Goal: Task Accomplishment & Management: Use online tool/utility

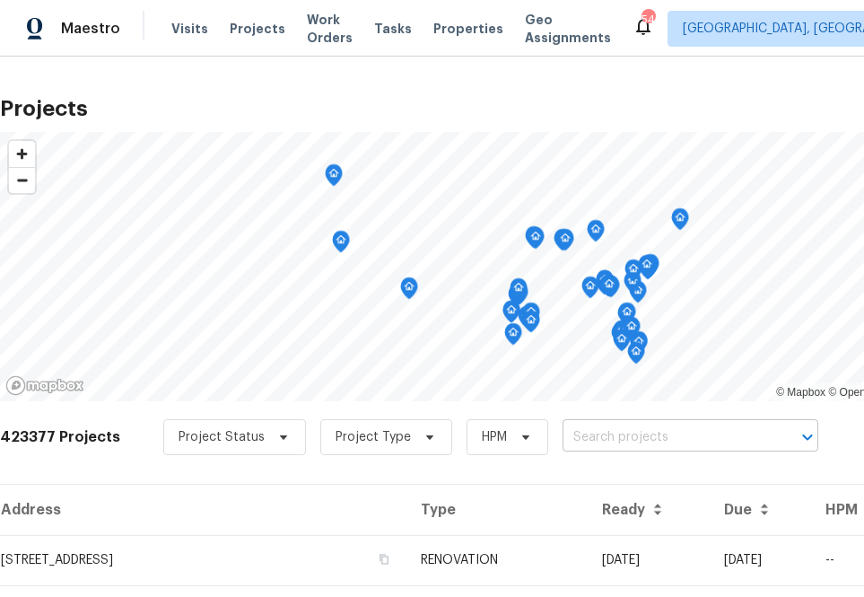
click at [607, 447] on input "text" at bounding box center [665, 438] width 205 height 28
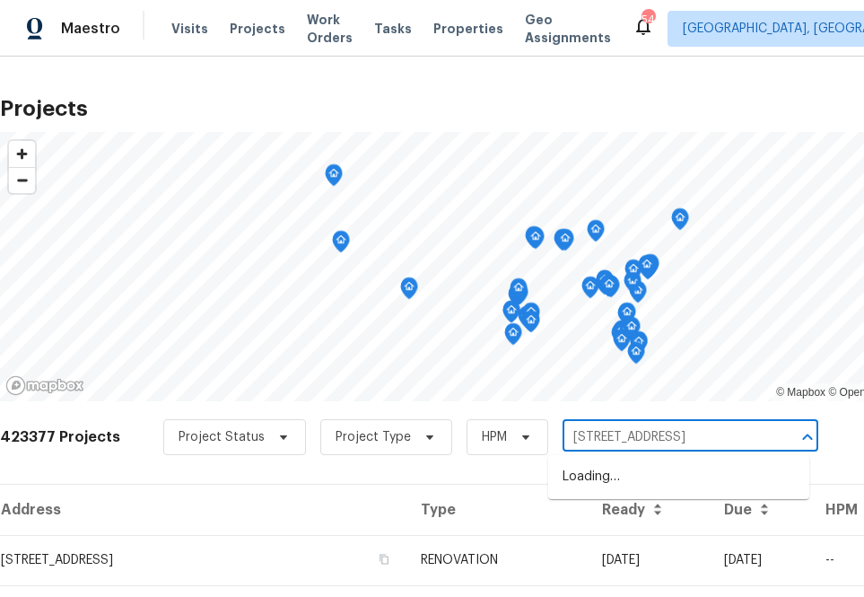
type input "107 alberta ave"
click at [651, 476] on li "[STREET_ADDRESS]" at bounding box center [678, 477] width 261 height 30
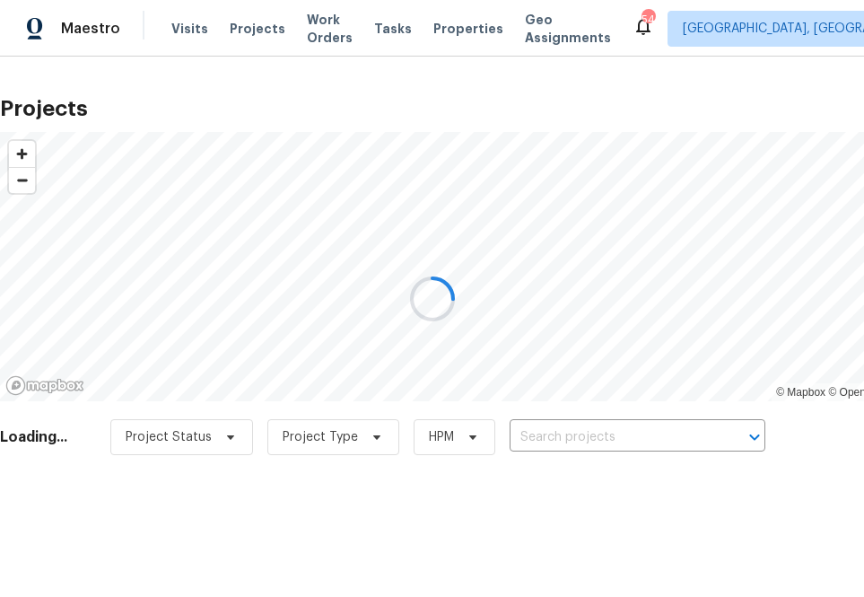
type input "[STREET_ADDRESS]"
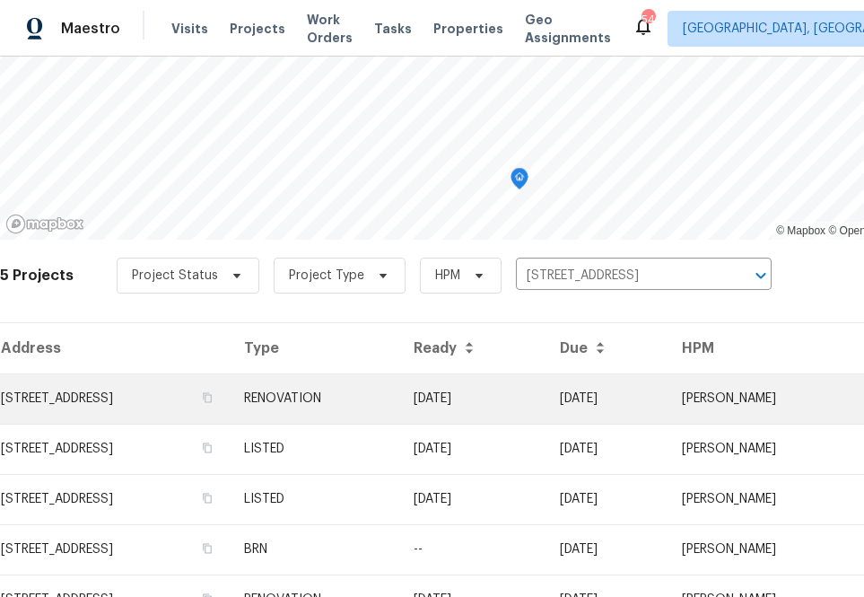
scroll to position [247, 0]
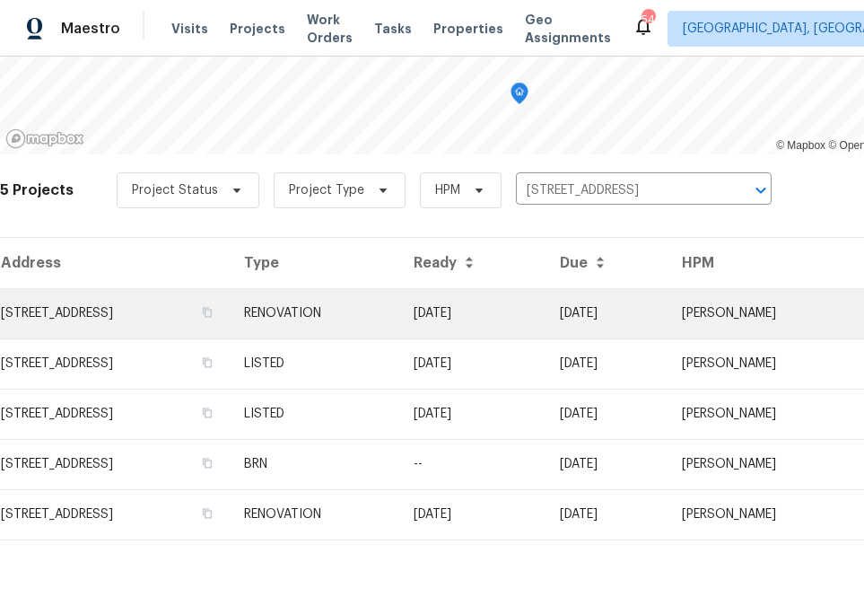
click at [190, 299] on td "[STREET_ADDRESS]" at bounding box center [115, 313] width 230 height 50
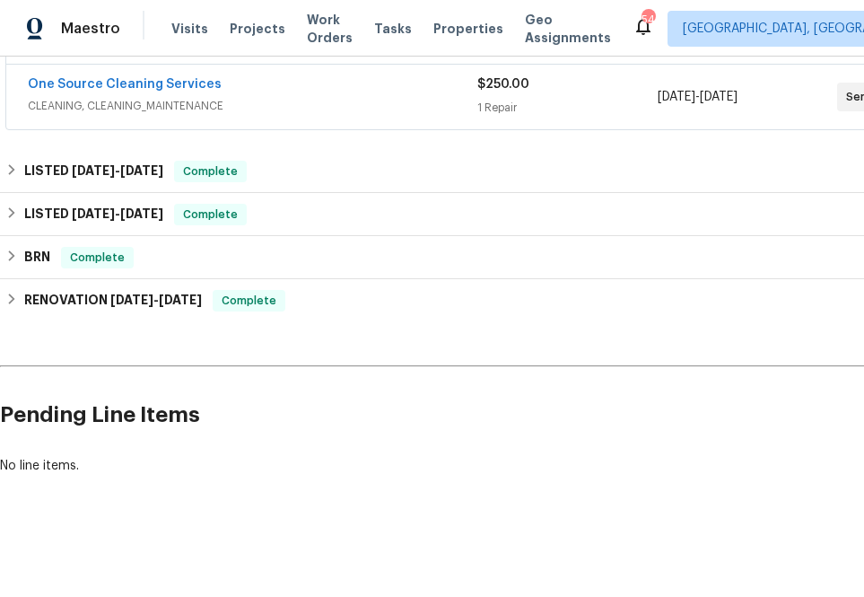
scroll to position [664, 150]
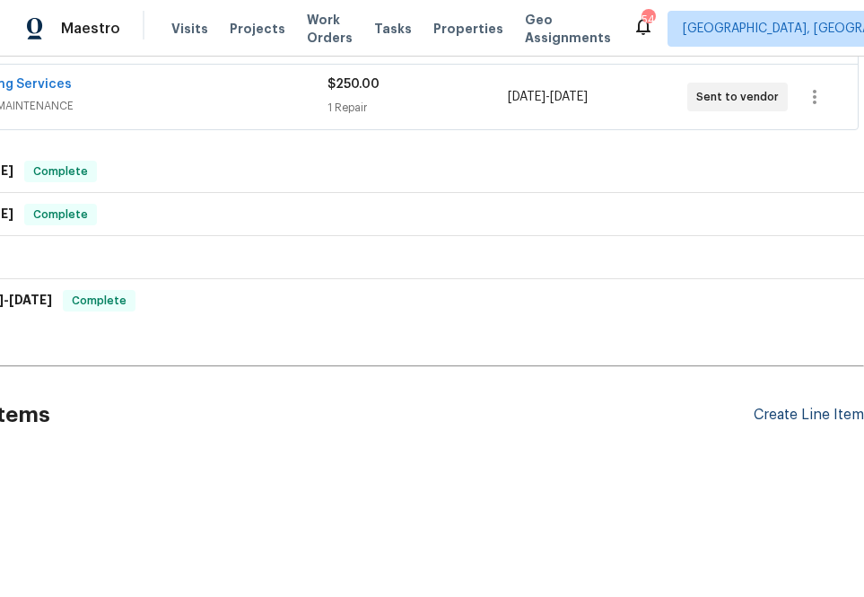
click at [768, 407] on div "Create Line Item" at bounding box center [809, 414] width 110 height 17
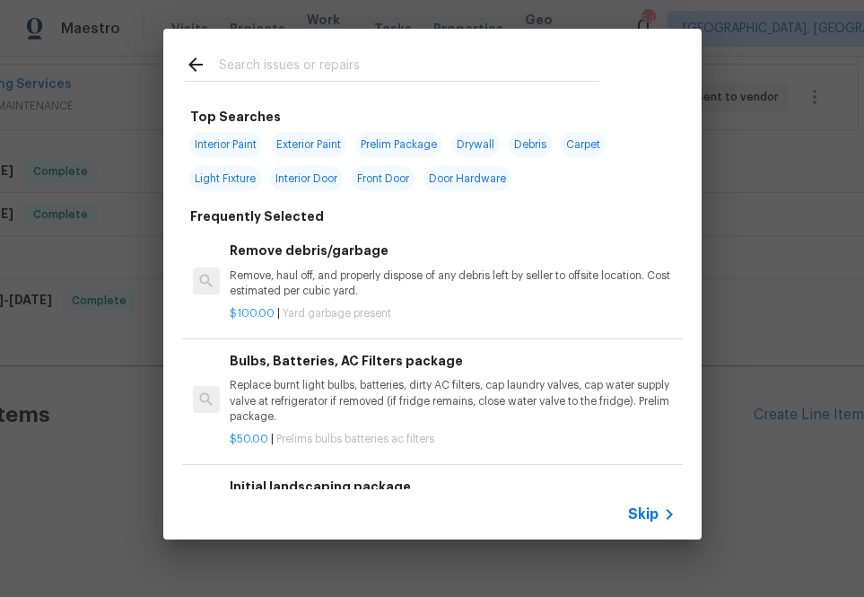
click at [640, 495] on div "Skip" at bounding box center [432, 514] width 538 height 50
click at [640, 529] on div "Skip" at bounding box center [432, 514] width 538 height 50
click at [636, 516] on span "Skip" at bounding box center [643, 514] width 31 height 18
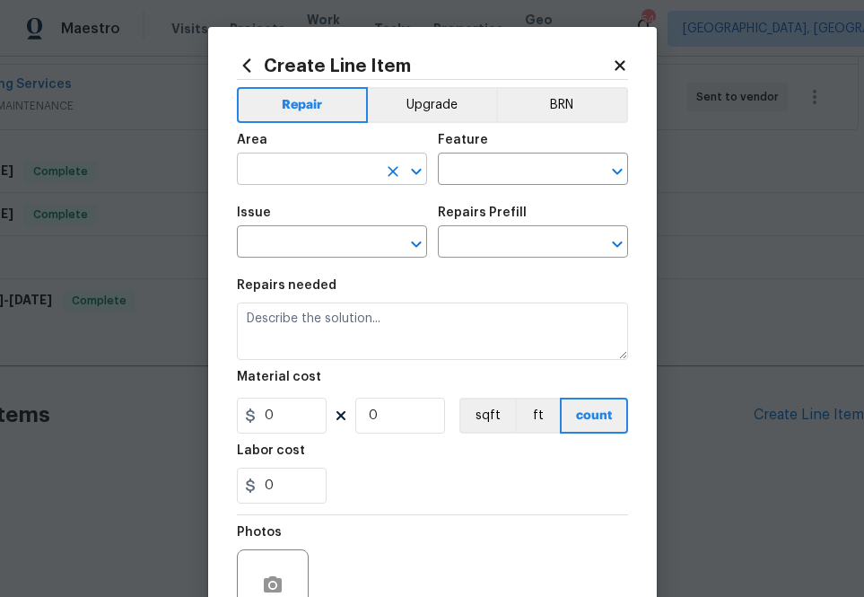
click at [305, 168] on input "text" at bounding box center [307, 171] width 140 height 28
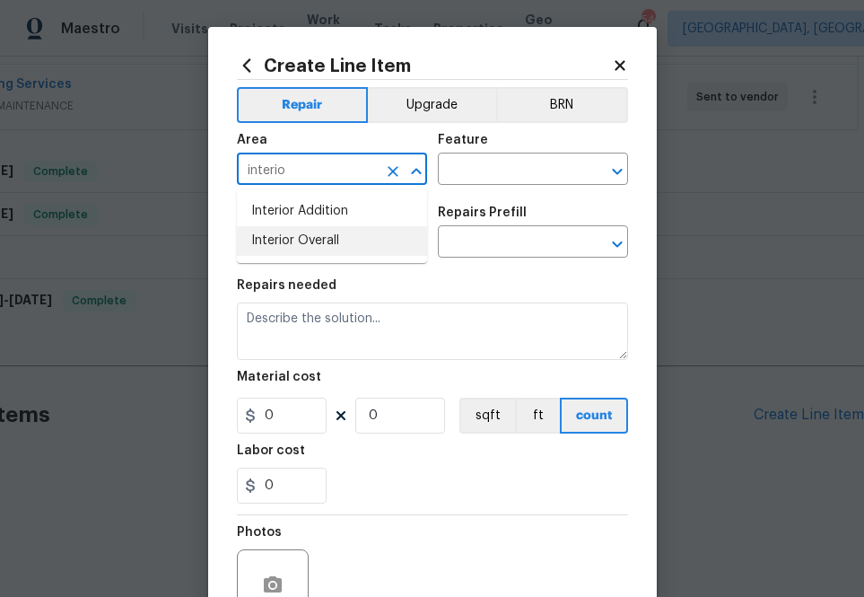
click at [333, 238] on li "Interior Overall" at bounding box center [332, 241] width 190 height 30
type input "Interior Overall"
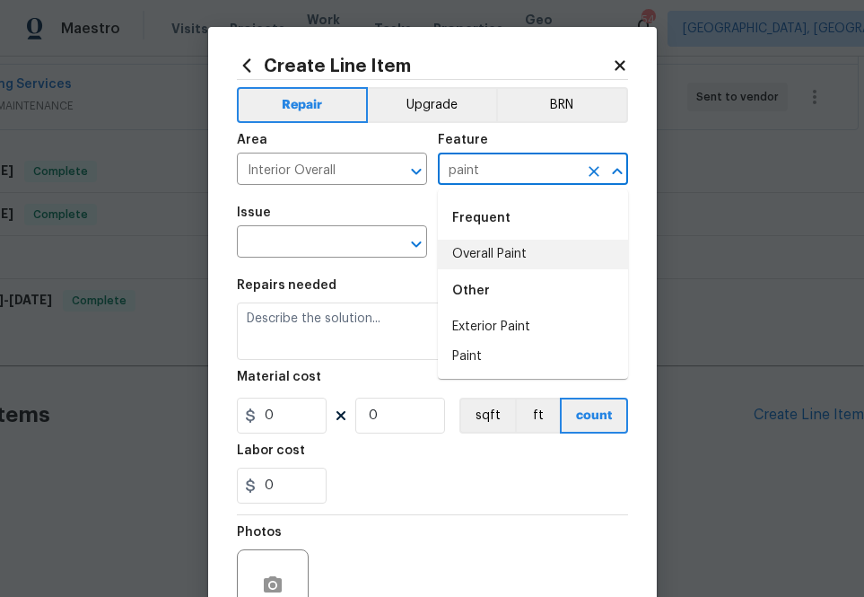
click at [473, 250] on li "Overall Paint" at bounding box center [533, 255] width 190 height 30
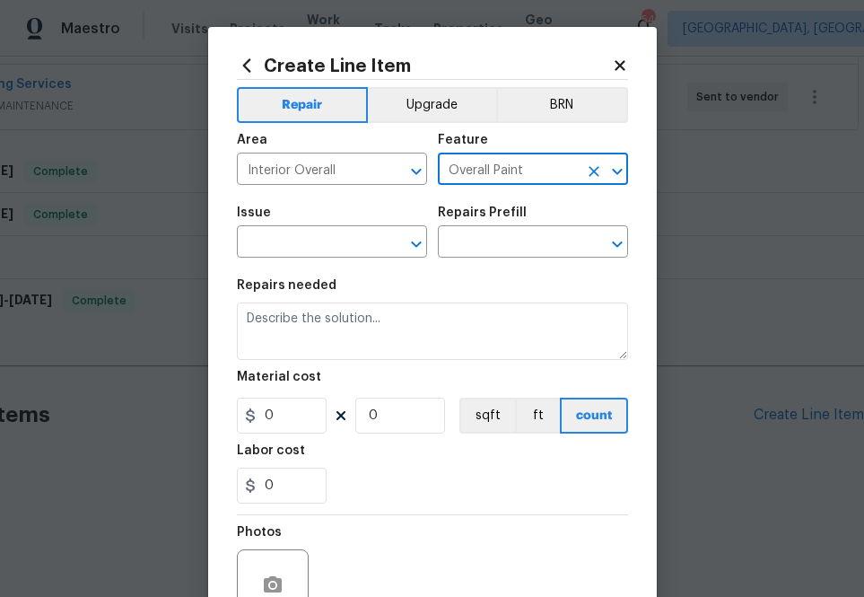
type input "Overall Paint"
click at [307, 224] on div "Issue" at bounding box center [332, 217] width 190 height 23
click at [310, 230] on input "text" at bounding box center [307, 244] width 140 height 28
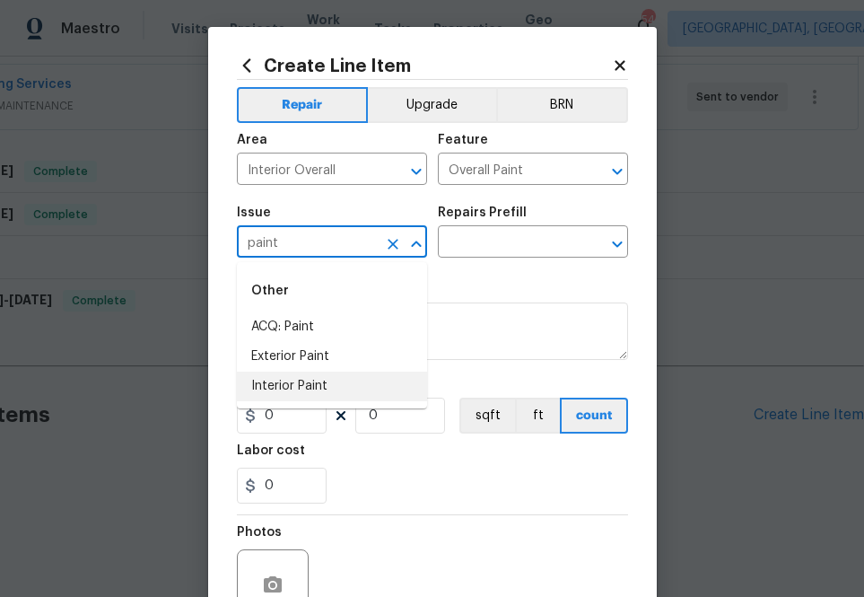
click at [298, 386] on li "Interior Paint" at bounding box center [332, 386] width 190 height 30
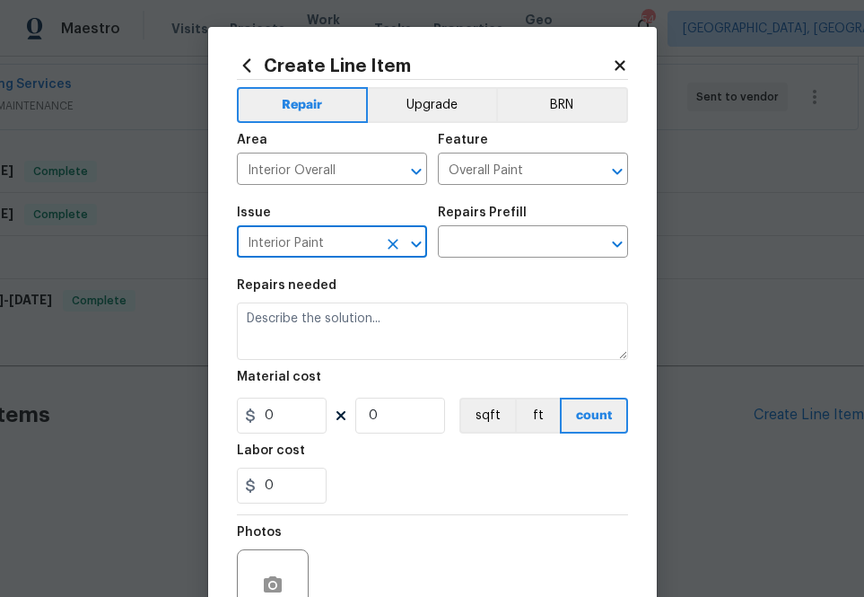
type input "Interior Paint"
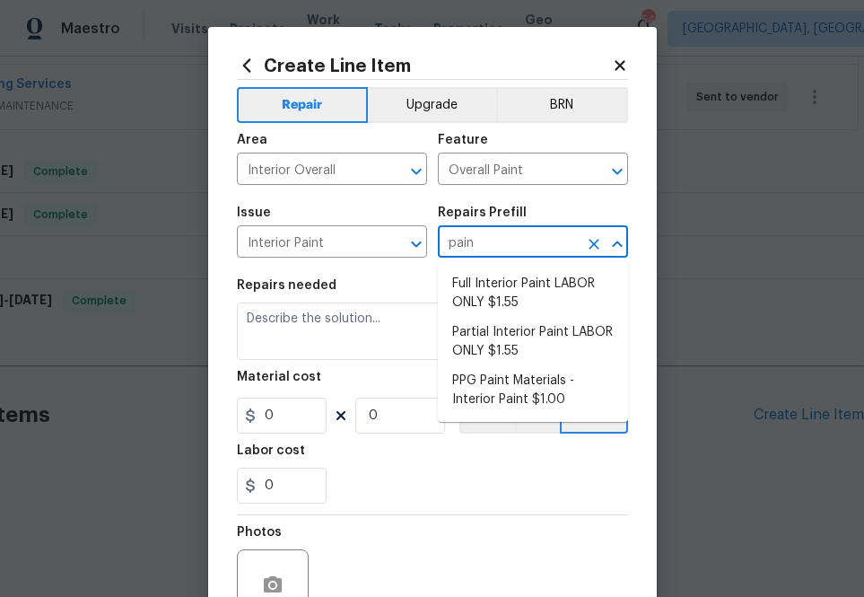
type input "paint"
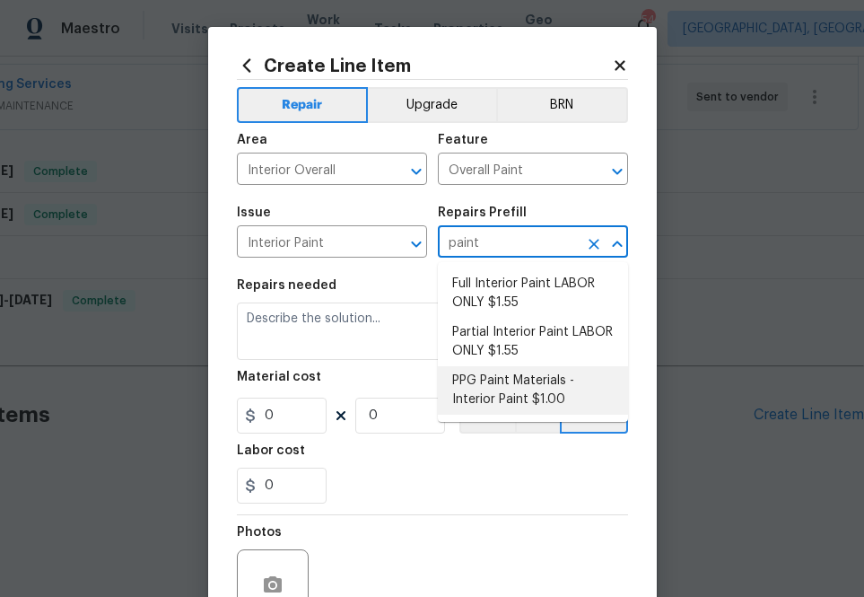
click at [520, 389] on li "PPG Paint Materials - Interior Paint $1.00" at bounding box center [533, 390] width 190 height 48
type input "PPG Paint Materials - Interior Paint $1.00"
type textarea "PPG Paint Materials ordered by Opendoor"
type input "1"
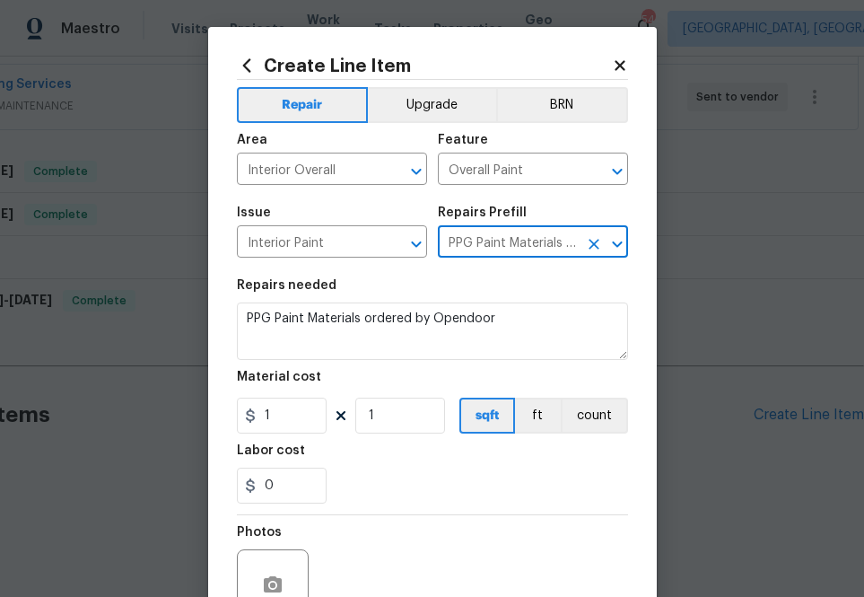
type input "PPG Paint Materials - Interior Paint $1.00"
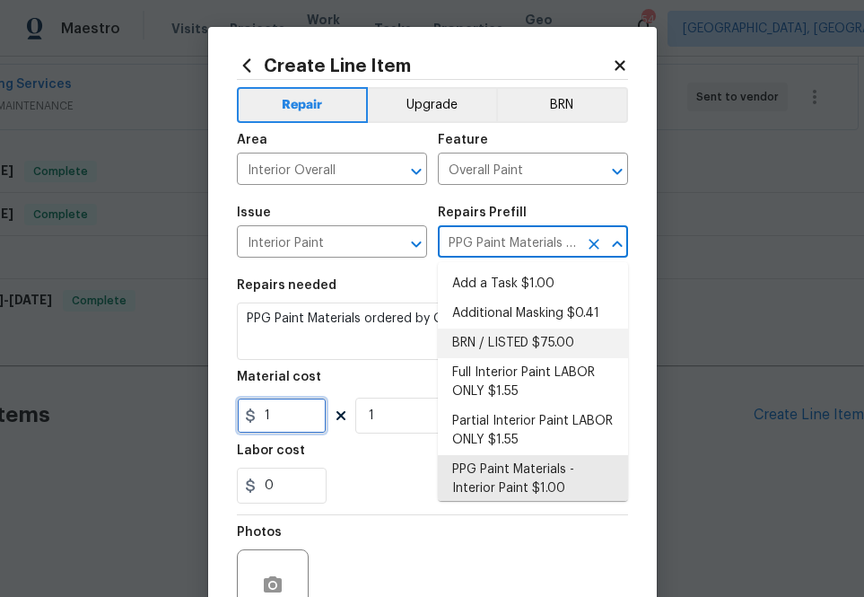
click at [295, 415] on input "1" at bounding box center [282, 416] width 90 height 36
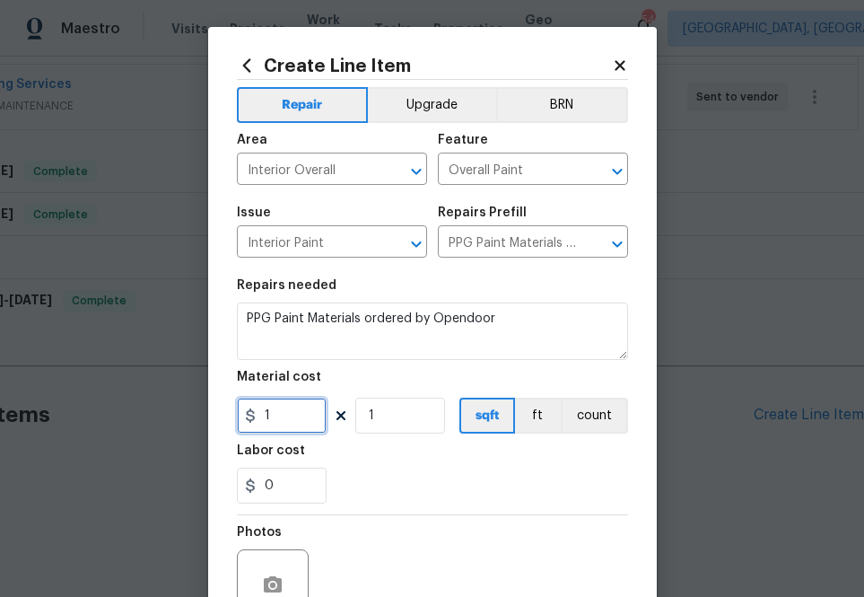
click at [295, 415] on input "1" at bounding box center [282, 416] width 90 height 36
paste input "626.09"
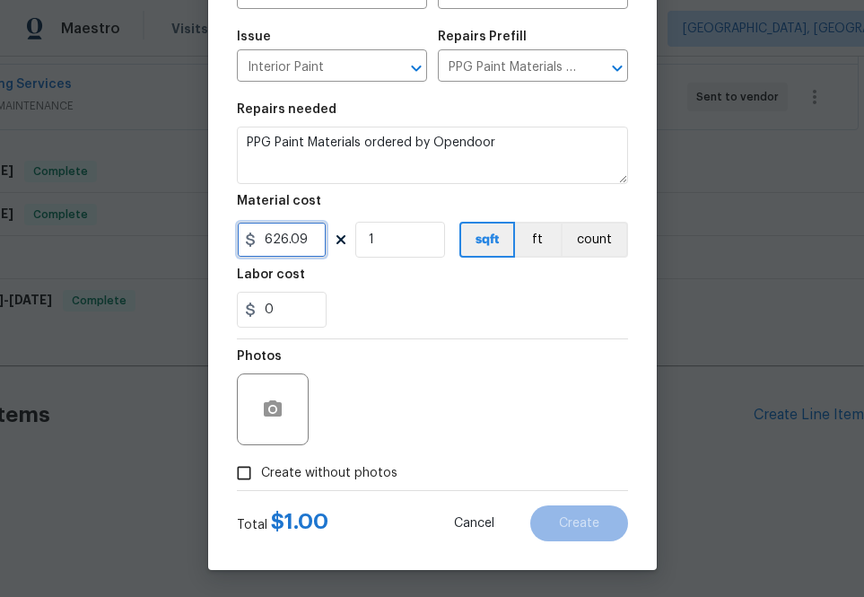
type input "626.09"
click at [335, 468] on span "Create without photos" at bounding box center [329, 473] width 136 height 19
click at [261, 468] on input "Create without photos" at bounding box center [244, 473] width 34 height 34
checkbox input "true"
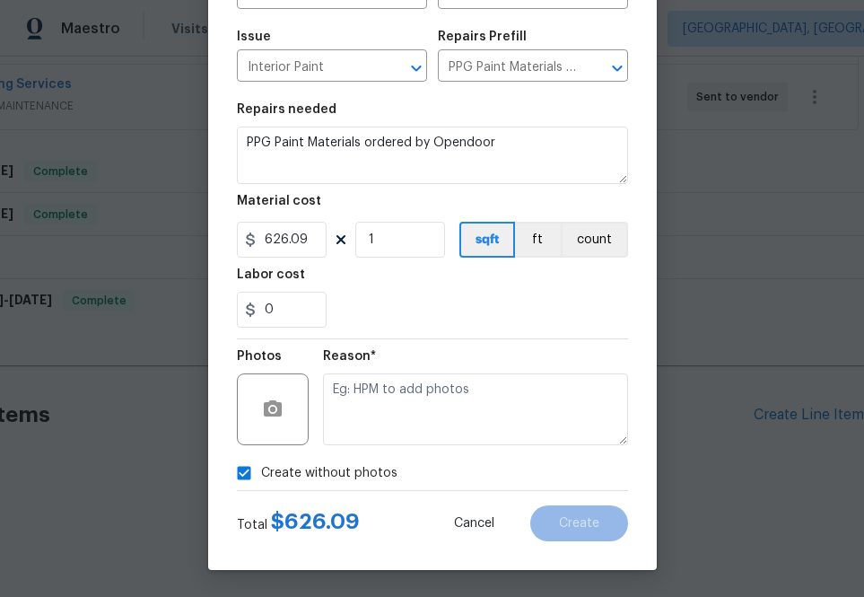
click at [356, 444] on div "Reason*" at bounding box center [475, 397] width 305 height 117
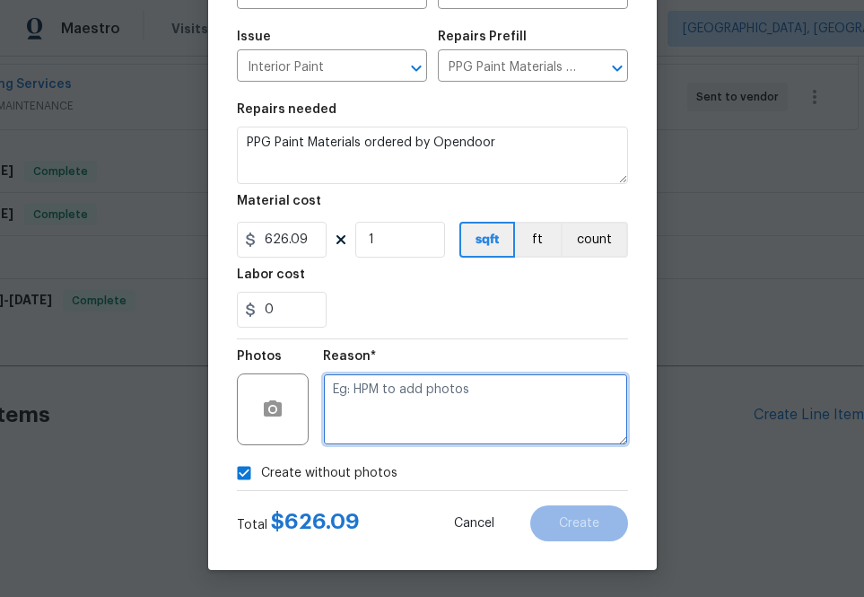
click at [364, 416] on textarea at bounding box center [475, 409] width 305 height 72
type textarea "na"
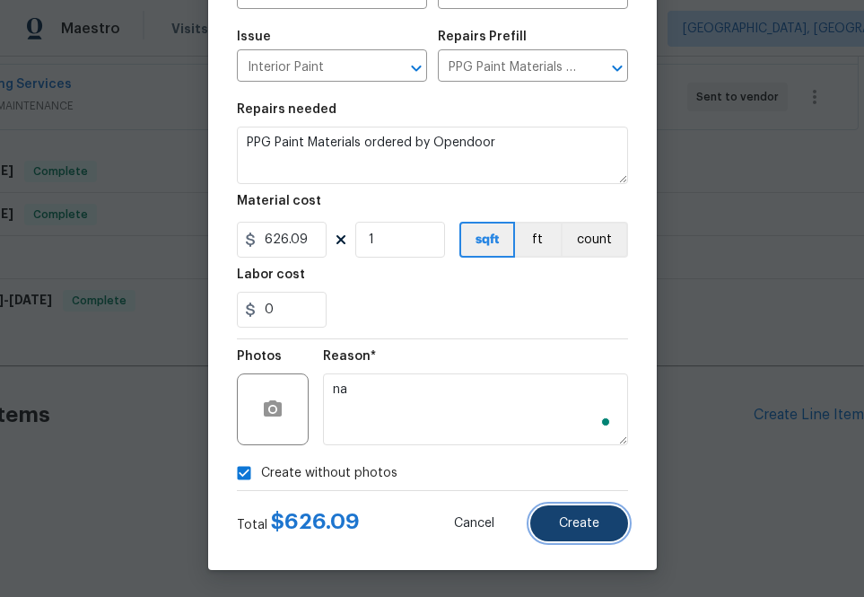
click at [571, 511] on button "Create" at bounding box center [579, 523] width 98 height 36
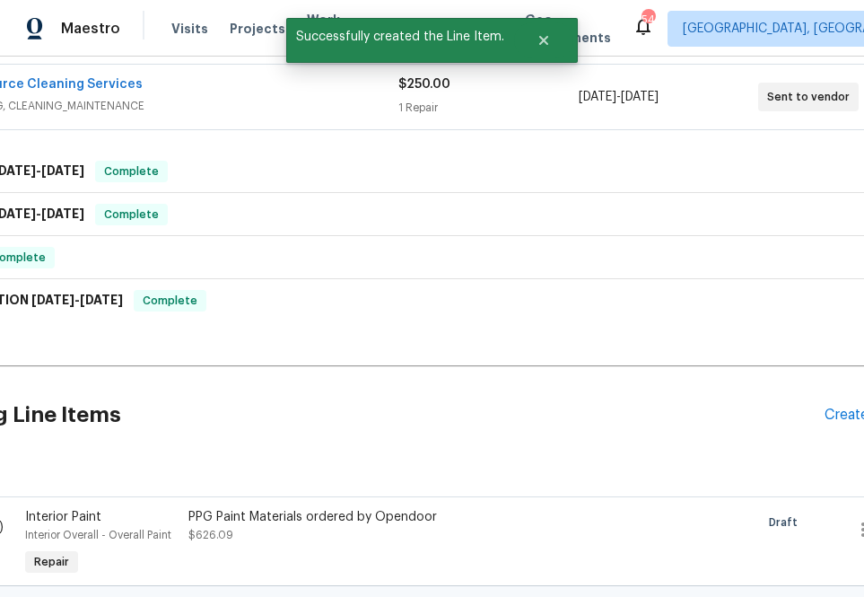
scroll to position [811, 77]
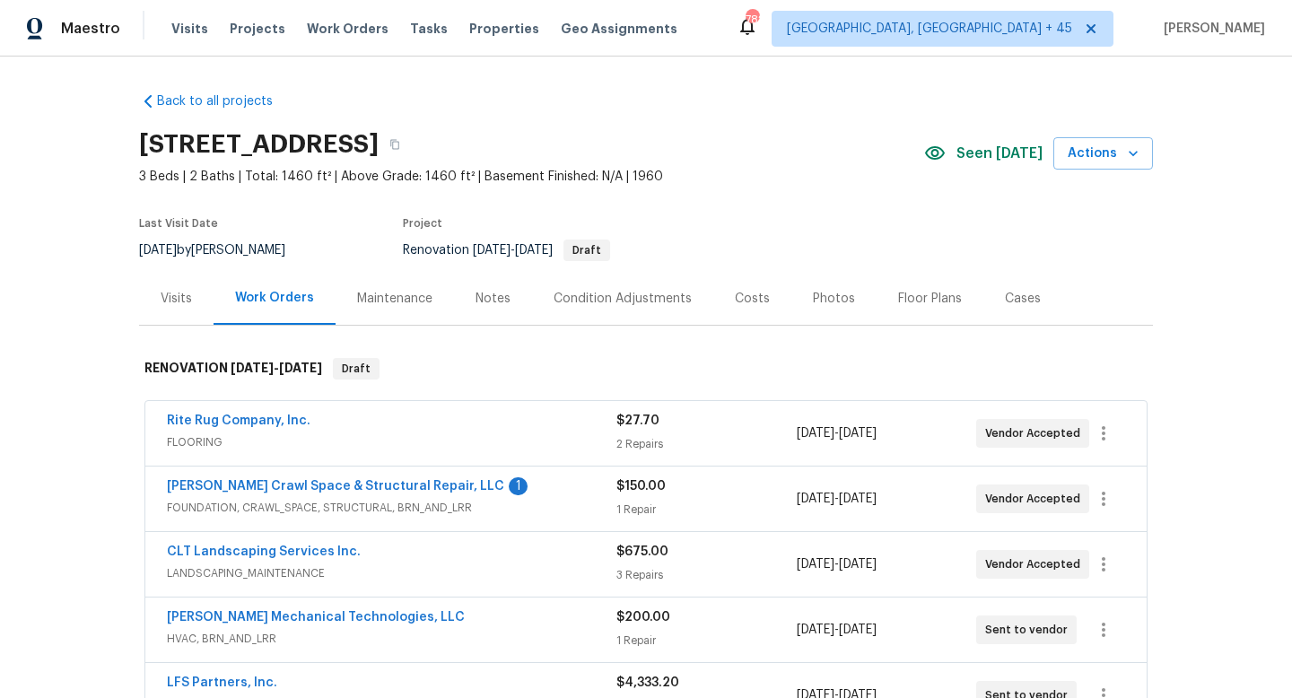
scroll to position [767, 0]
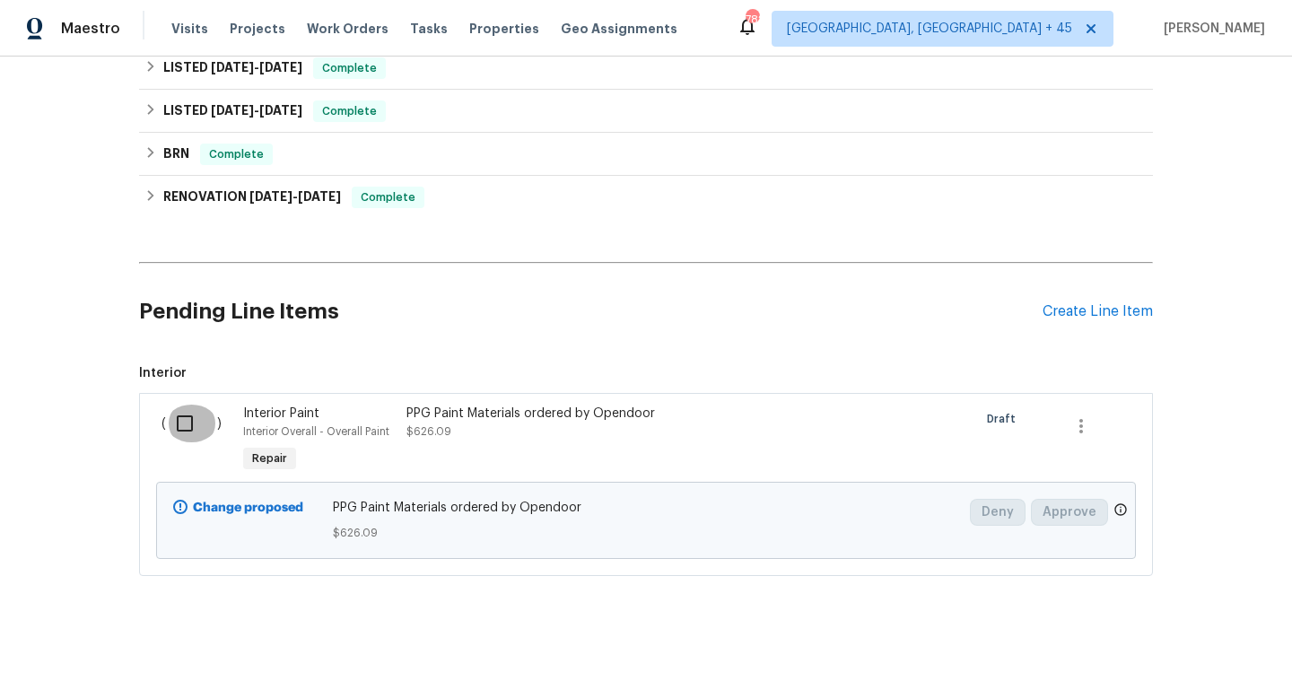
click at [195, 423] on input "checkbox" at bounding box center [191, 424] width 51 height 38
checkbox input "true"
click at [863, 596] on button "Create Work Order" at bounding box center [1189, 653] width 148 height 33
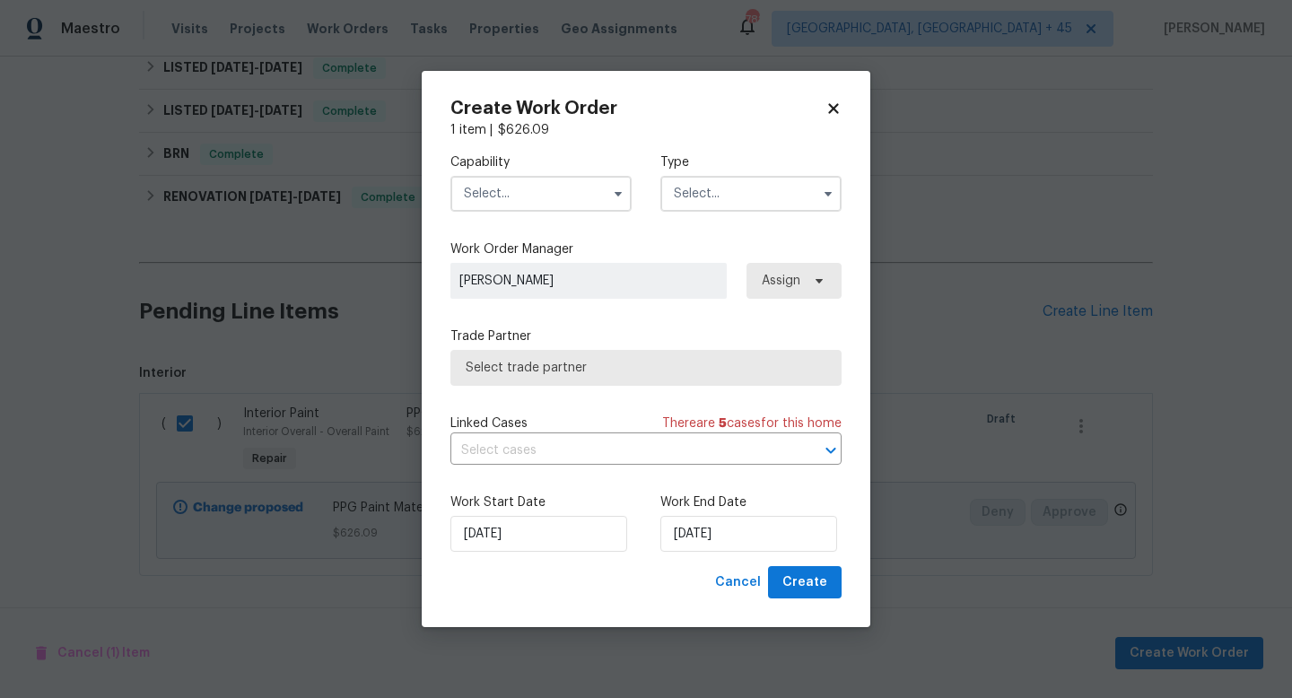
click at [559, 212] on div "Capability Type" at bounding box center [645, 182] width 391 height 87
click at [559, 207] on input "text" at bounding box center [540, 194] width 181 height 36
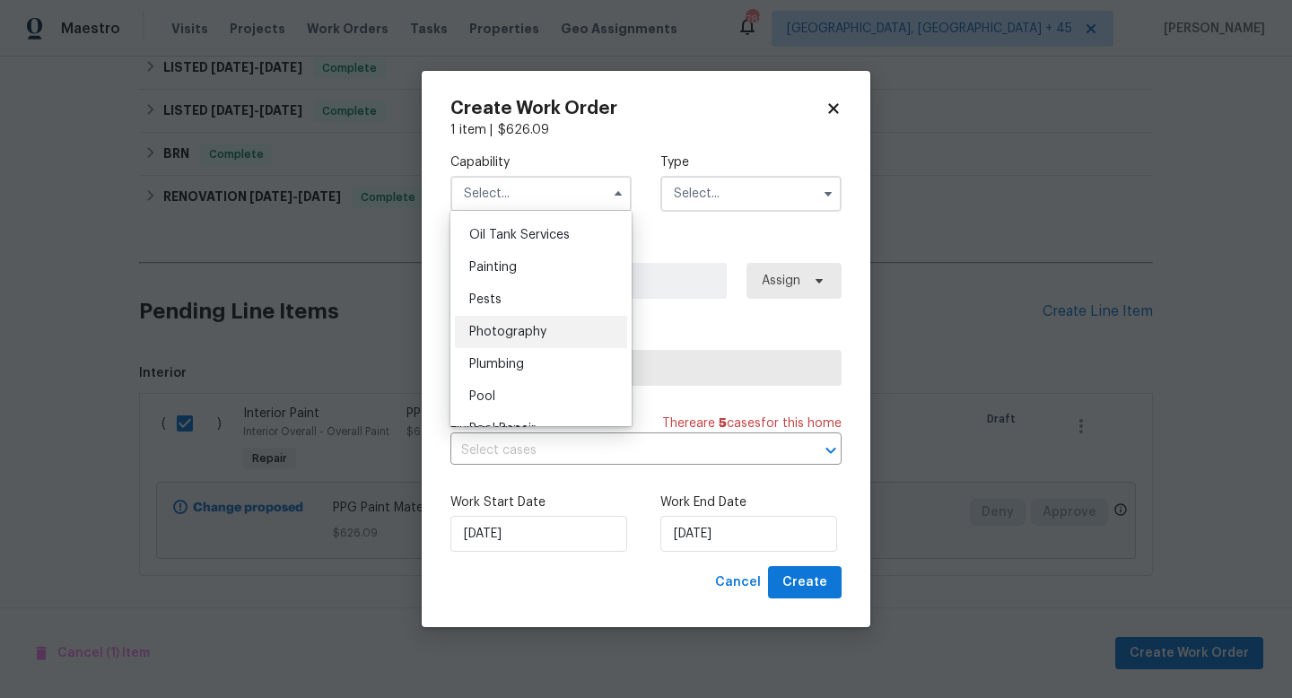
scroll to position [1470, 0]
click at [526, 263] on div "Painting" at bounding box center [541, 269] width 172 height 32
type input "Painting"
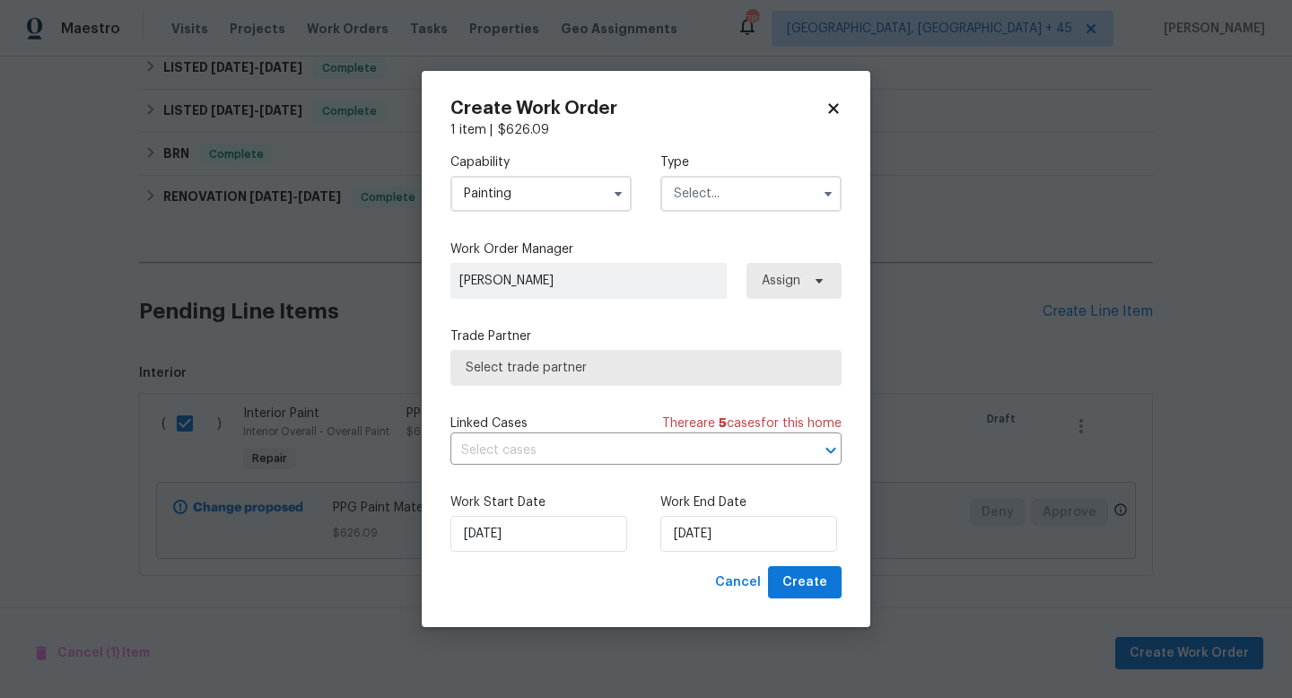
click at [741, 182] on input "text" at bounding box center [750, 194] width 181 height 36
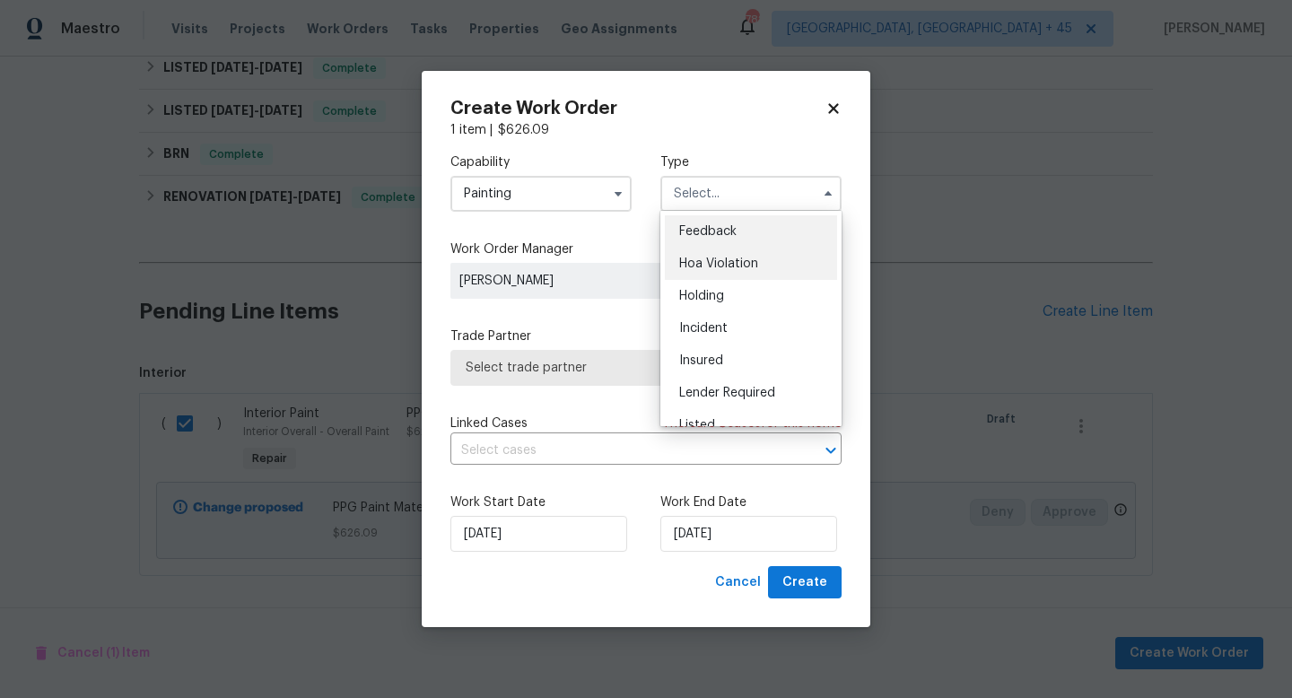
scroll to position [407, 0]
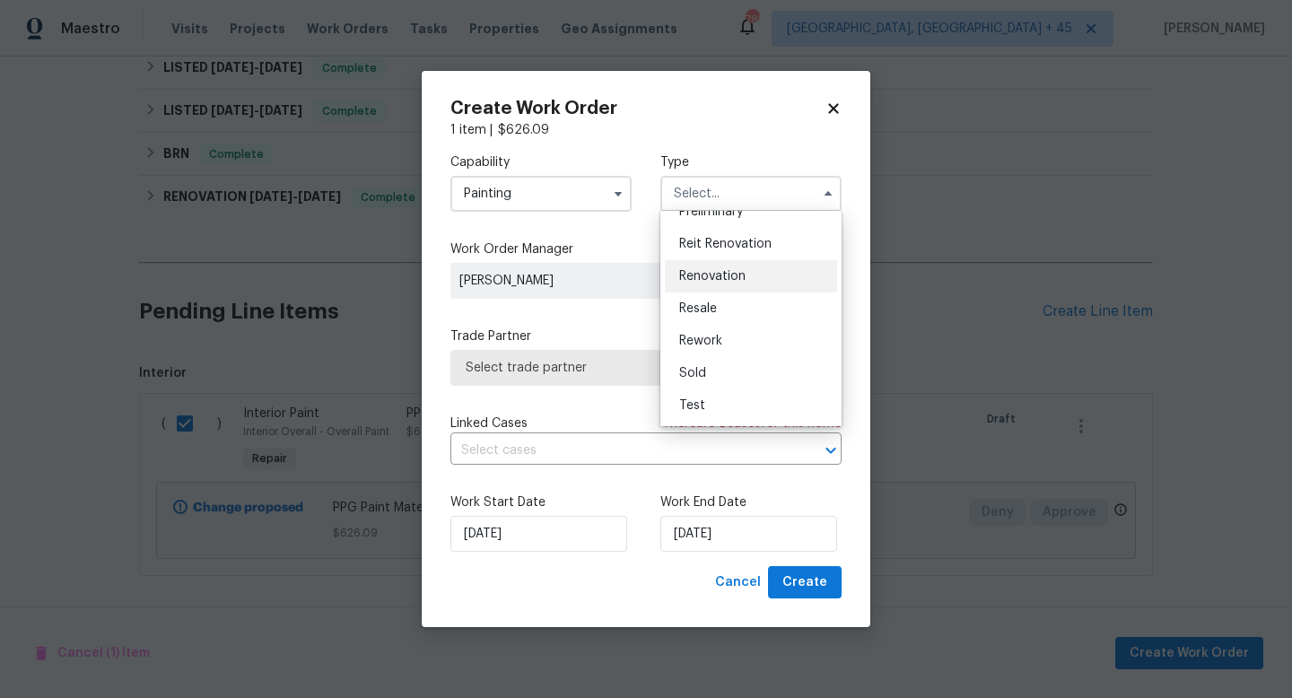
click at [732, 281] on span "Renovation" at bounding box center [712, 276] width 66 height 13
type input "Renovation"
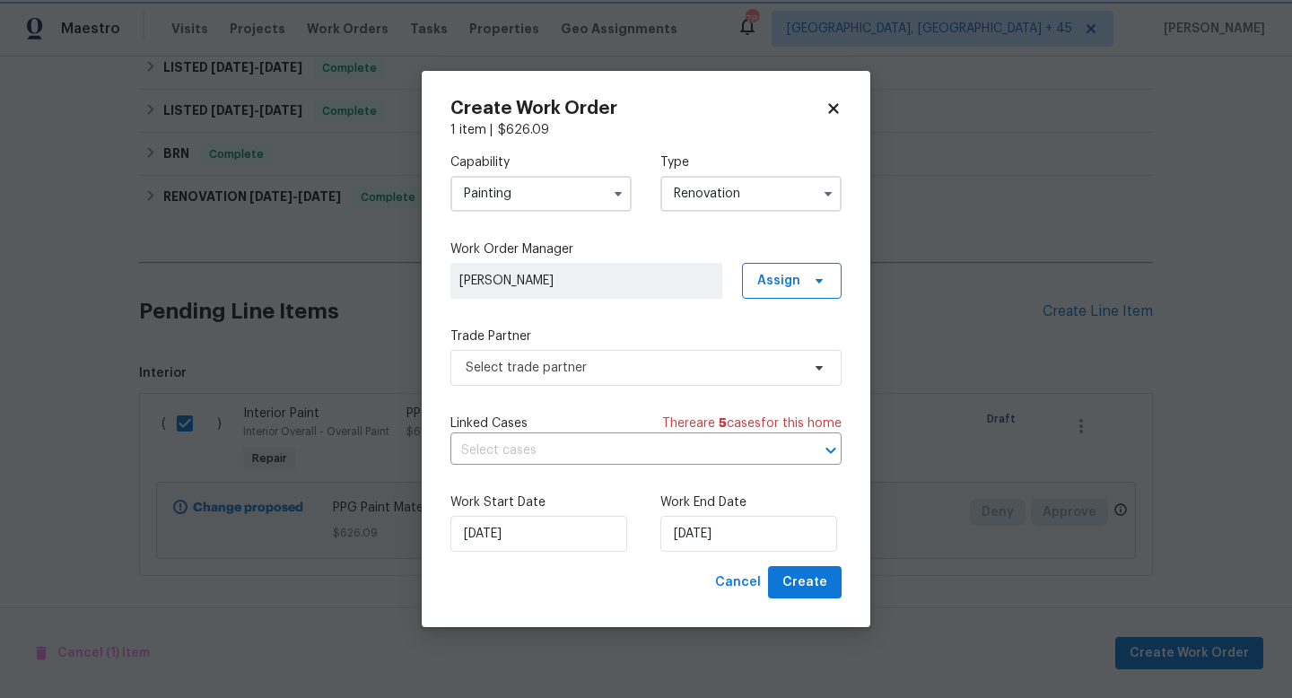
scroll to position [0, 0]
click at [765, 282] on span "Assign" at bounding box center [778, 281] width 43 height 18
click at [765, 371] on div "Unclaim" at bounding box center [800, 381] width 101 height 25
click at [765, 354] on div "Assign to me" at bounding box center [795, 356] width 78 height 18
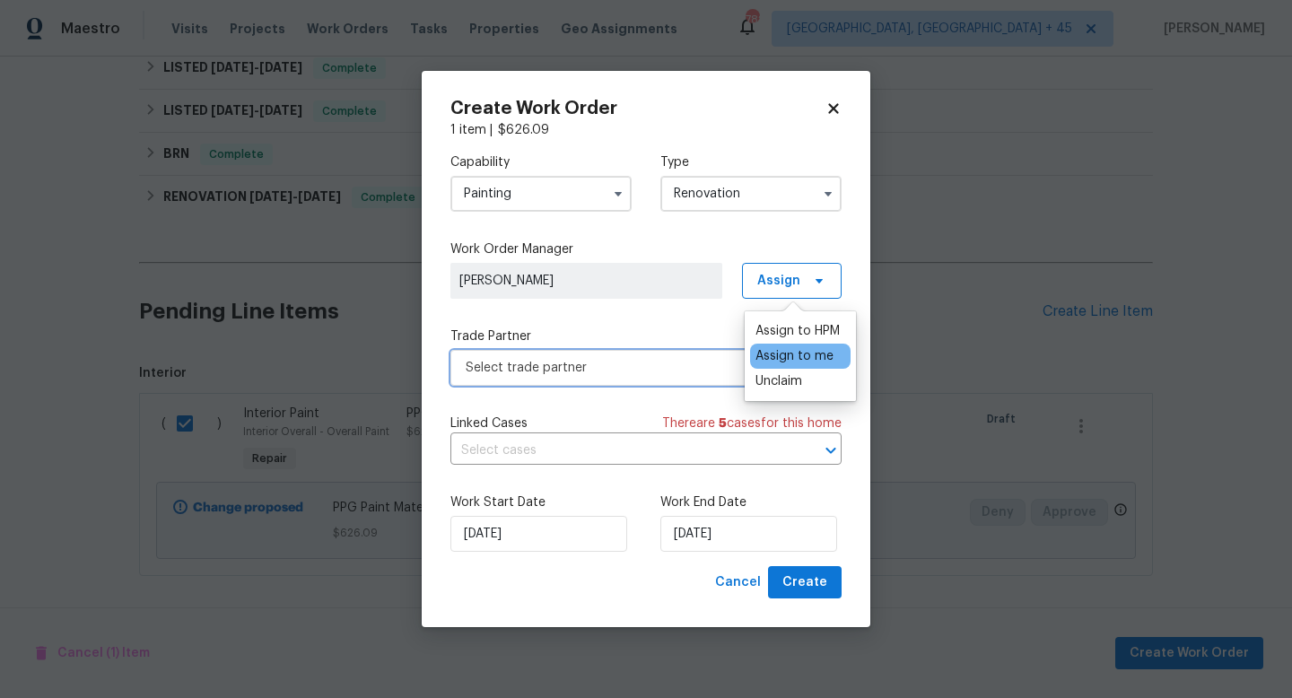
click at [699, 360] on span "Select trade partner" at bounding box center [633, 368] width 335 height 18
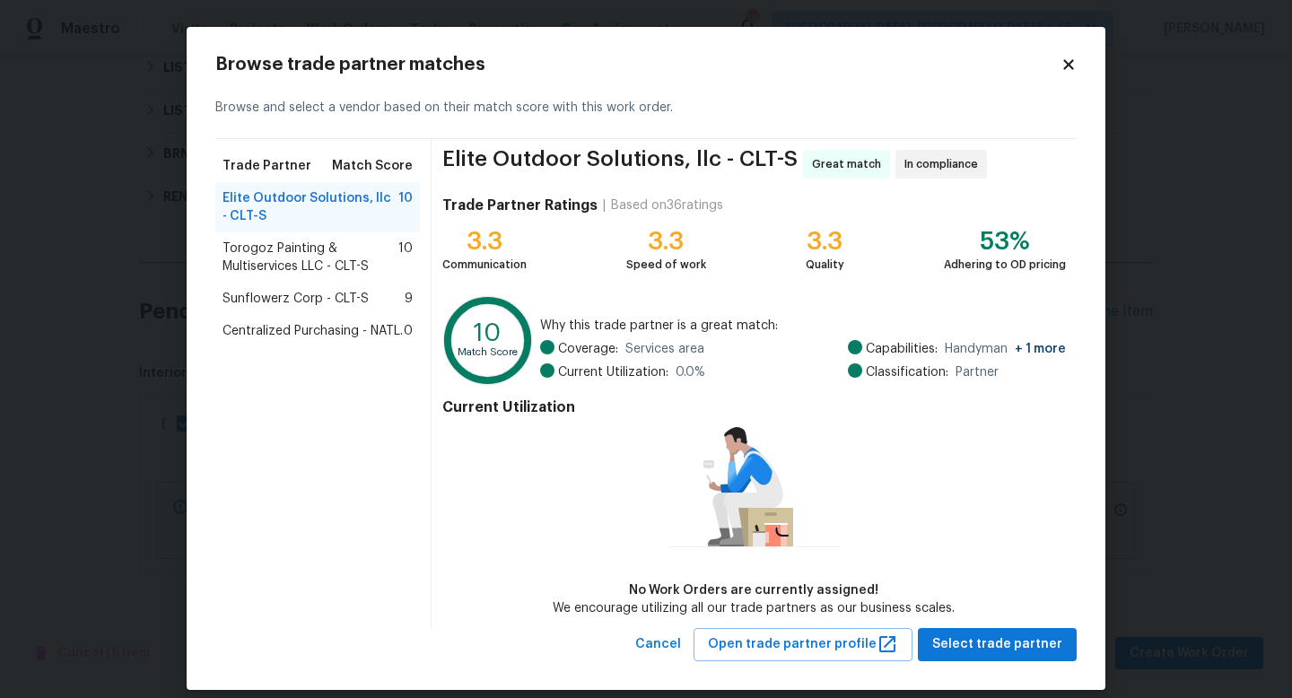
scroll to position [17, 0]
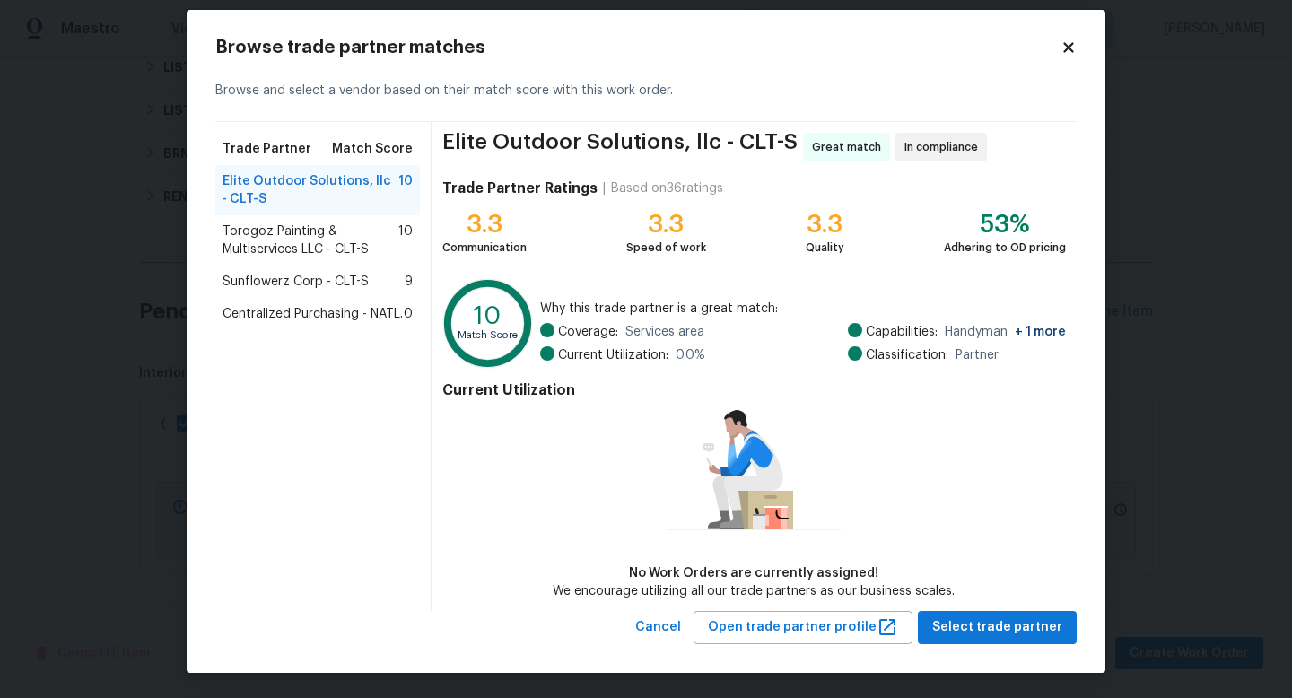
click at [313, 328] on div "Centralized Purchasing - NATL. 0" at bounding box center [317, 314] width 205 height 32
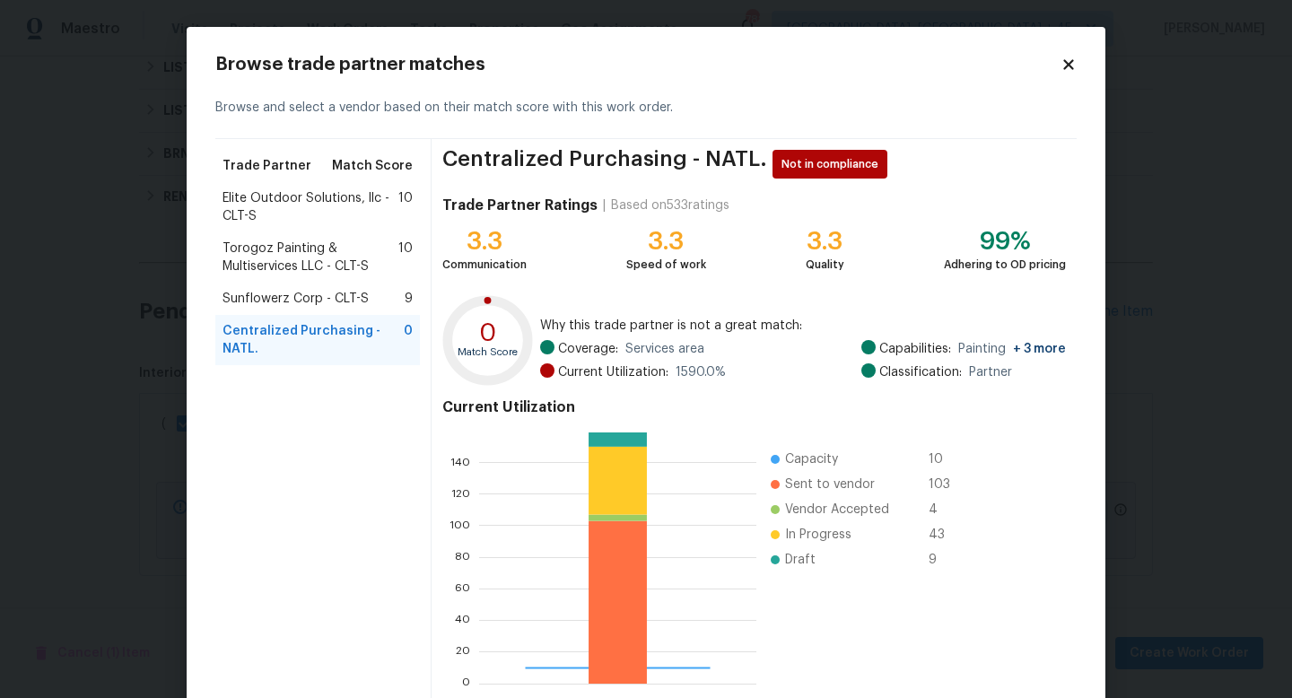
scroll to position [93, 0]
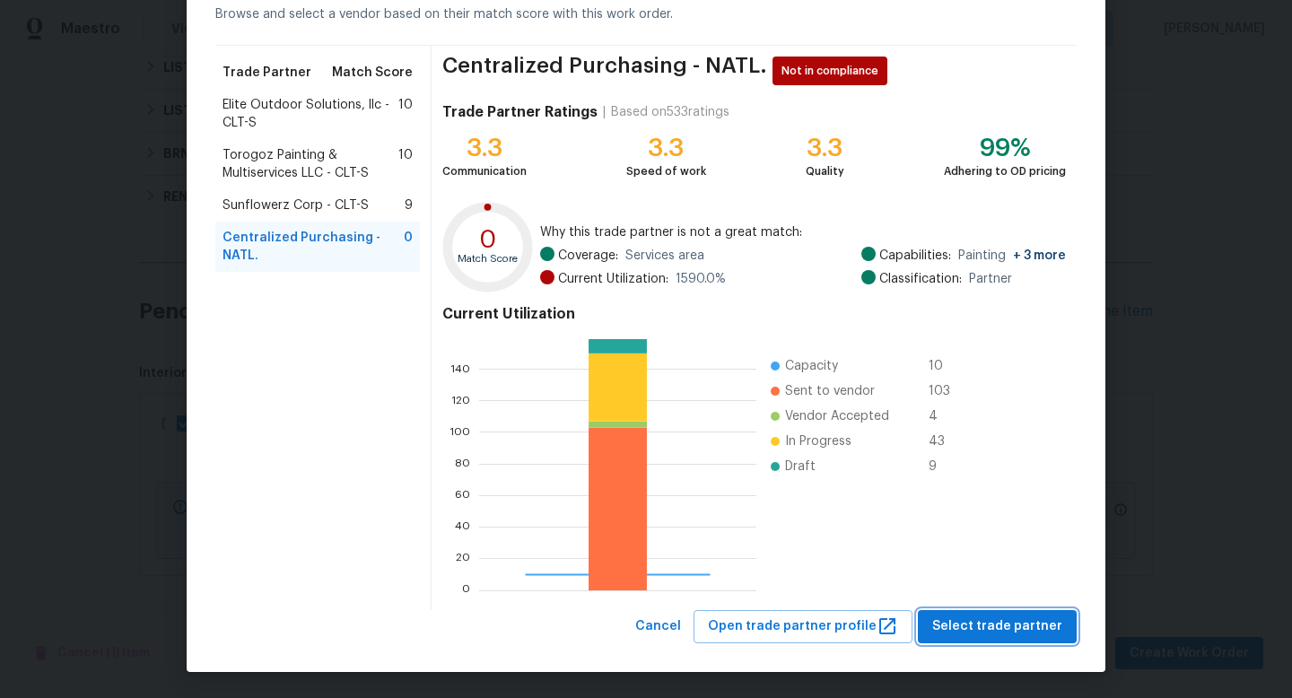
click at [863, 596] on button "Select trade partner" at bounding box center [997, 626] width 159 height 33
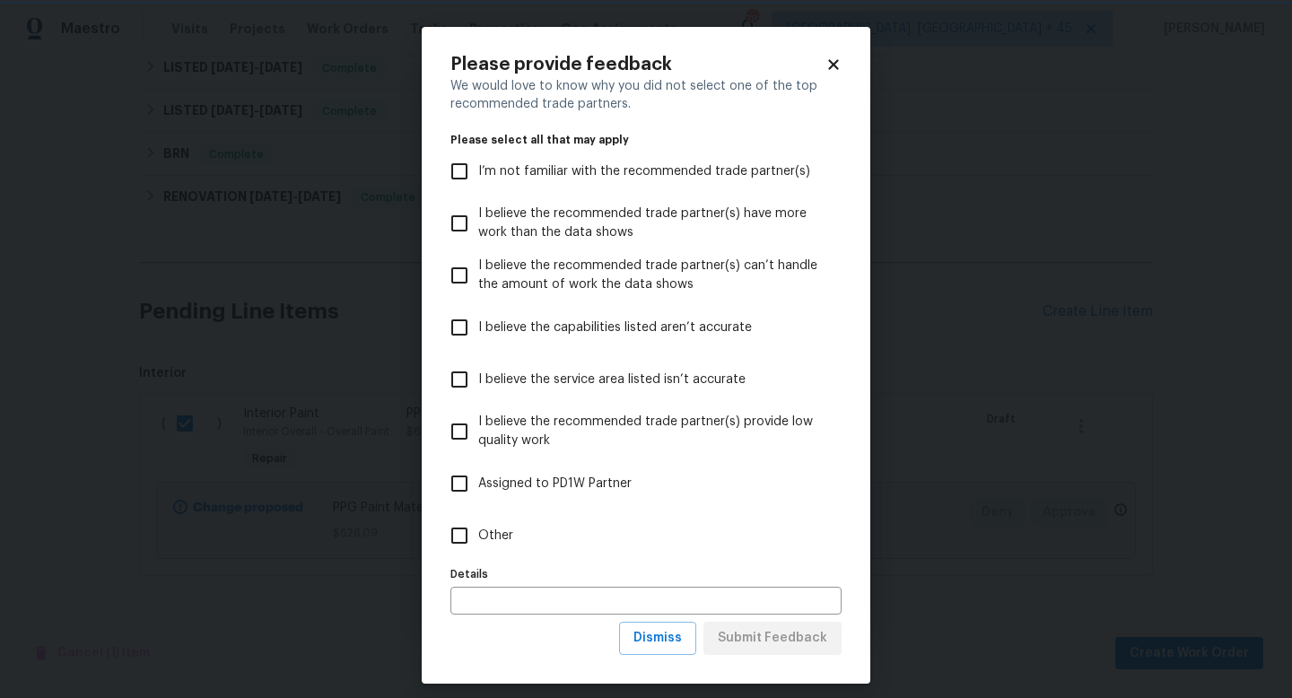
scroll to position [0, 0]
click at [485, 529] on span "Other" at bounding box center [495, 536] width 35 height 19
click at [478, 529] on input "Other" at bounding box center [460, 536] width 38 height 38
checkbox input "true"
click at [782, 596] on span "Submit Feedback" at bounding box center [772, 638] width 109 height 22
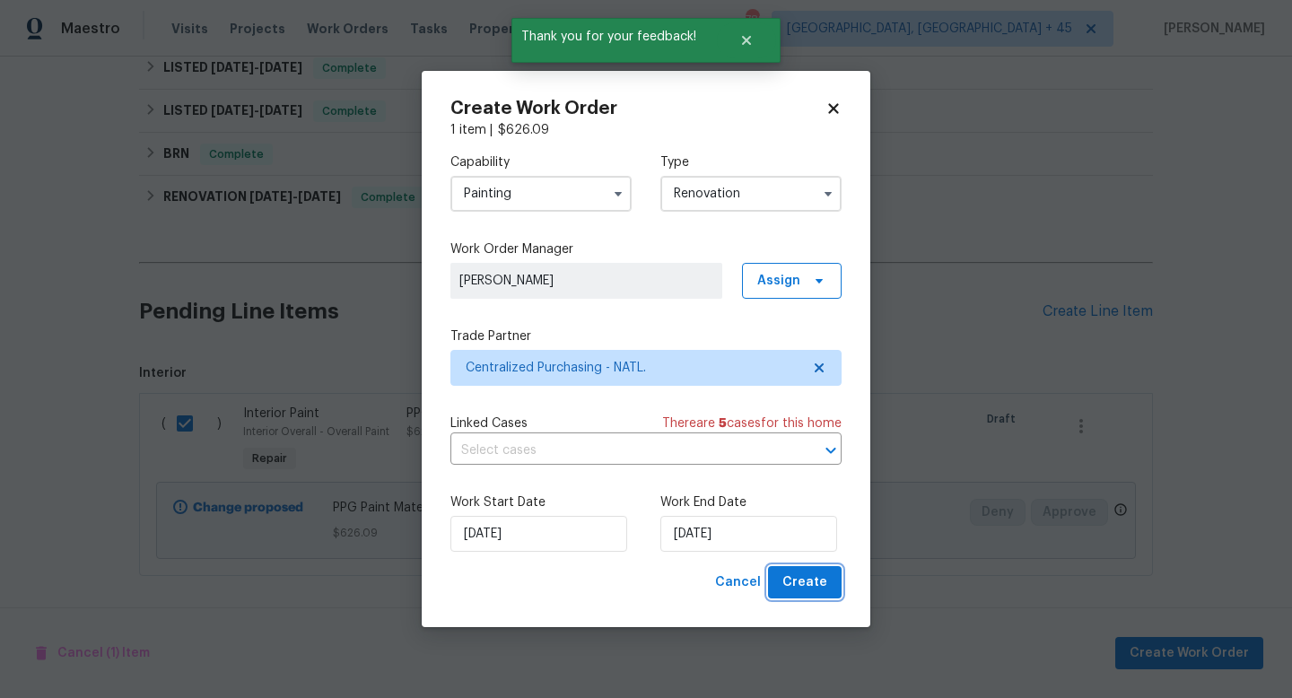
click at [808, 580] on span "Create" at bounding box center [804, 583] width 45 height 22
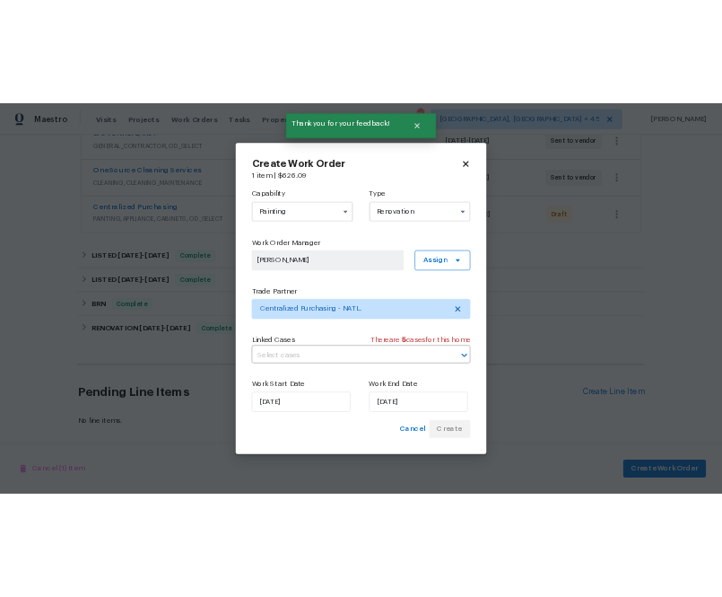
scroll to position [628, 0]
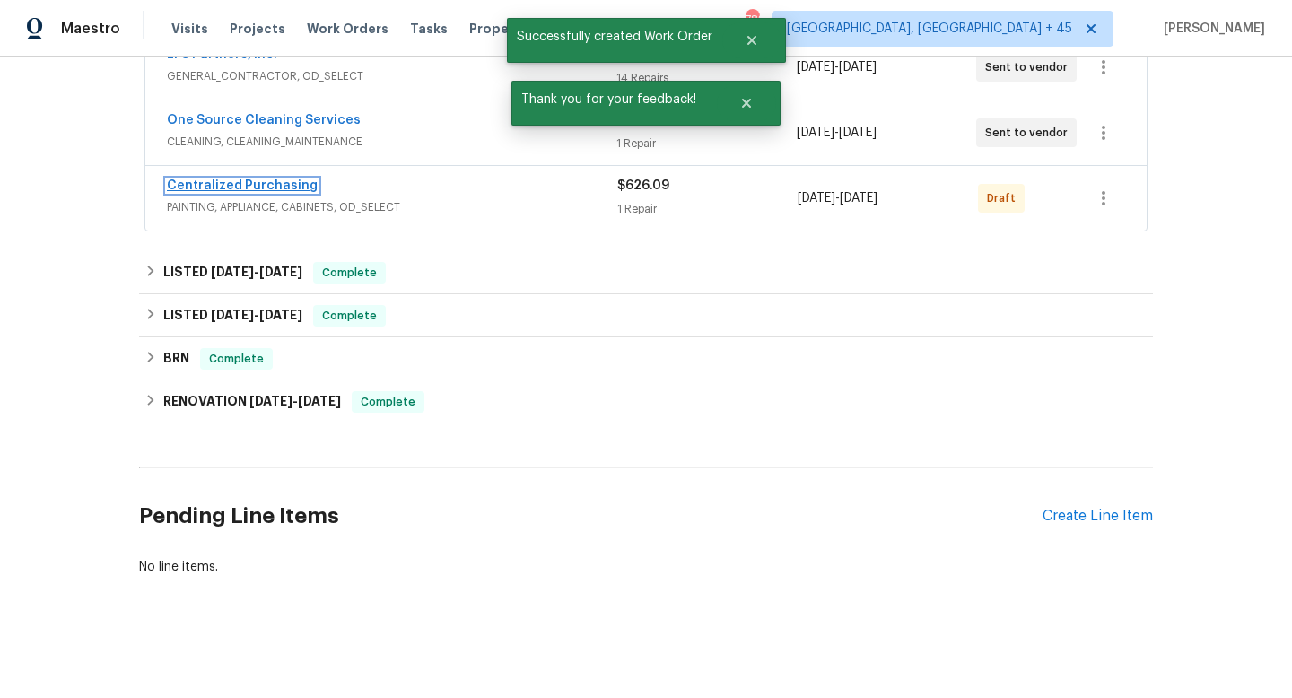
click at [292, 179] on link "Centralized Purchasing" at bounding box center [242, 185] width 151 height 13
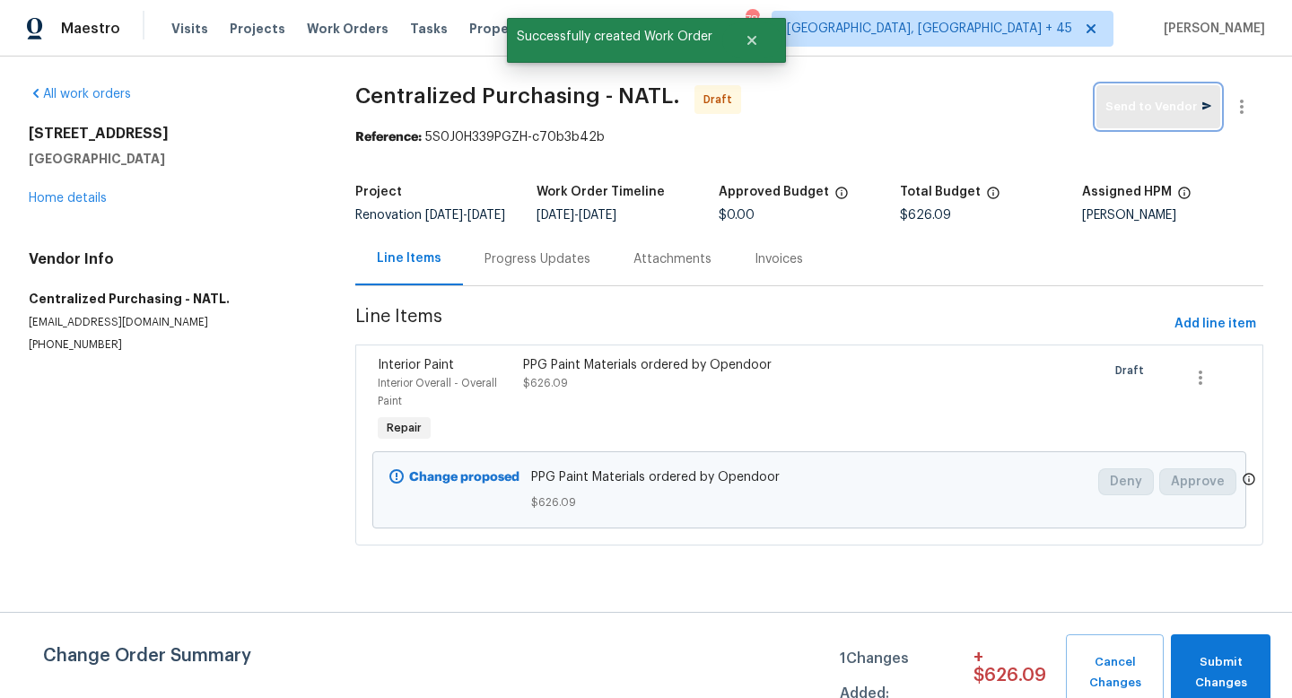
click at [863, 116] on span "Send to Vendor" at bounding box center [1159, 107] width 106 height 21
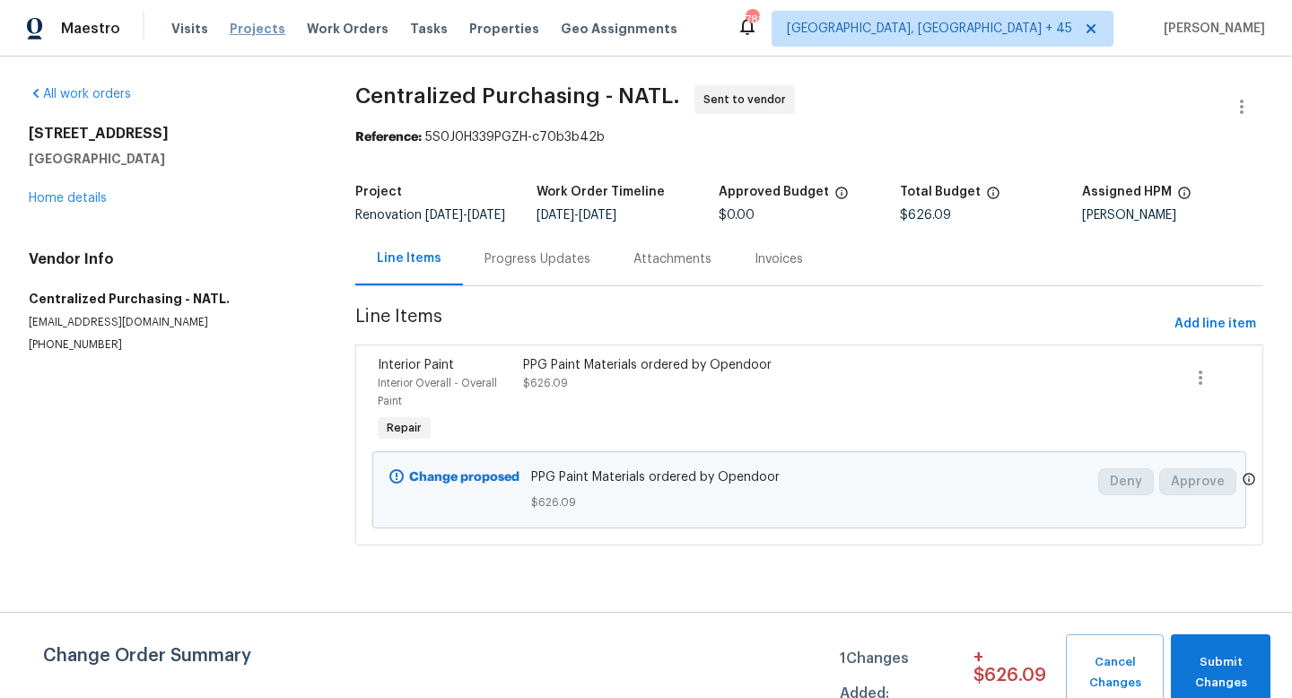
click at [264, 29] on span "Projects" at bounding box center [258, 29] width 56 height 18
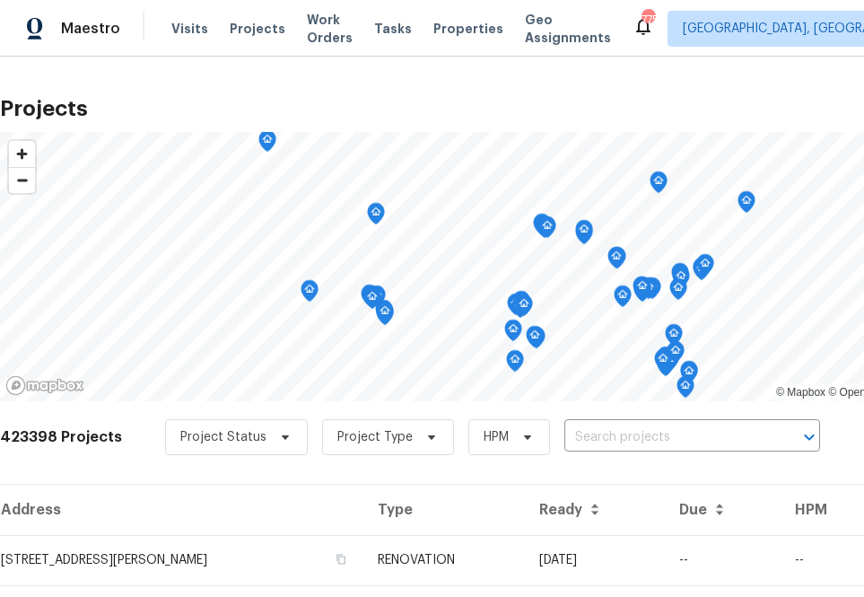
click at [861, 412] on div "423398 Projects Project Status Project Type HPM ​" at bounding box center [507, 448] width 1014 height 72
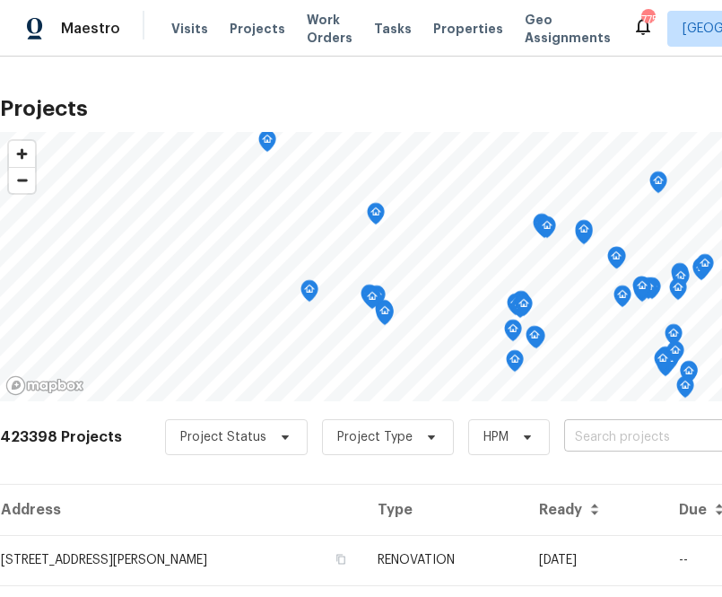
click at [642, 442] on input "text" at bounding box center [666, 438] width 205 height 28
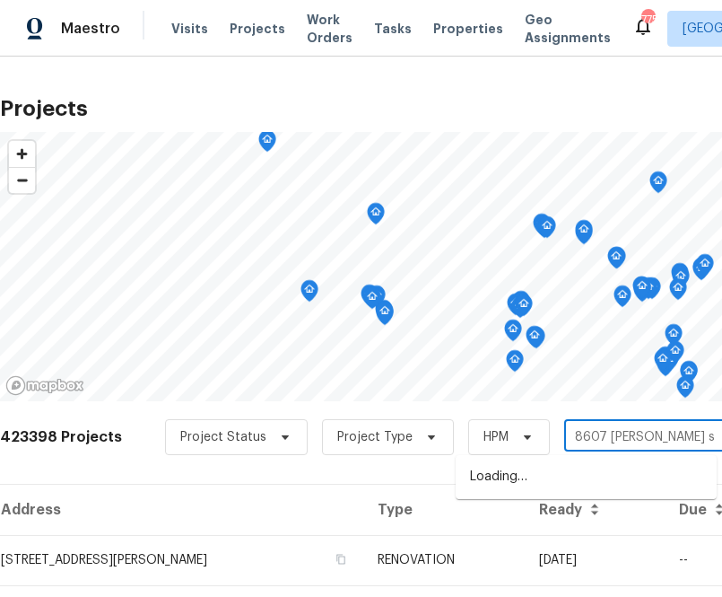
type input "[STREET_ADDRESS][PERSON_NAME]"
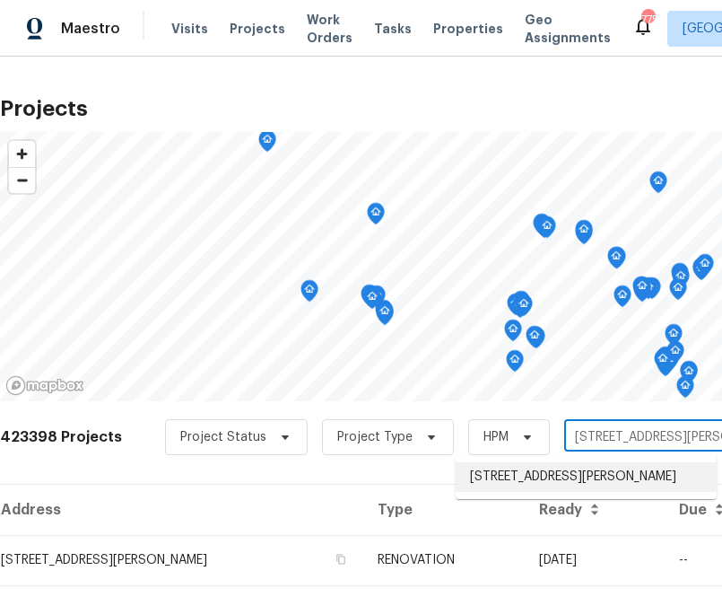
click at [537, 468] on li "[STREET_ADDRESS][PERSON_NAME]" at bounding box center [586, 477] width 261 height 30
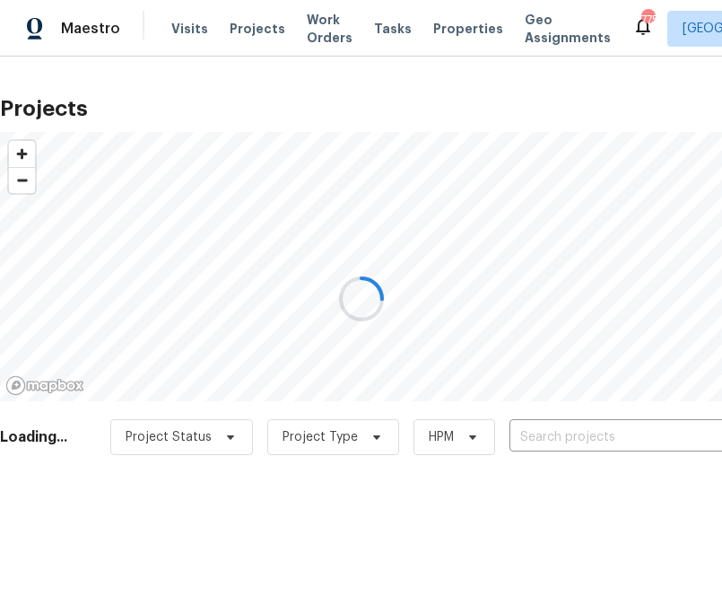
type input "[STREET_ADDRESS][PERSON_NAME]"
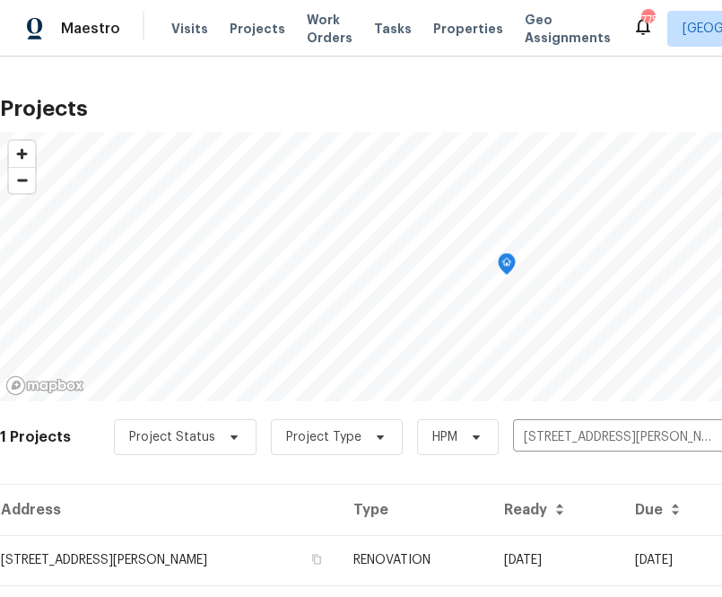
scroll to position [46, 0]
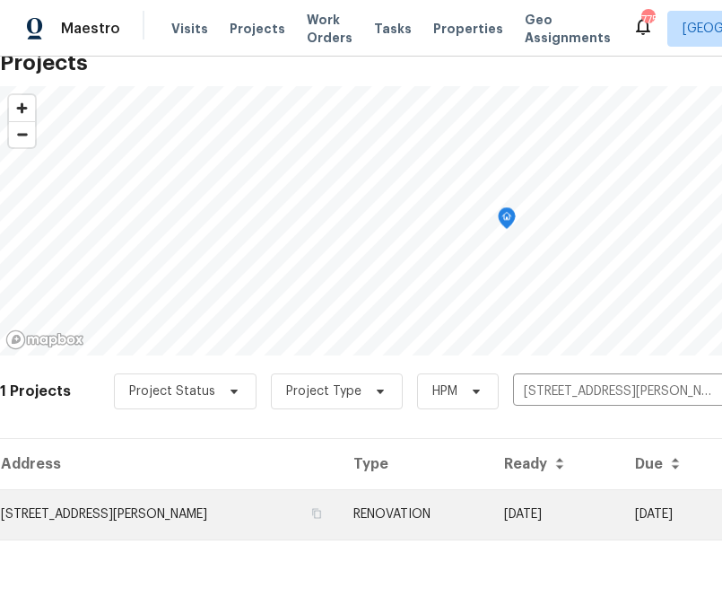
click at [205, 519] on td "[STREET_ADDRESS][PERSON_NAME]" at bounding box center [169, 514] width 339 height 50
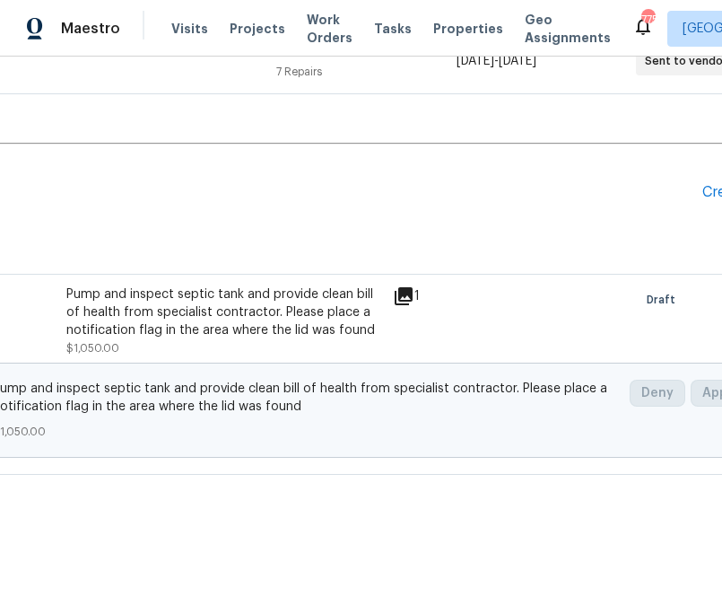
scroll to position [372, 292]
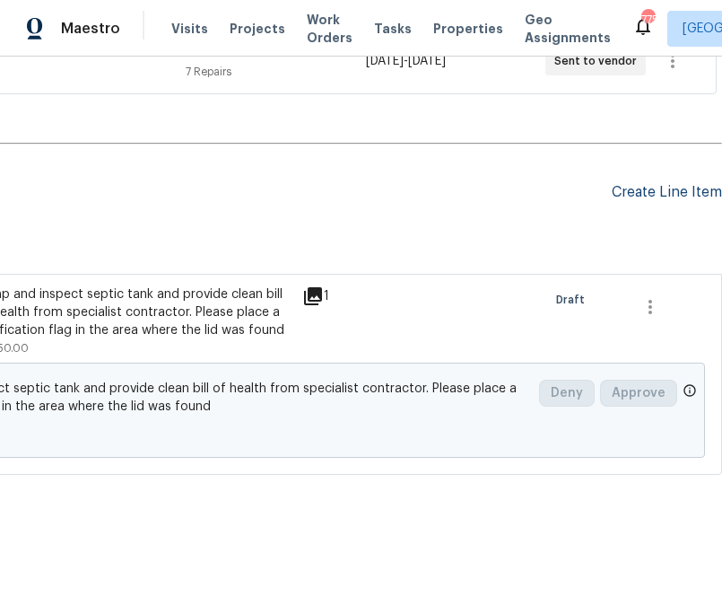
click at [647, 193] on div "Create Line Item" at bounding box center [667, 192] width 110 height 17
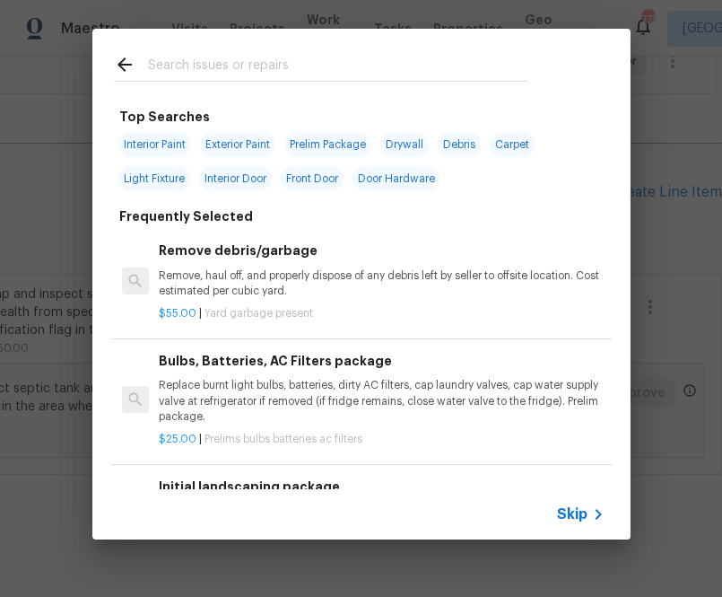
click at [571, 507] on span "Skip" at bounding box center [572, 514] width 31 height 18
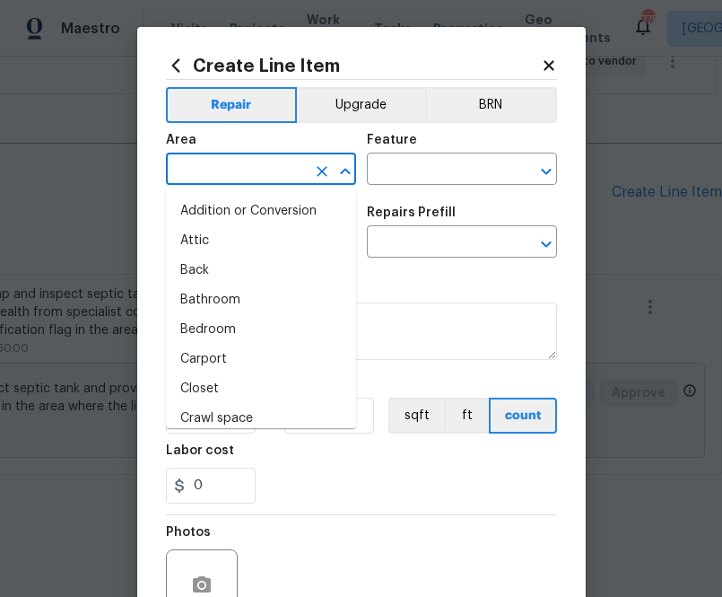
click at [272, 178] on input "text" at bounding box center [236, 171] width 140 height 28
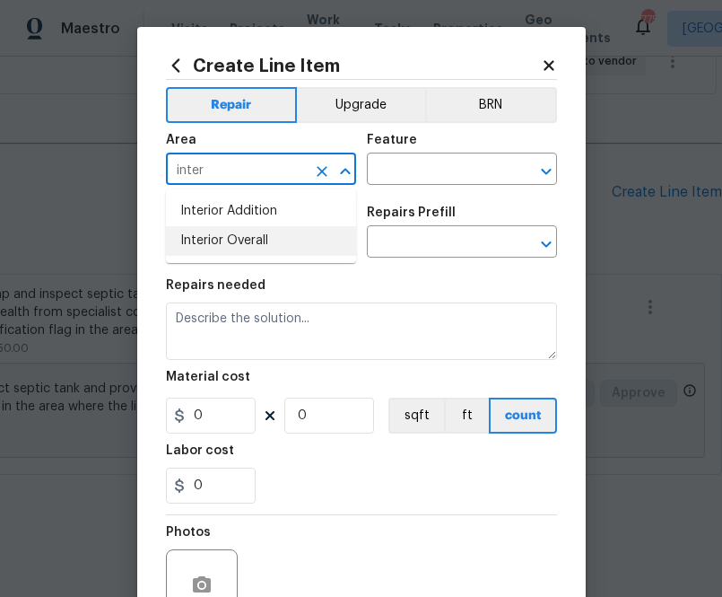
click at [267, 249] on li "Interior Overall" at bounding box center [261, 241] width 190 height 30
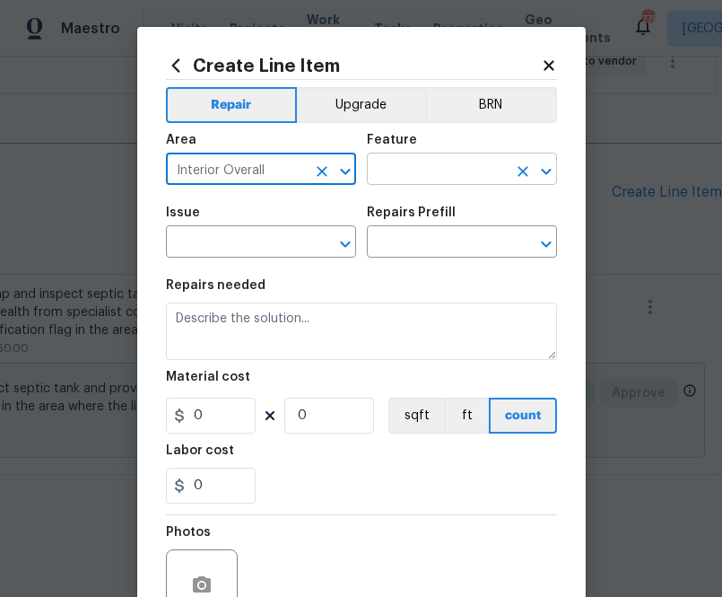
type input "Interior Overall"
click at [408, 178] on input "text" at bounding box center [437, 171] width 140 height 28
click at [458, 147] on div "Feature" at bounding box center [462, 145] width 190 height 23
click at [458, 153] on div "Feature" at bounding box center [462, 145] width 190 height 23
click at [442, 176] on input "text" at bounding box center [437, 171] width 140 height 28
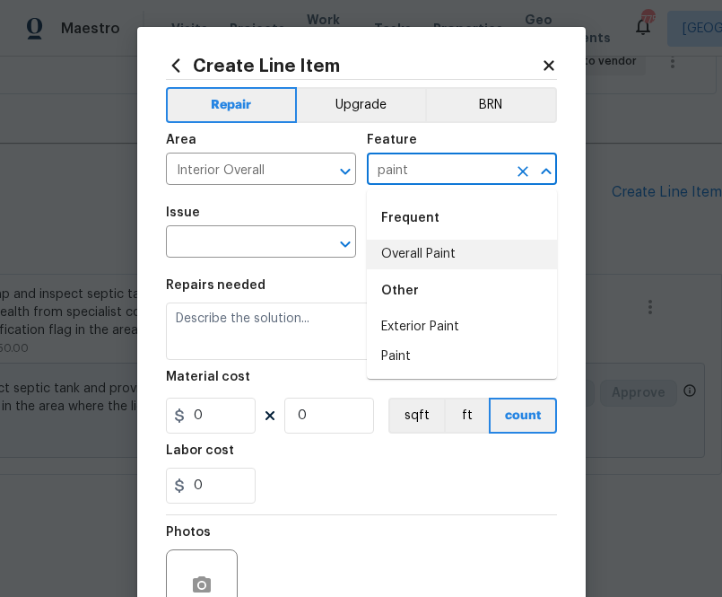
click at [415, 252] on li "Overall Paint" at bounding box center [462, 255] width 190 height 30
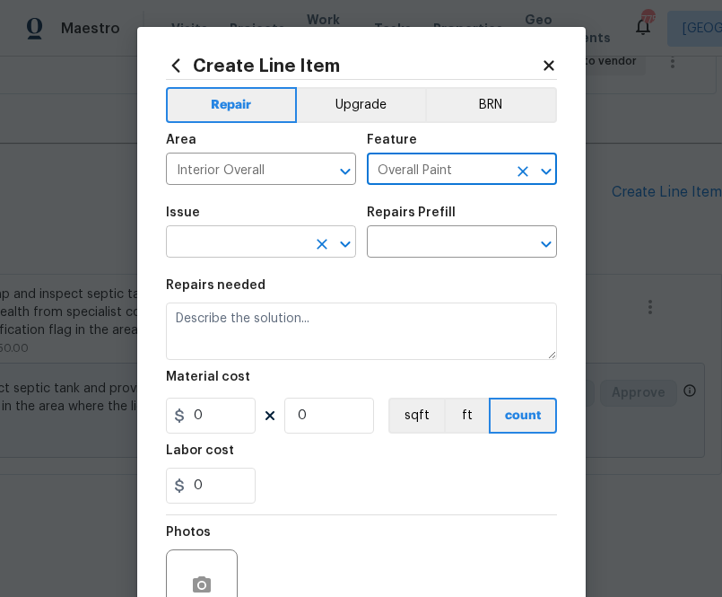
type input "Overall Paint"
click at [259, 250] on input "text" at bounding box center [236, 244] width 140 height 28
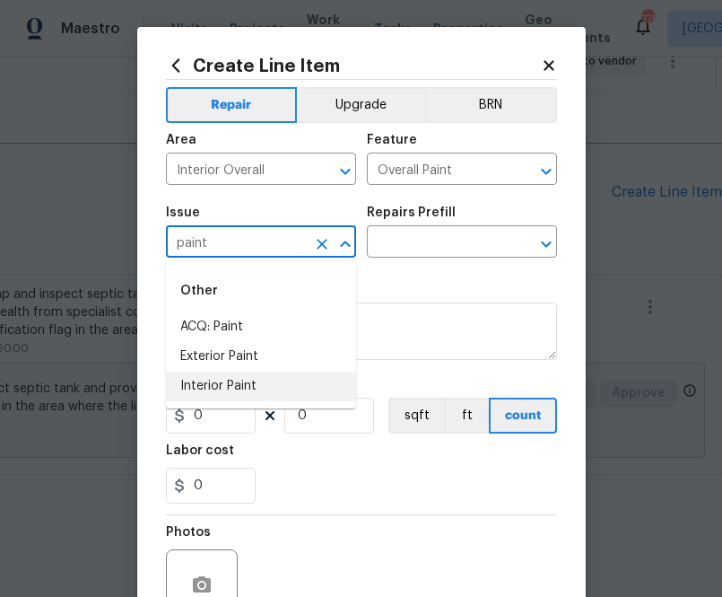
click at [228, 385] on li "Interior Paint" at bounding box center [261, 386] width 190 height 30
type input "Interior Paint"
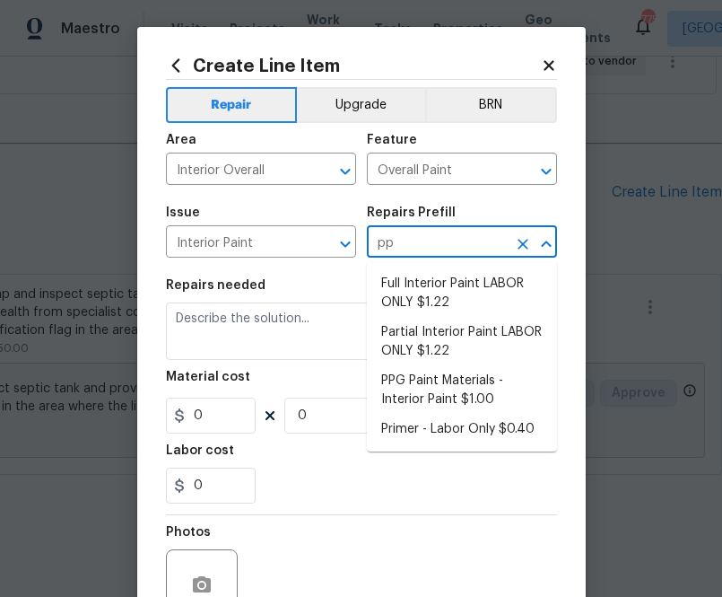
type input "ppg"
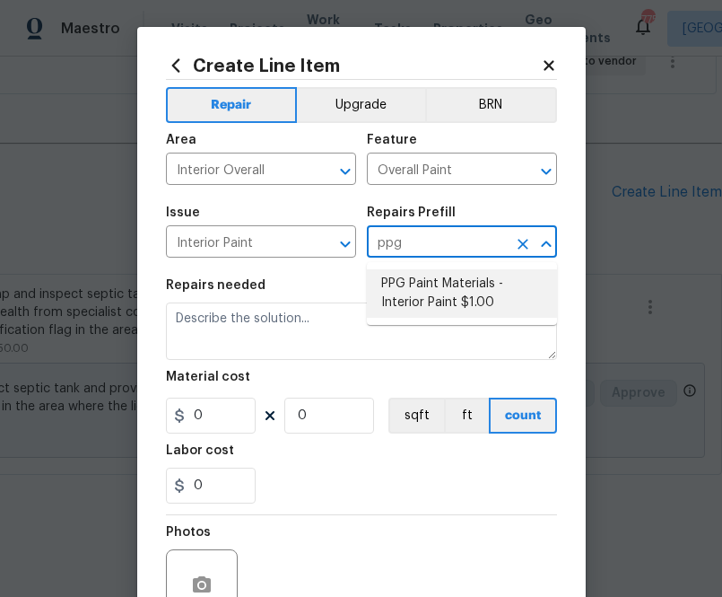
click at [412, 305] on li "PPG Paint Materials - Interior Paint $1.00" at bounding box center [462, 293] width 190 height 48
type input "PPG Paint Materials - Interior Paint $1.00"
type textarea "PPG Paint Materials ordered by Opendoor"
type input "1"
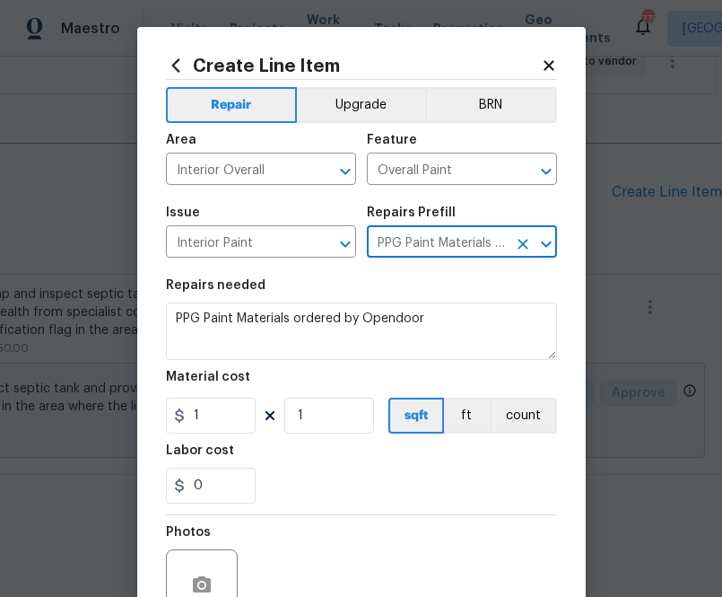
type input "PPG Paint Materials - Interior Paint $1.00"
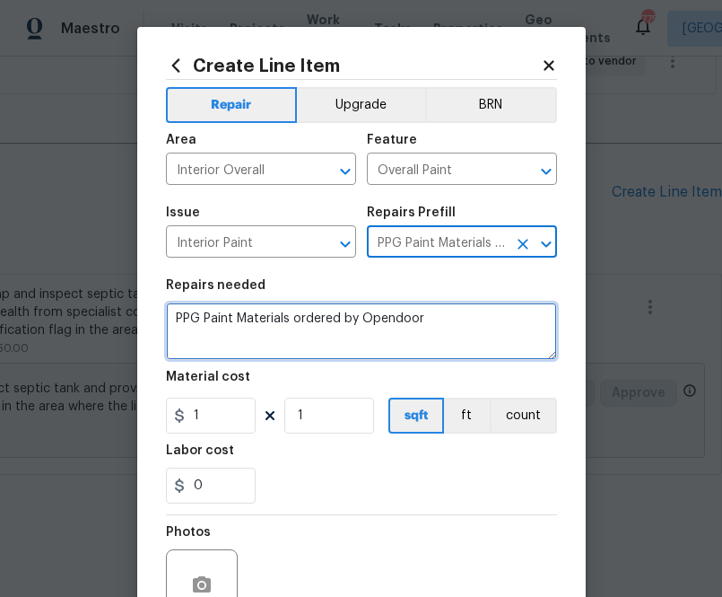
click at [337, 360] on textarea "PPG Paint Materials ordered by Opendoor" at bounding box center [361, 330] width 391 height 57
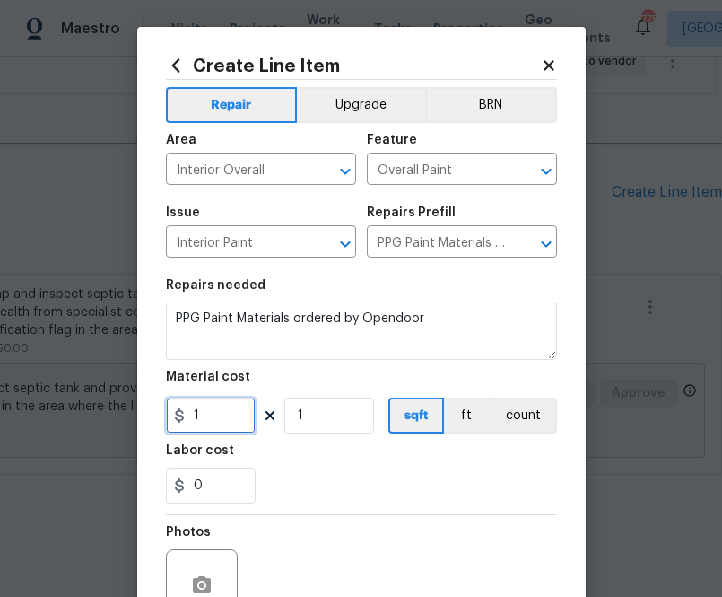
click at [237, 410] on input "1" at bounding box center [211, 416] width 90 height 36
click at [212, 433] on input "1" at bounding box center [211, 416] width 90 height 36
paste input "598.87"
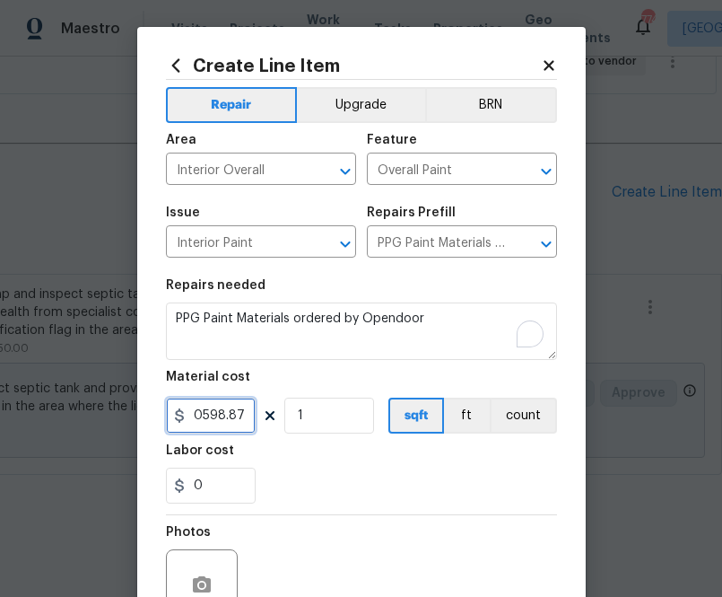
click at [200, 418] on input "0598.87" at bounding box center [211, 416] width 90 height 36
type input "598.87"
click at [340, 444] on section "Repairs needed PPG Paint Materials ordered by Opendoor Material cost 598.87 1 s…" at bounding box center [361, 391] width 391 height 246
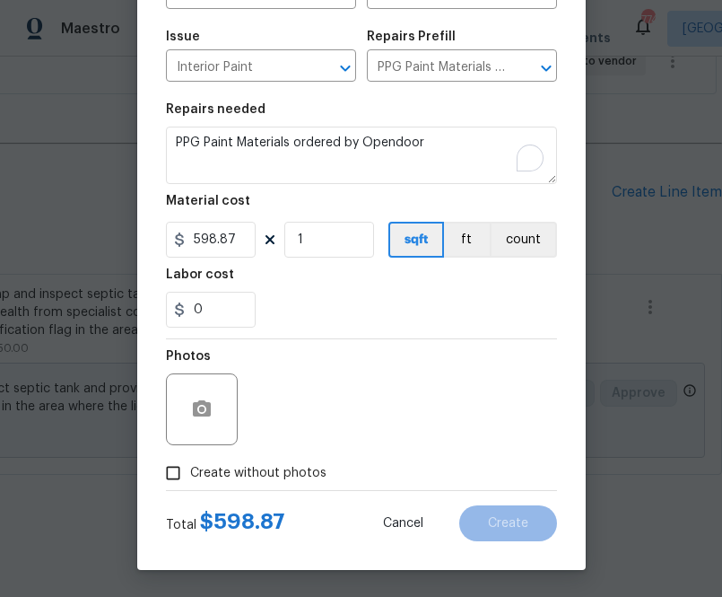
click at [309, 470] on span "Create without photos" at bounding box center [258, 473] width 136 height 19
click at [190, 470] on input "Create without photos" at bounding box center [173, 473] width 34 height 34
checkbox input "true"
click at [368, 408] on textarea "To enrich screen reader interactions, please activate Accessibility in Grammarl…" at bounding box center [404, 409] width 305 height 72
type textarea "na"
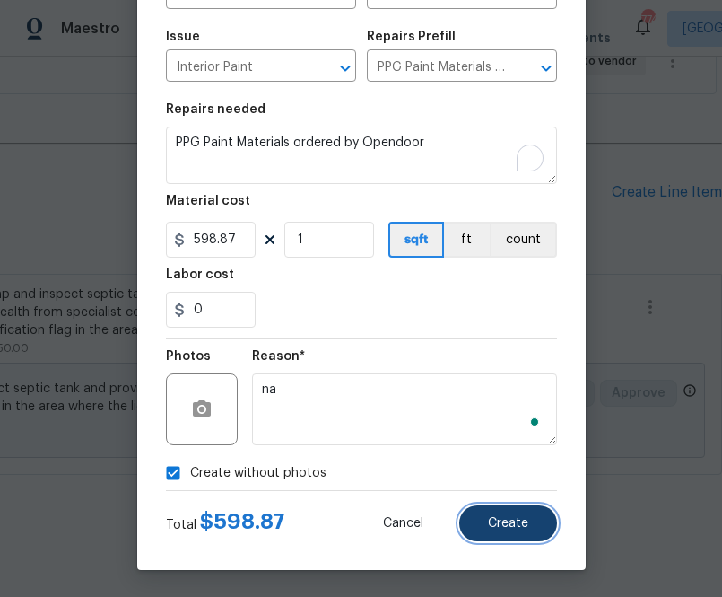
click at [480, 524] on button "Create" at bounding box center [508, 523] width 98 height 36
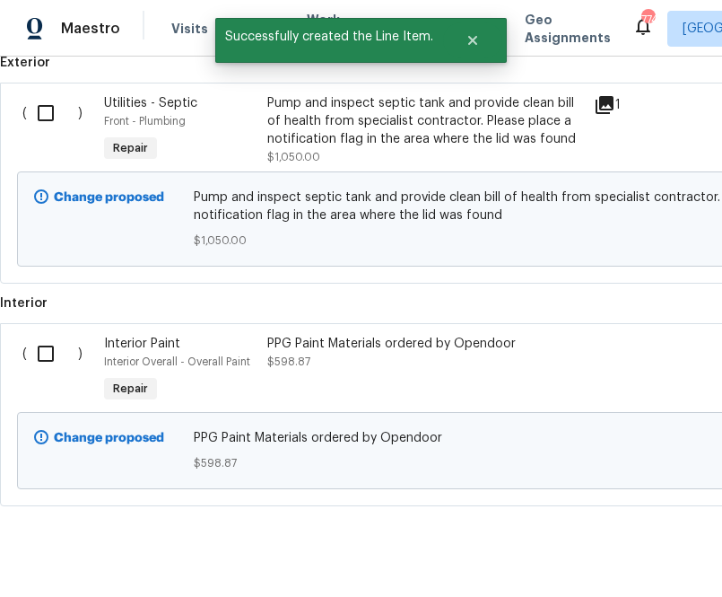
scroll to position [596, 0]
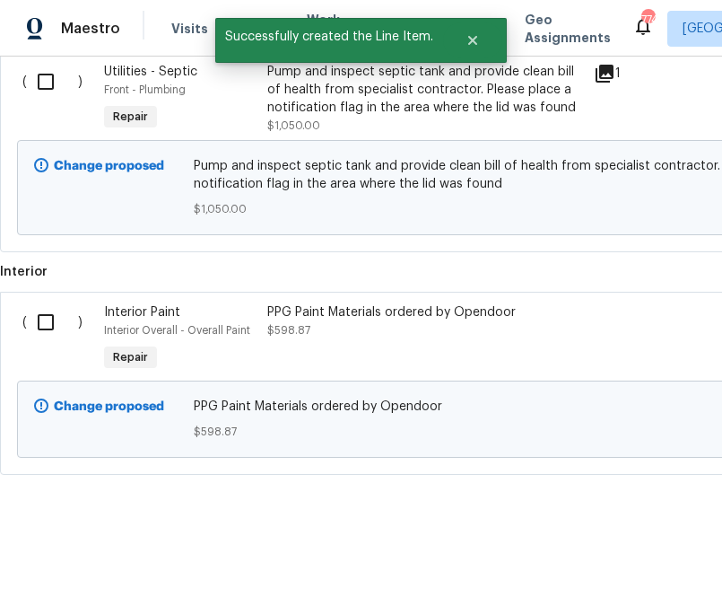
click at [48, 319] on input "checkbox" at bounding box center [52, 322] width 51 height 38
checkbox input "true"
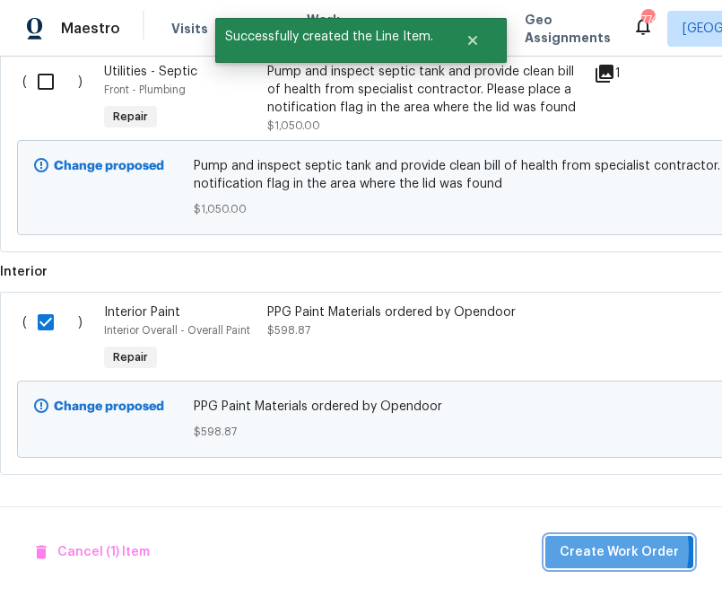
click at [599, 549] on span "Create Work Order" at bounding box center [619, 552] width 119 height 22
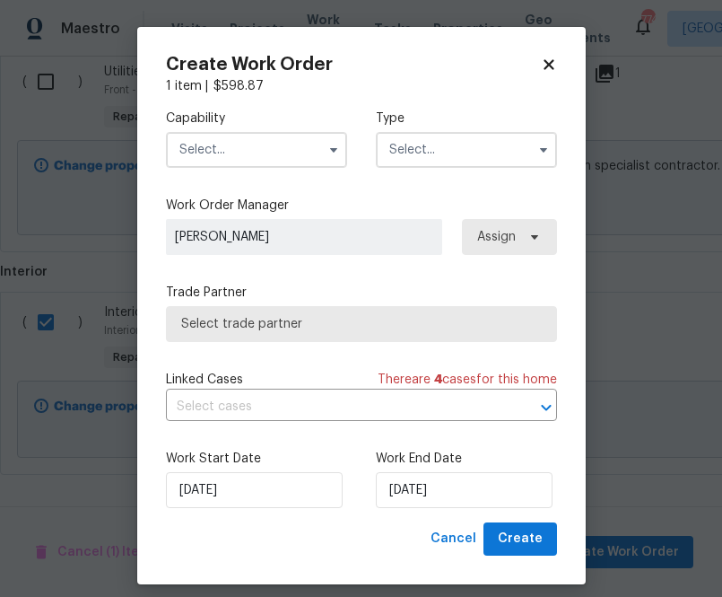
click at [264, 147] on input "text" at bounding box center [256, 150] width 181 height 36
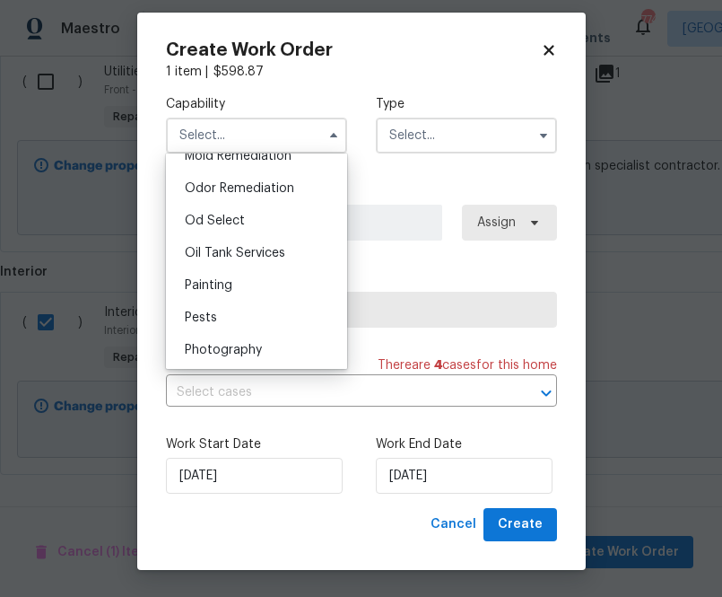
scroll to position [1389, 0]
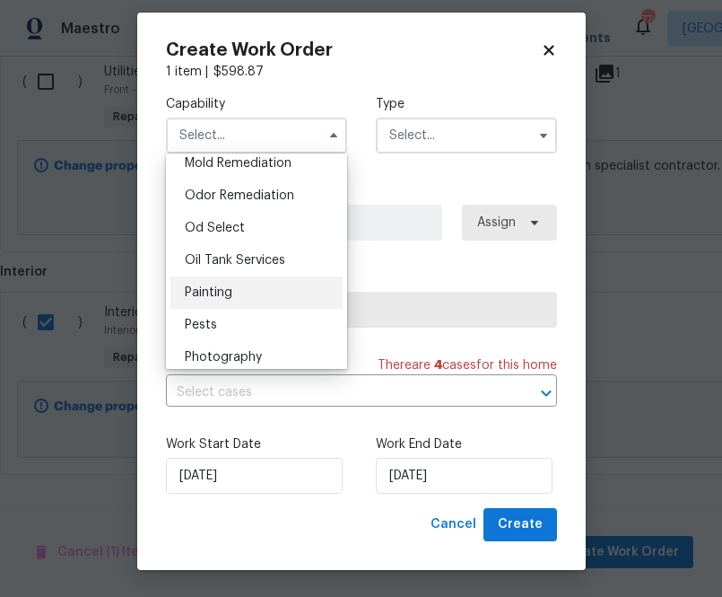
click at [244, 285] on div "Painting" at bounding box center [256, 292] width 172 height 32
type input "Painting"
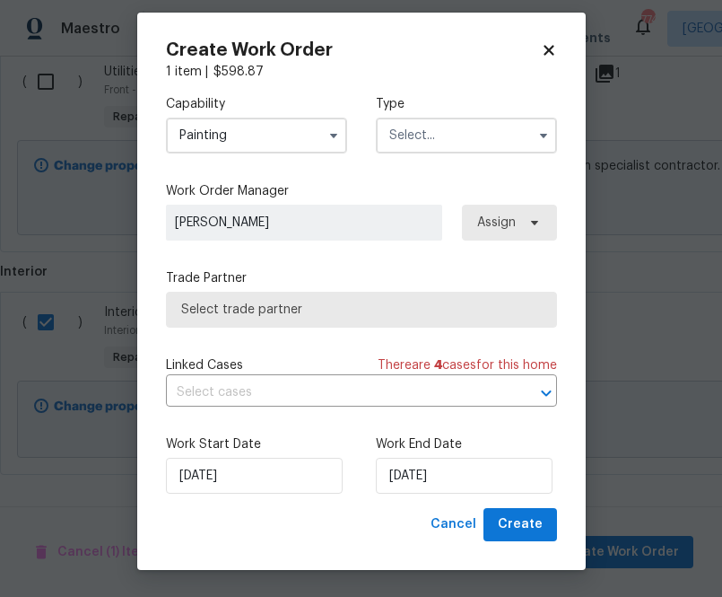
click at [410, 165] on div "Capability Painting Type" at bounding box center [361, 124] width 391 height 87
click at [410, 144] on input "text" at bounding box center [466, 136] width 181 height 36
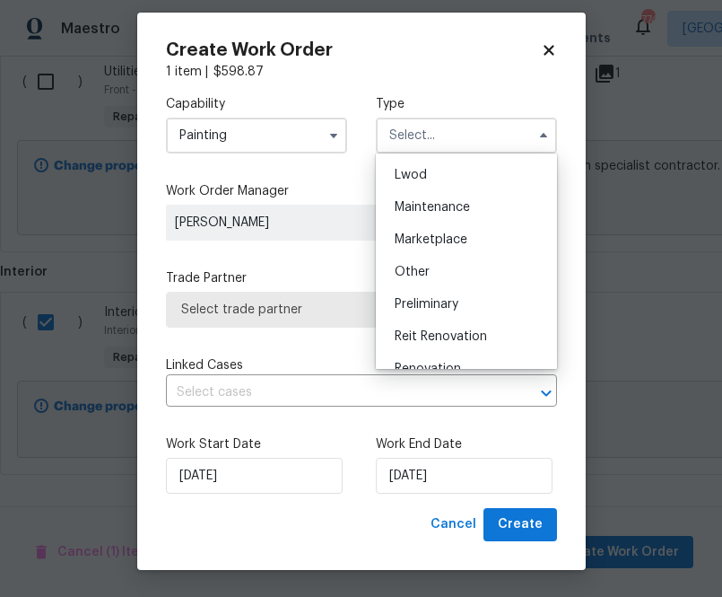
scroll to position [407, 0]
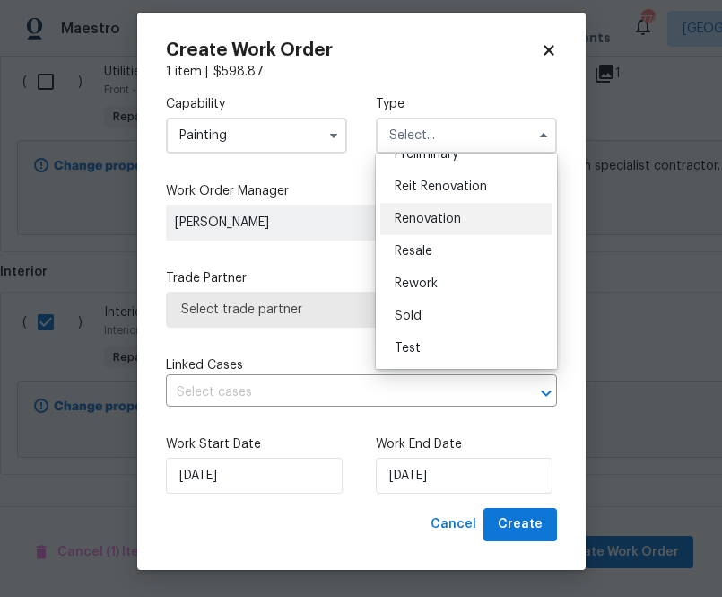
click at [446, 223] on span "Renovation" at bounding box center [428, 219] width 66 height 13
type input "Renovation"
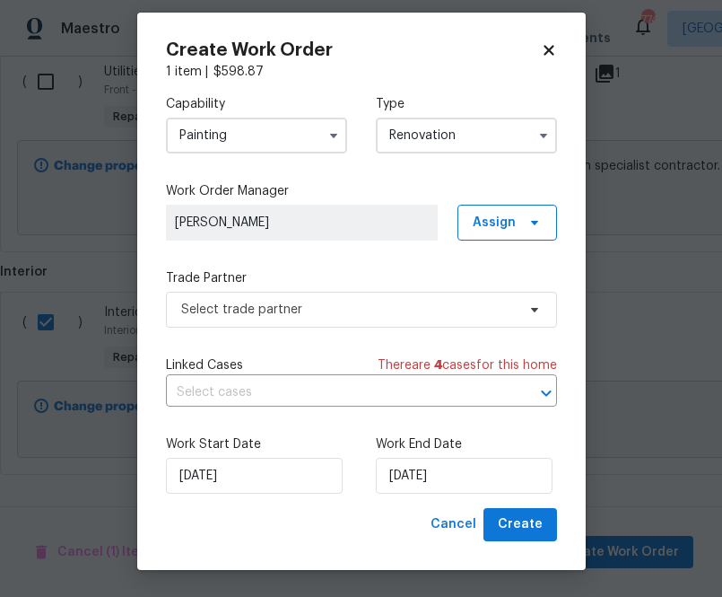
scroll to position [0, 0]
click at [486, 231] on span "Assign" at bounding box center [508, 223] width 100 height 36
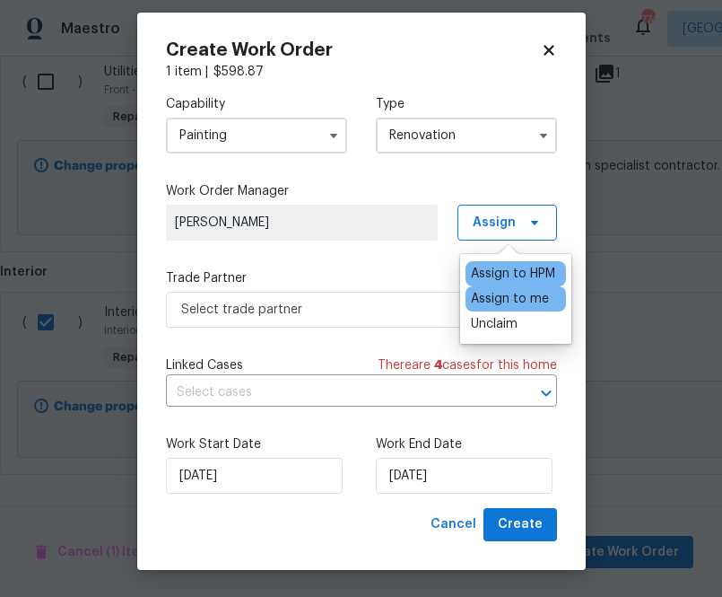
click at [486, 291] on div "Assign to me" at bounding box center [510, 299] width 78 height 18
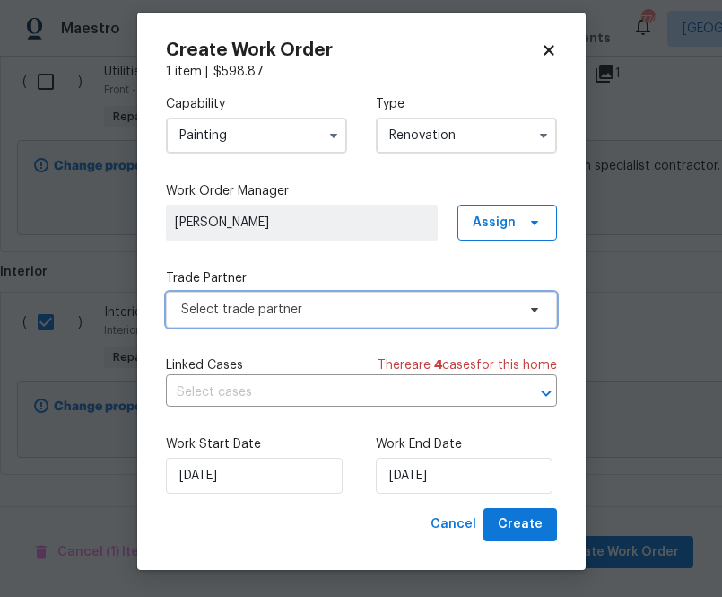
click at [408, 296] on span "Select trade partner" at bounding box center [361, 310] width 391 height 36
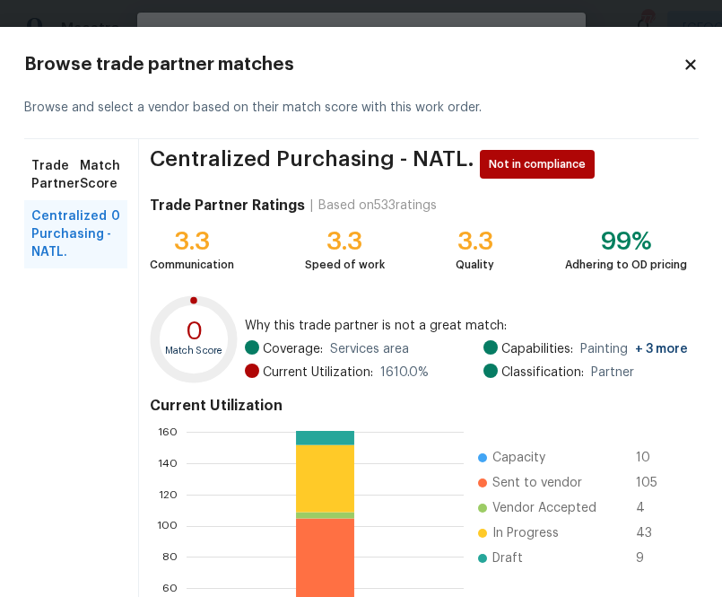
scroll to position [192, 0]
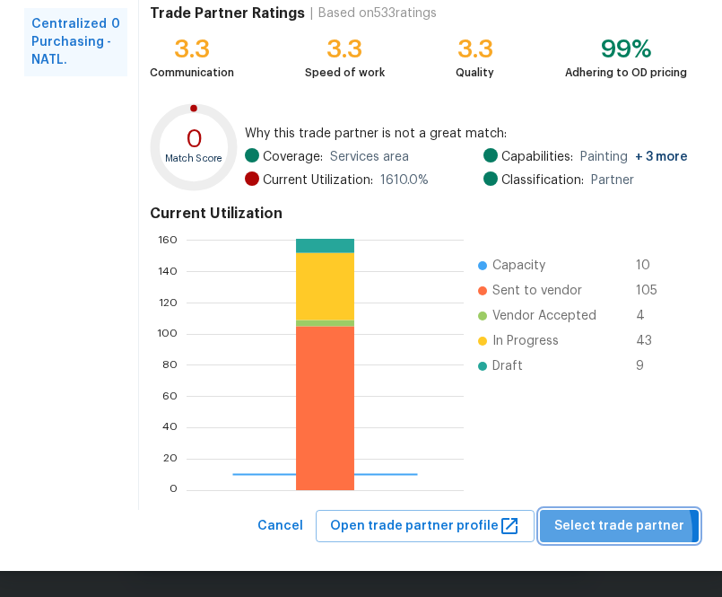
click at [612, 532] on span "Select trade partner" at bounding box center [620, 526] width 130 height 22
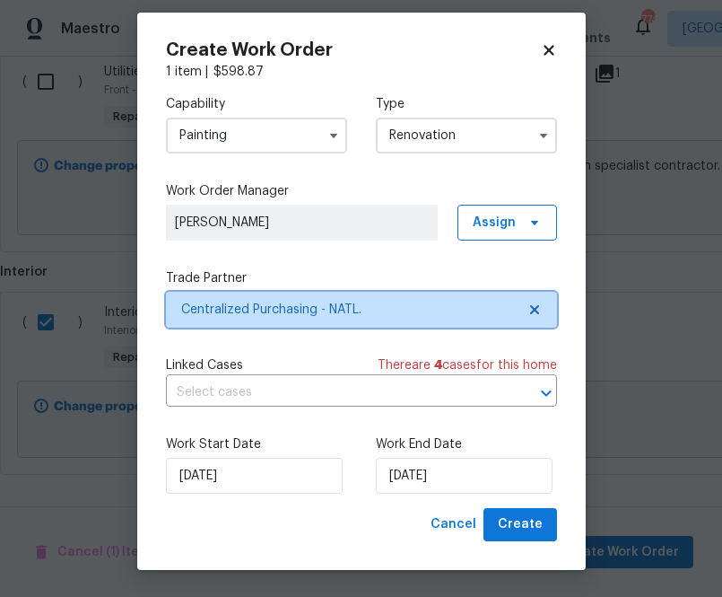
scroll to position [0, 0]
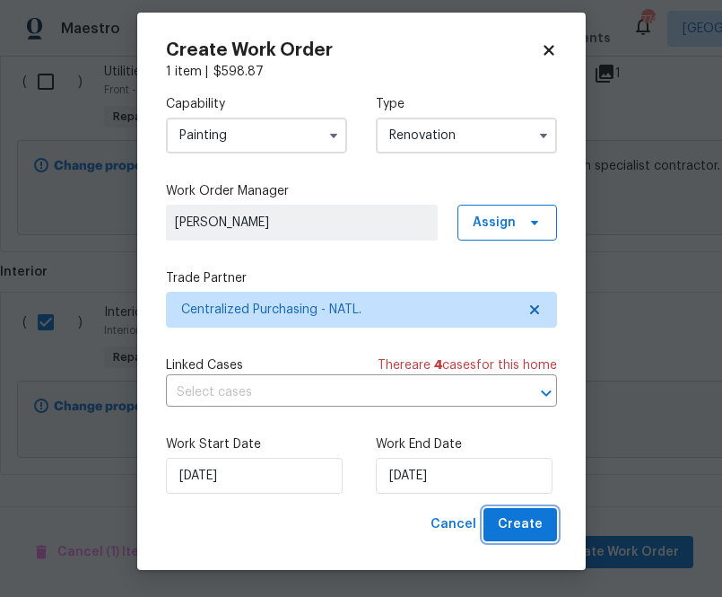
click at [531, 529] on span "Create" at bounding box center [520, 524] width 45 height 22
checkbox input "false"
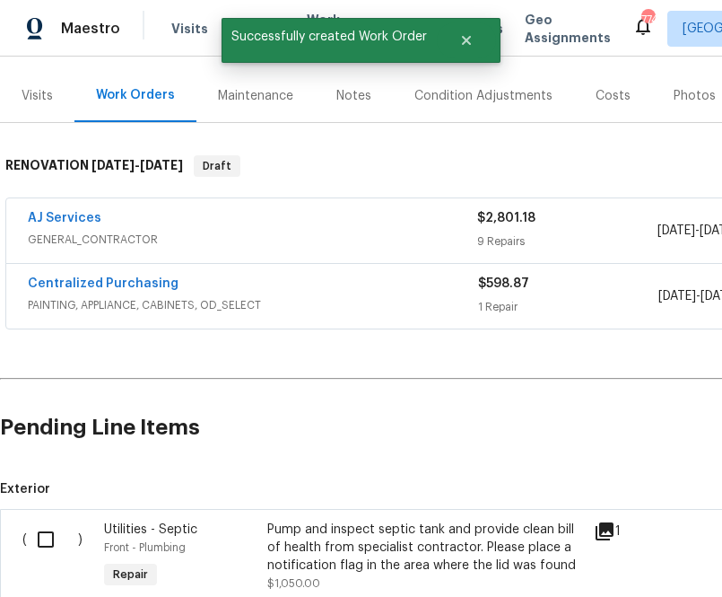
scroll to position [200, 0]
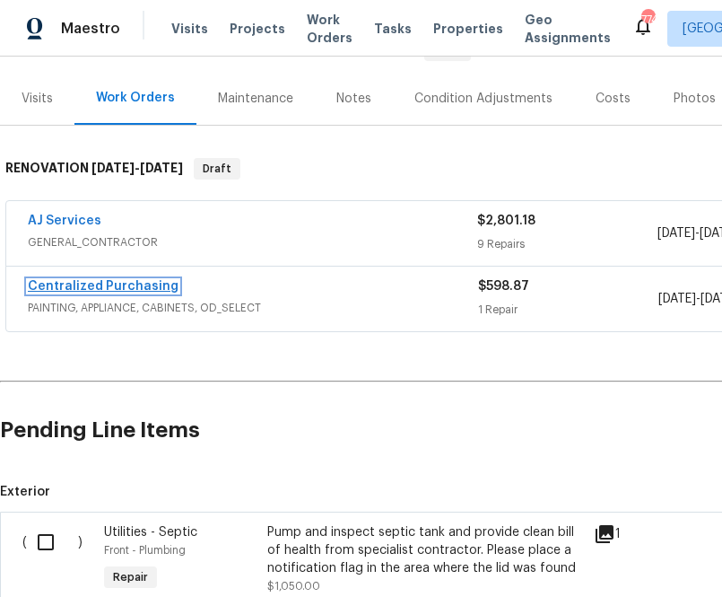
click at [118, 282] on link "Centralized Purchasing" at bounding box center [103, 286] width 151 height 13
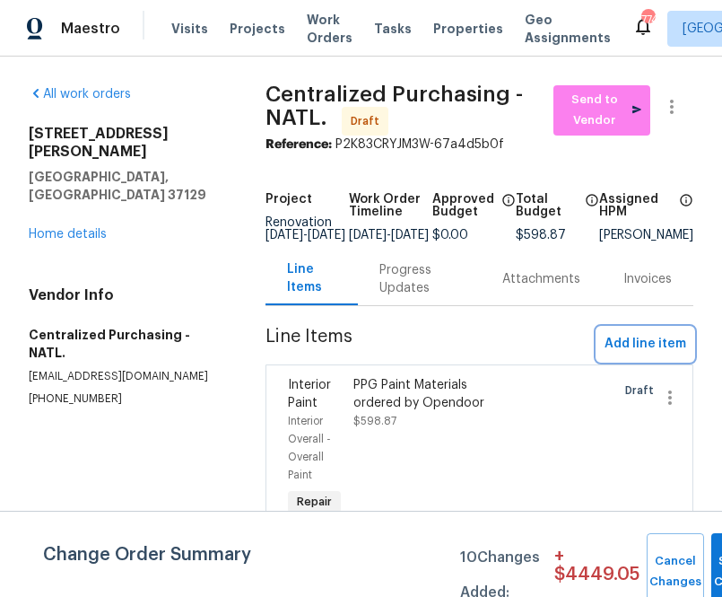
click at [636, 353] on span "Add line item" at bounding box center [646, 344] width 82 height 22
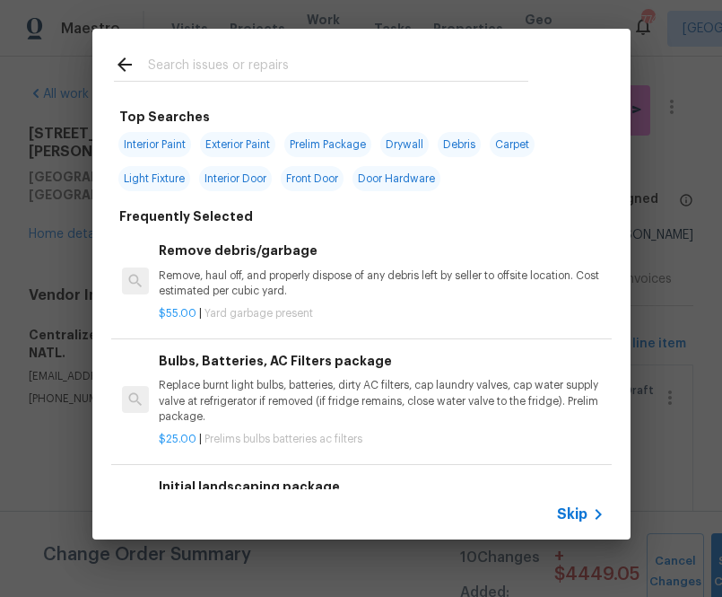
click at [567, 514] on span "Skip" at bounding box center [572, 514] width 31 height 18
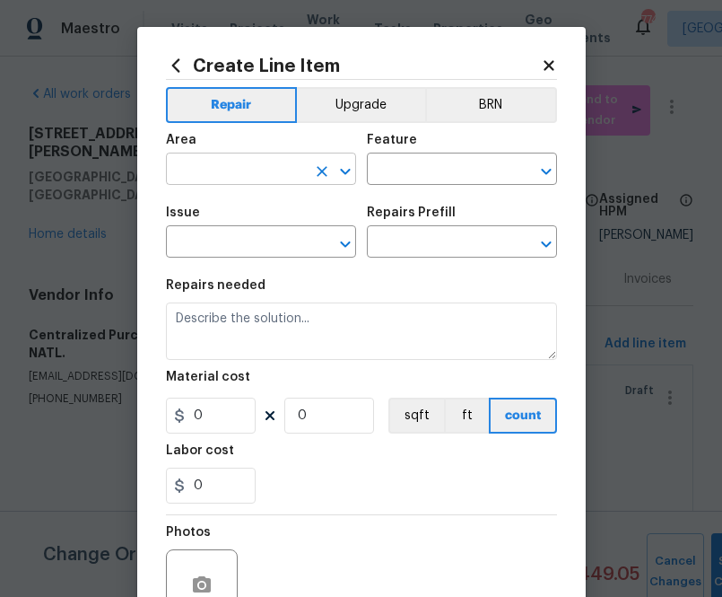
click at [255, 169] on input "text" at bounding box center [236, 171] width 140 height 28
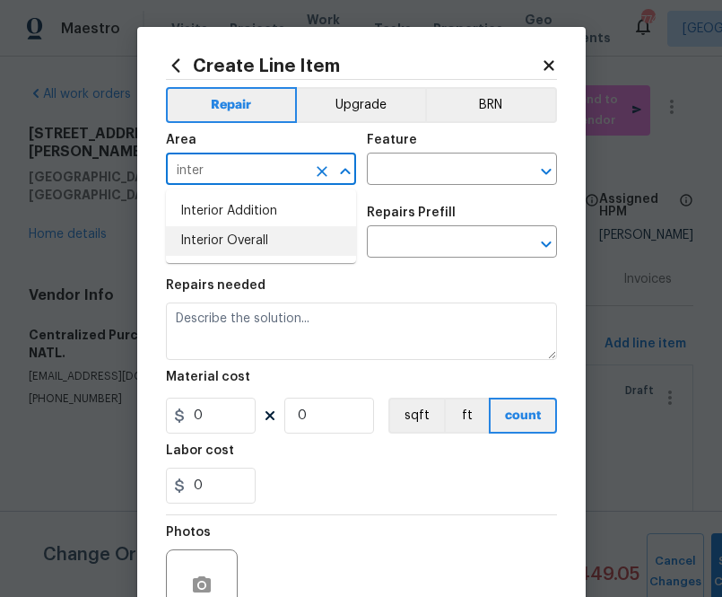
click at [260, 232] on li "Interior Overall" at bounding box center [261, 241] width 190 height 30
type input "Interior Overall"
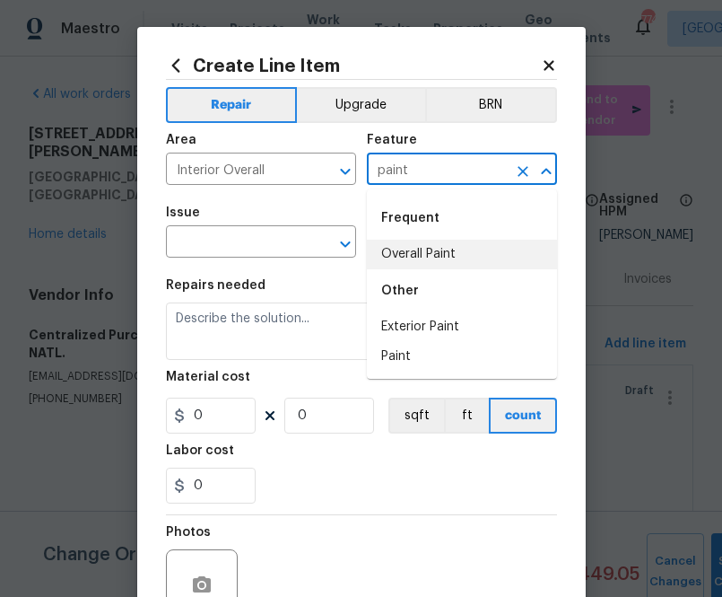
click at [403, 261] on li "Overall Paint" at bounding box center [462, 255] width 190 height 30
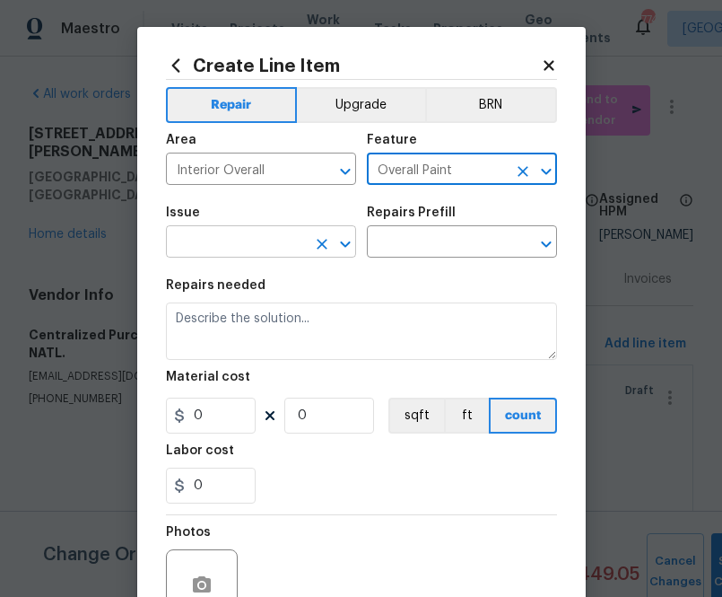
type input "Overall Paint"
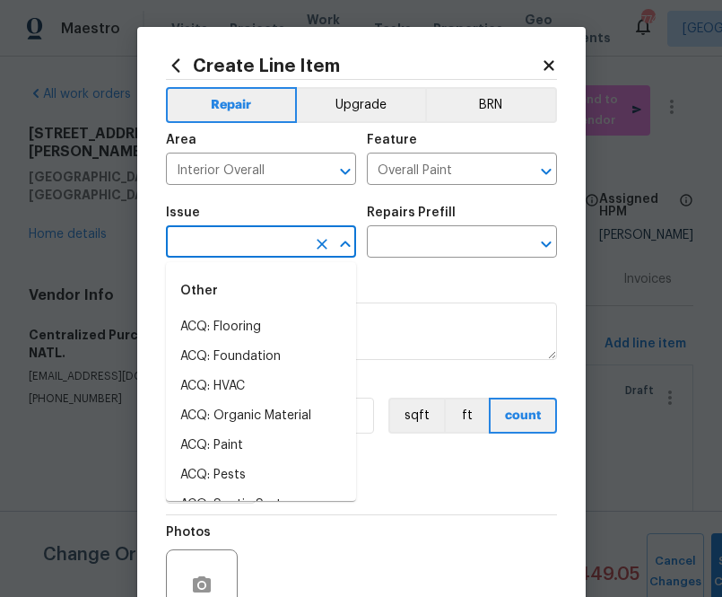
click at [289, 249] on input "text" at bounding box center [236, 244] width 140 height 28
click at [265, 174] on input "Interior Overall" at bounding box center [236, 171] width 140 height 28
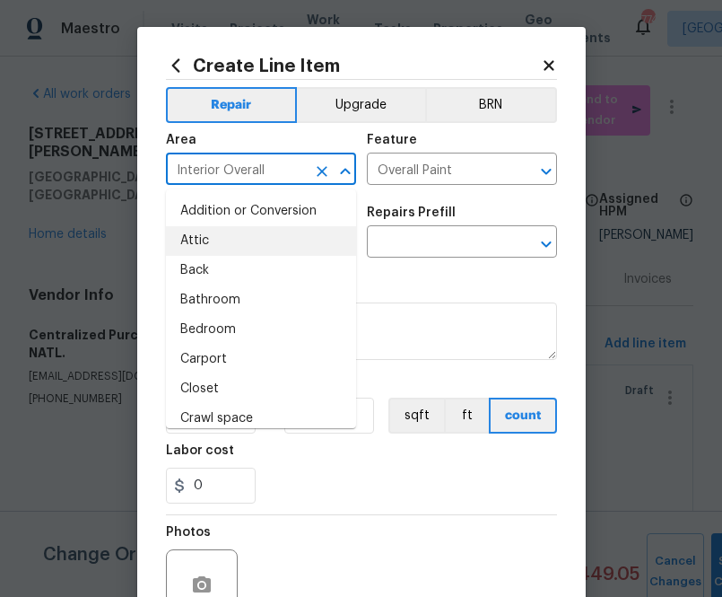
click at [265, 174] on input "Interior Overall" at bounding box center [236, 171] width 140 height 28
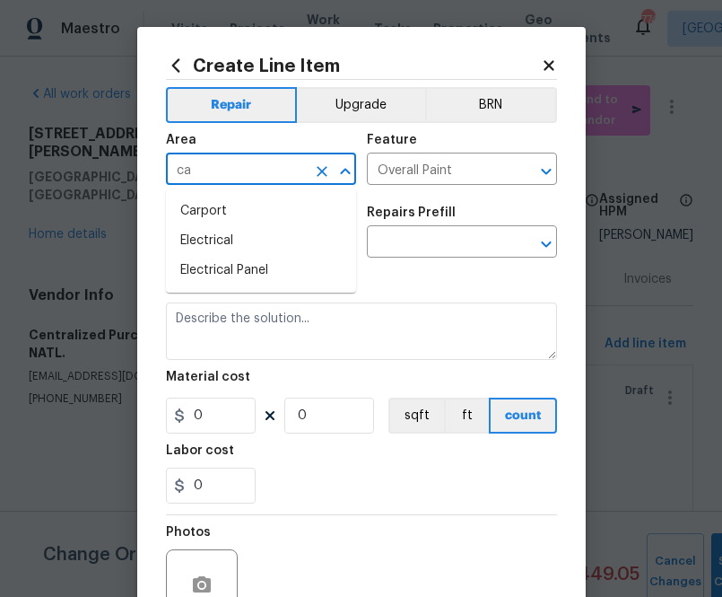
type input "c"
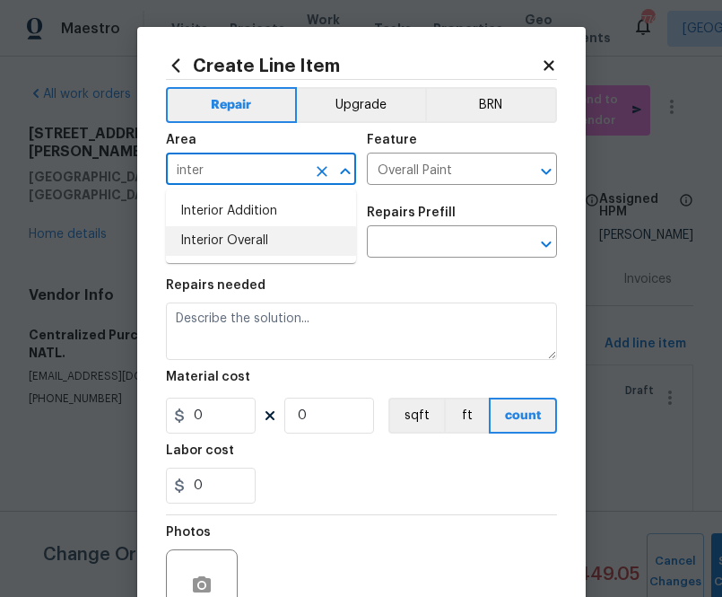
click at [296, 245] on li "Interior Overall" at bounding box center [261, 241] width 190 height 30
type input "Interior Overall"
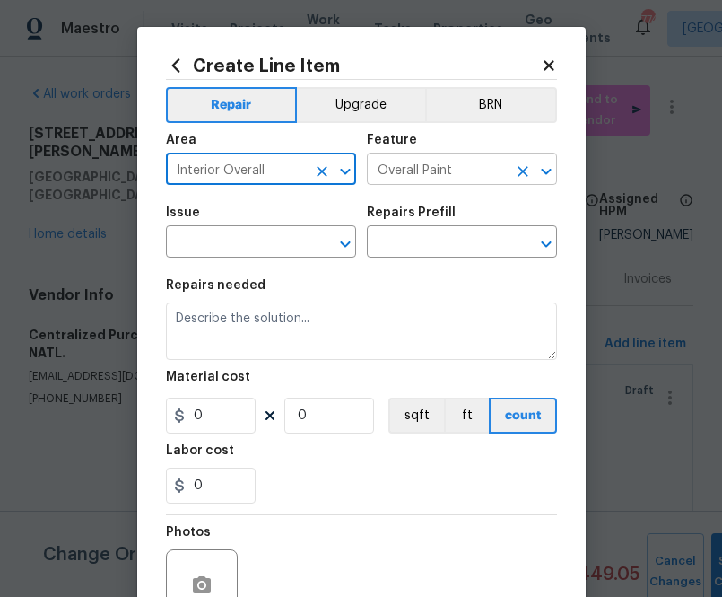
click at [389, 174] on input "Overall Paint" at bounding box center [437, 171] width 140 height 28
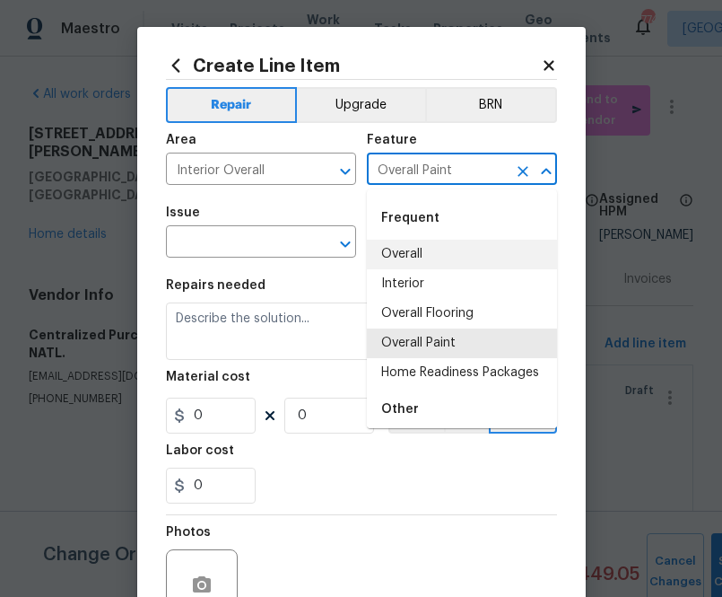
click at [389, 174] on input "Overall Paint" at bounding box center [437, 171] width 140 height 28
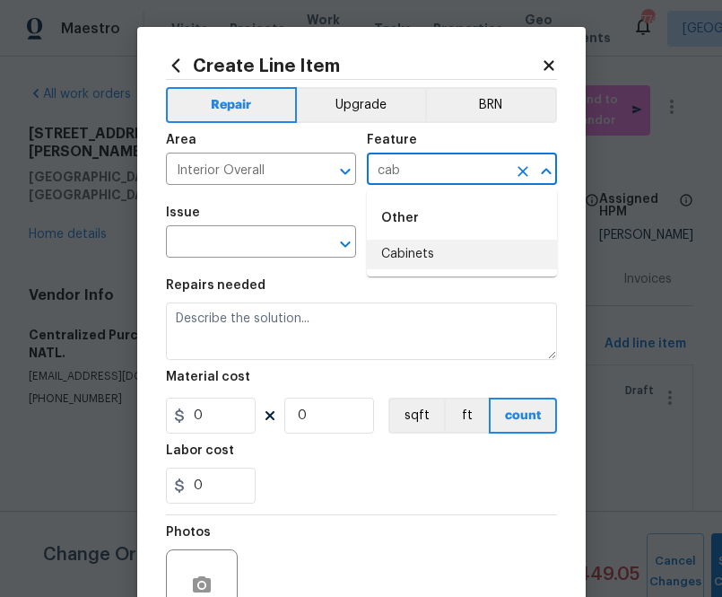
click at [419, 259] on li "Cabinets" at bounding box center [462, 255] width 190 height 30
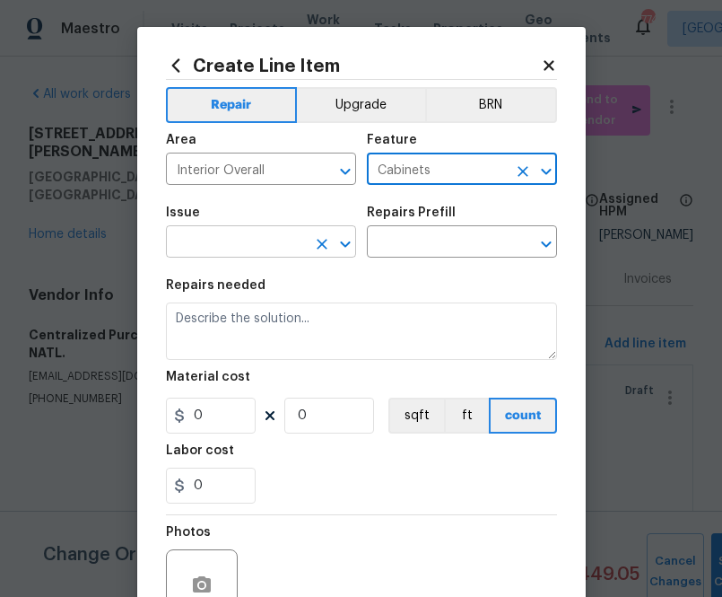
type input "Cabinets"
click at [302, 238] on input "text" at bounding box center [236, 244] width 140 height 28
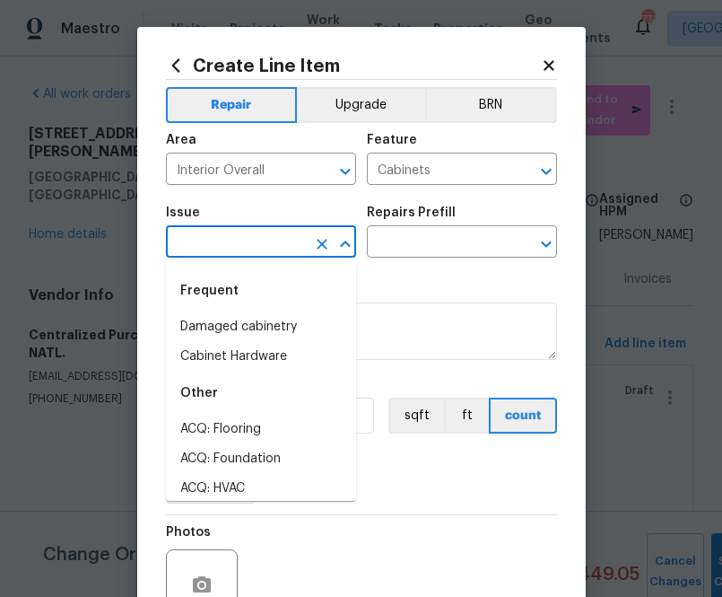
type input "a"
type input "c"
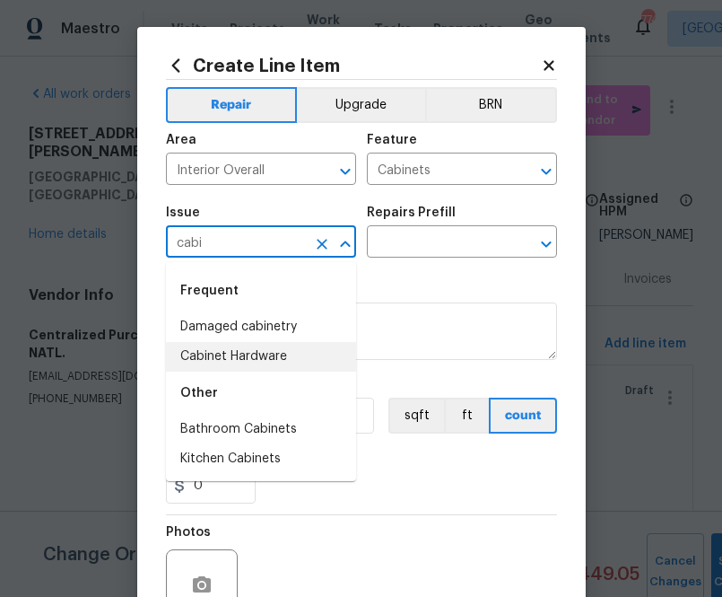
click at [310, 359] on li "Cabinet Hardware" at bounding box center [261, 357] width 190 height 30
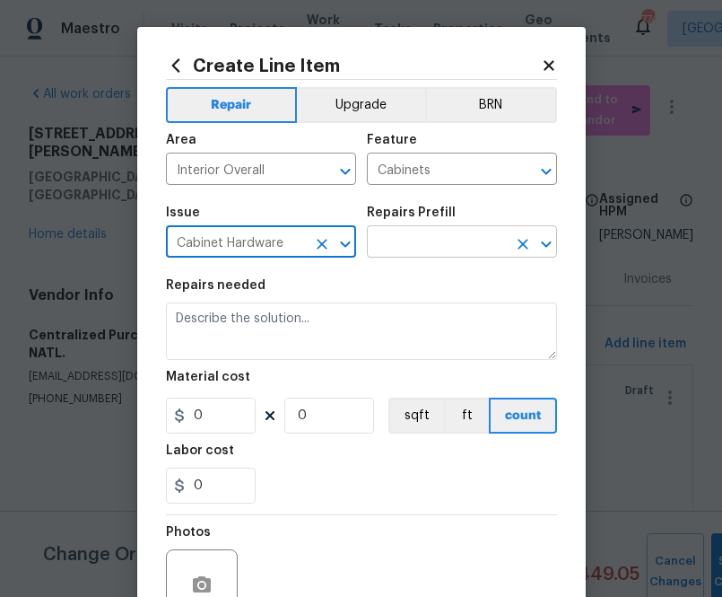
type input "Cabinet Hardware"
click at [419, 243] on input "text" at bounding box center [437, 244] width 140 height 28
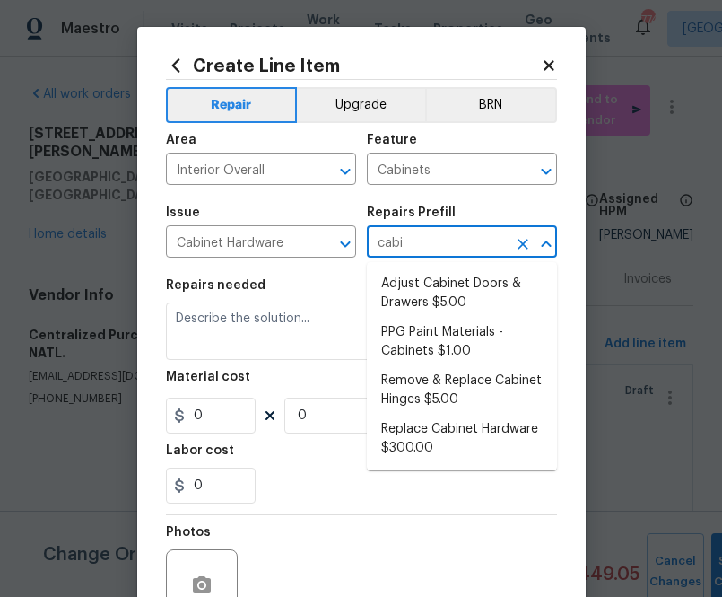
type input "cabin"
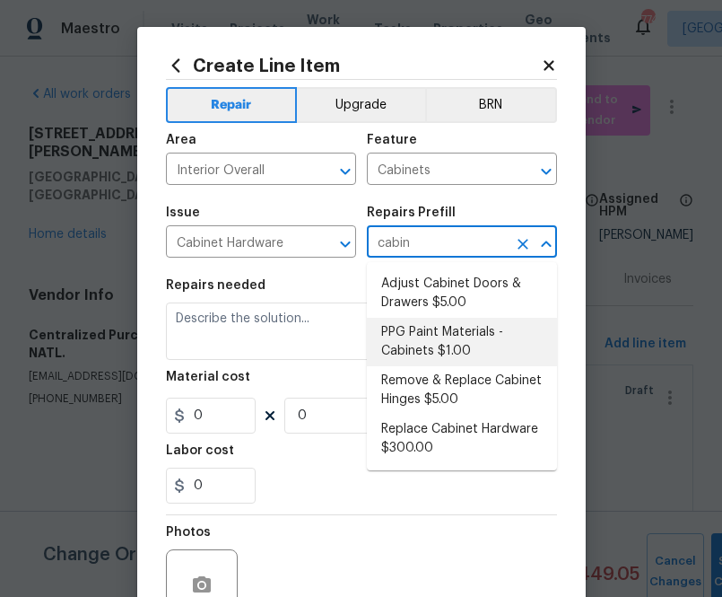
click at [441, 348] on li "PPG Paint Materials - Cabinets $1.00" at bounding box center [462, 342] width 190 height 48
type input "PPG Paint Materials - Cabinets $1.00"
type textarea "PPG Paint Materials ordered by Opendoor"
type input "1"
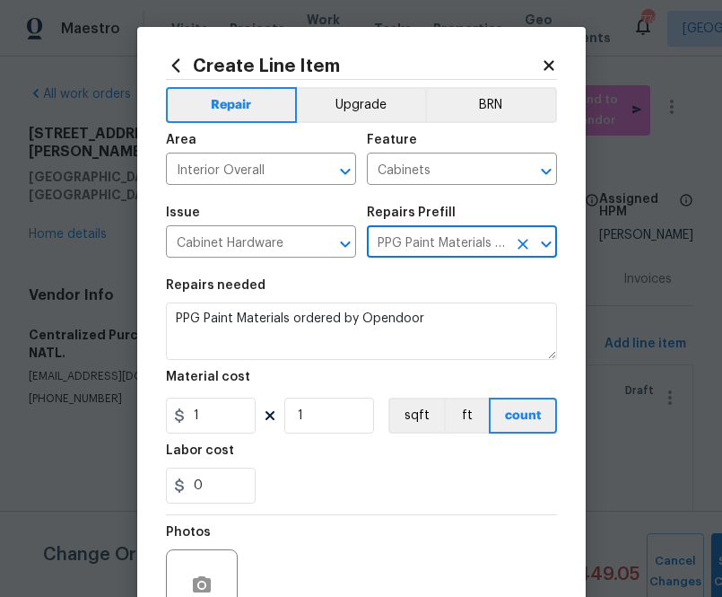
type input "PPG Paint Materials - Cabinets $1.00"
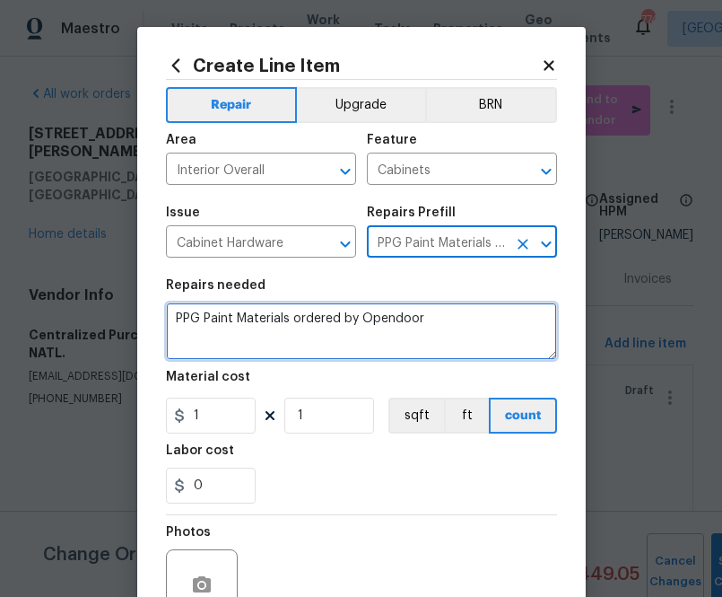
click at [343, 330] on textarea "PPG Paint Materials ordered by Opendoor" at bounding box center [361, 330] width 391 height 57
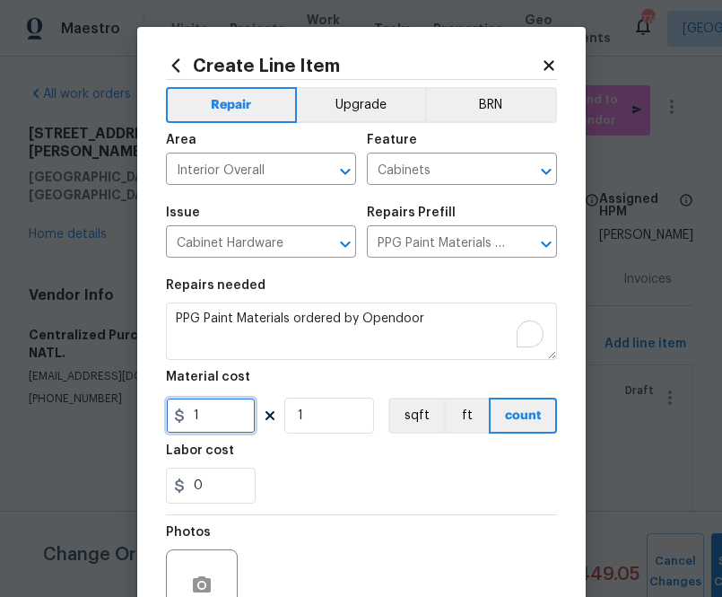
click at [222, 406] on input "1" at bounding box center [211, 416] width 90 height 36
paste input "492.42"
type input "492.42"
click at [322, 508] on section "Repairs needed PPG Paint Materials ordered by Opendoor Material cost 492.42 1 s…" at bounding box center [361, 391] width 391 height 246
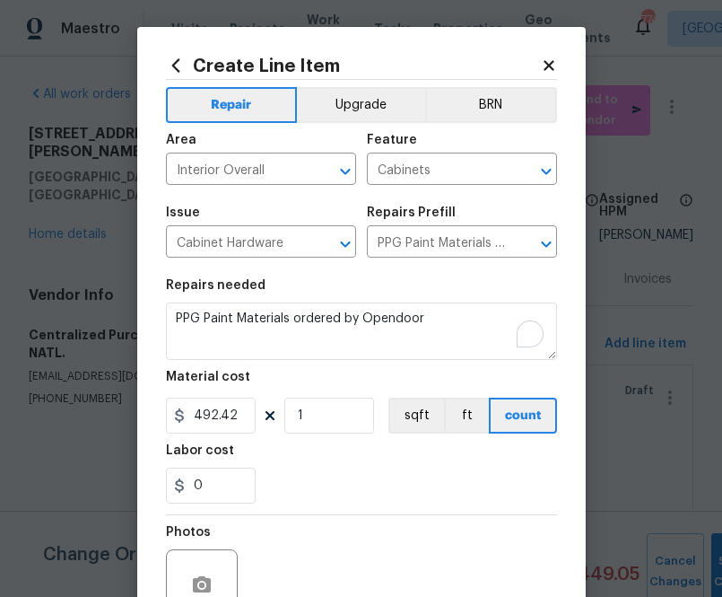
scroll to position [177, 0]
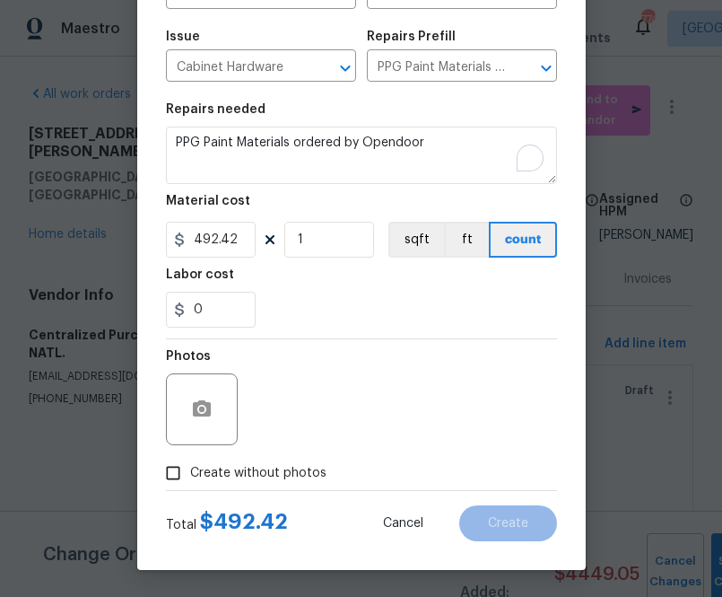
click at [299, 479] on span "Create without photos" at bounding box center [258, 473] width 136 height 19
click at [190, 479] on input "Create without photos" at bounding box center [173, 473] width 34 height 34
checkbox input "true"
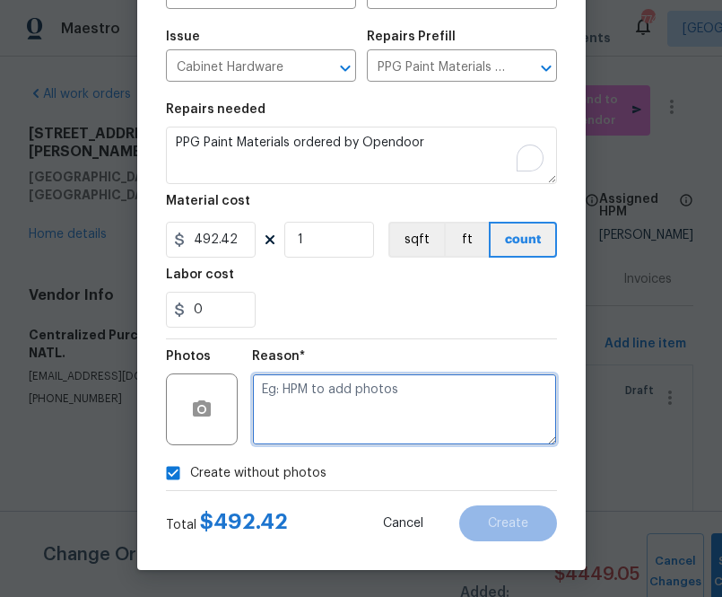
click at [335, 417] on textarea at bounding box center [404, 409] width 305 height 72
type textarea "n.a"
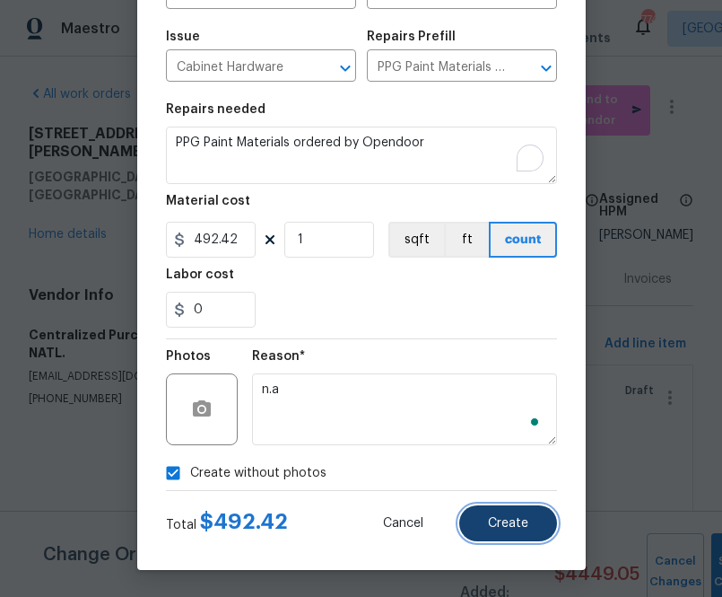
click at [516, 507] on button "Create" at bounding box center [508, 523] width 98 height 36
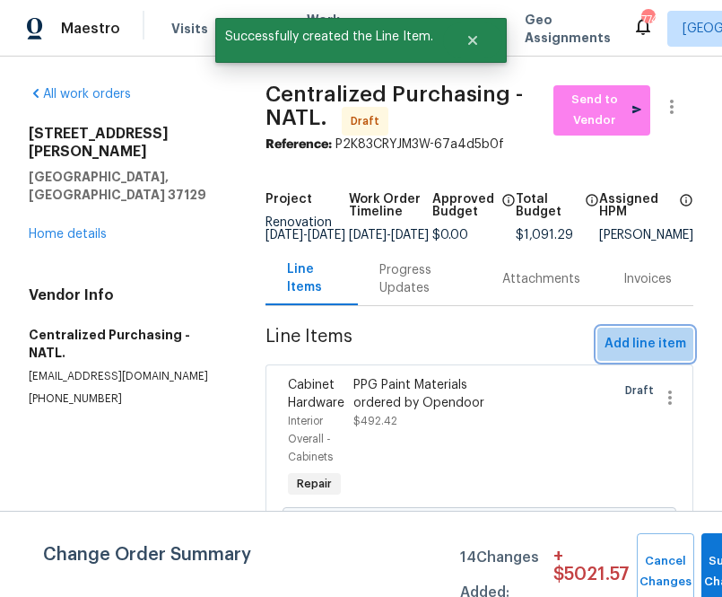
click at [637, 346] on span "Add line item" at bounding box center [646, 344] width 82 height 22
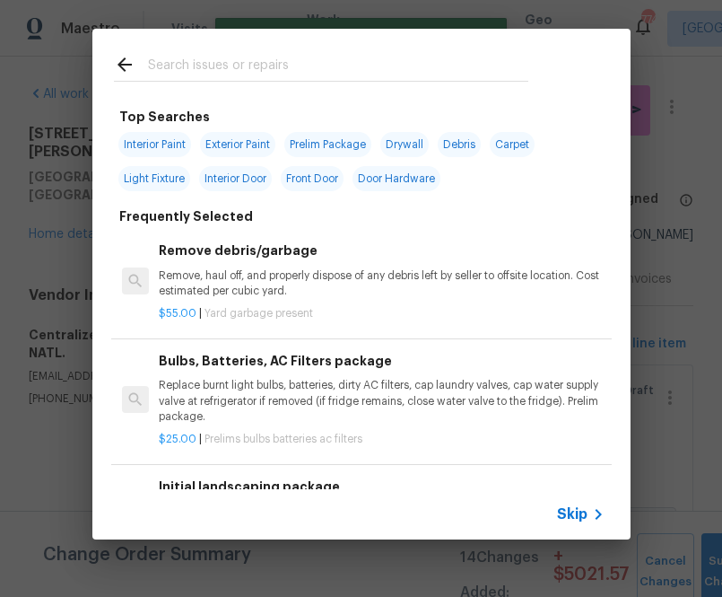
click at [563, 516] on span "Skip" at bounding box center [572, 514] width 31 height 18
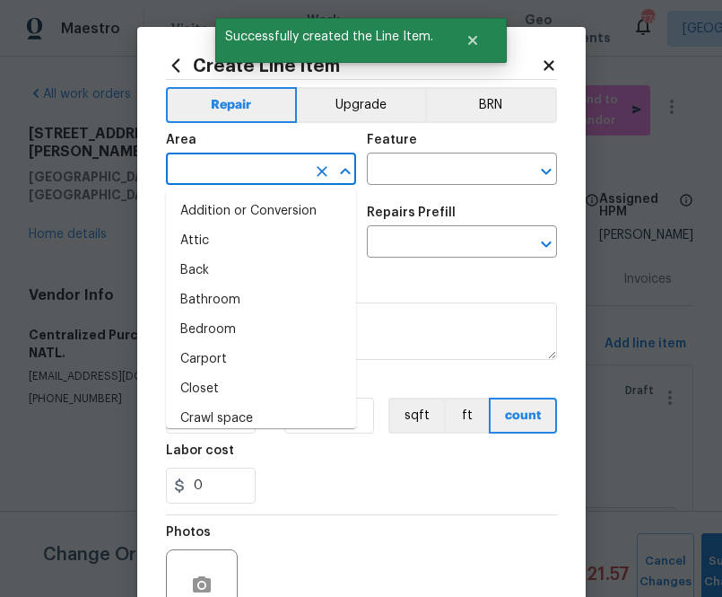
click at [277, 177] on input "text" at bounding box center [236, 171] width 140 height 28
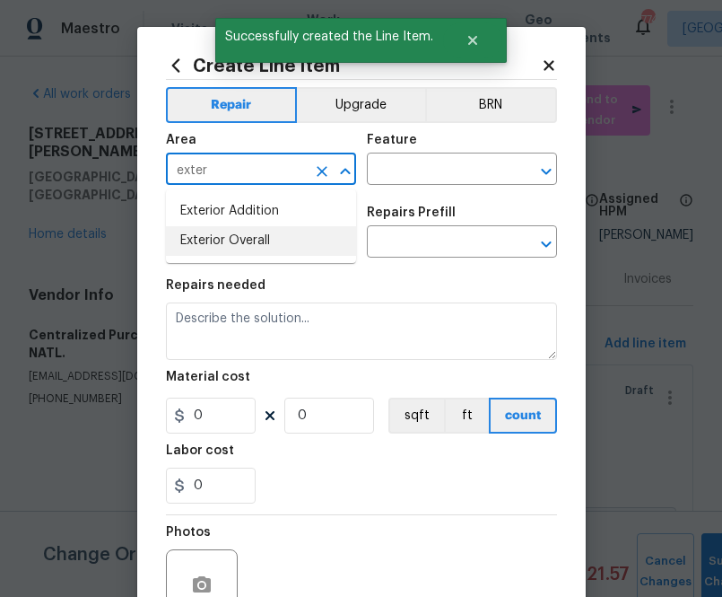
click at [282, 230] on li "Exterior Overall" at bounding box center [261, 241] width 190 height 30
type input "Exterior Overall"
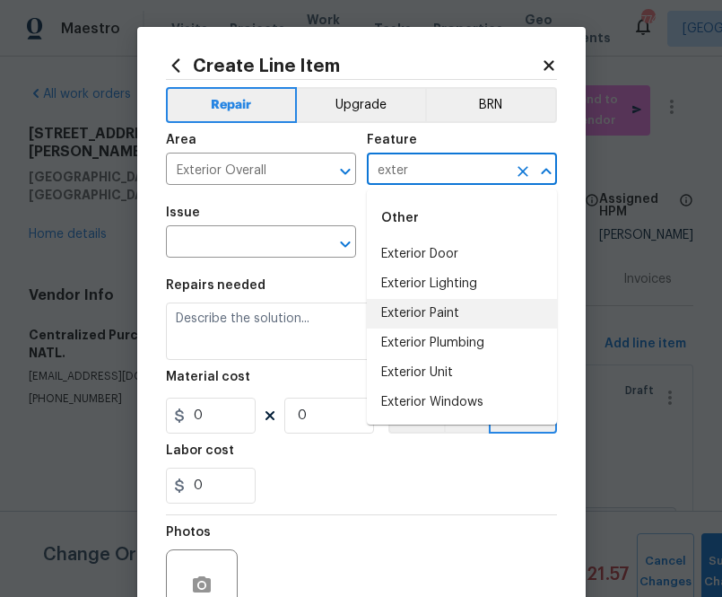
click at [466, 323] on li "Exterior Paint" at bounding box center [462, 314] width 190 height 30
type input "Exterior Paint"
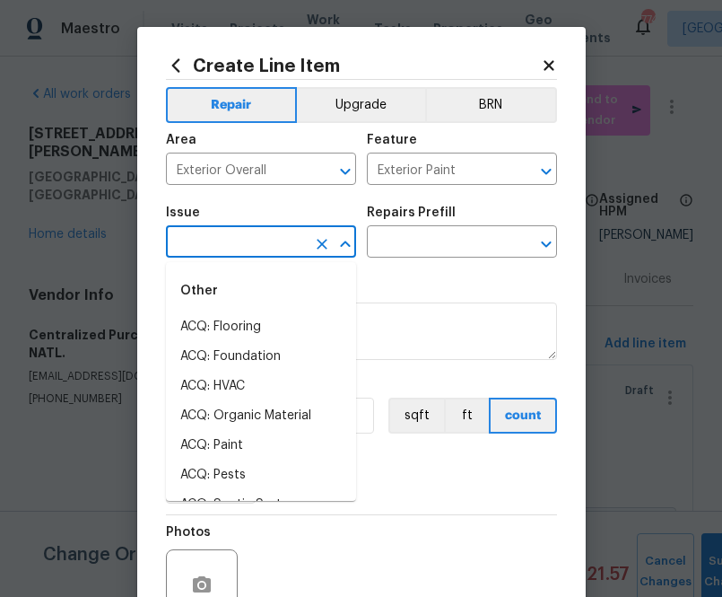
type input "e"
type input "x"
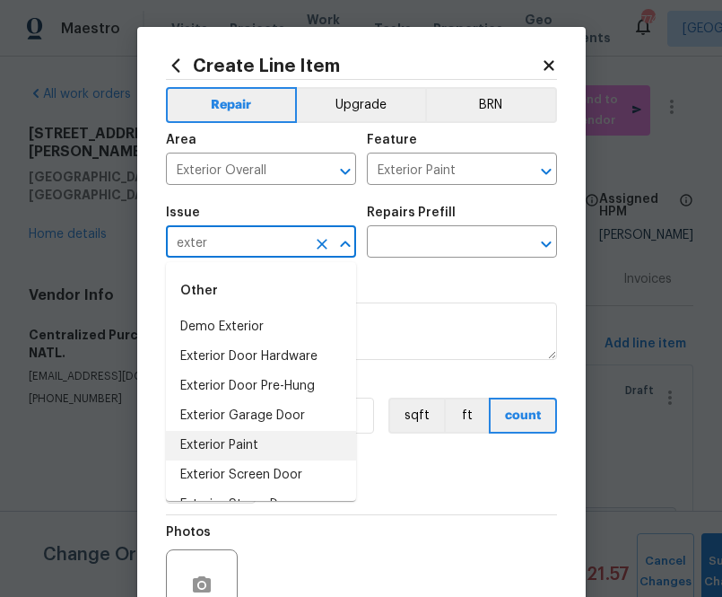
click at [304, 451] on li "Exterior Paint" at bounding box center [261, 446] width 190 height 30
type input "Exterior Paint"
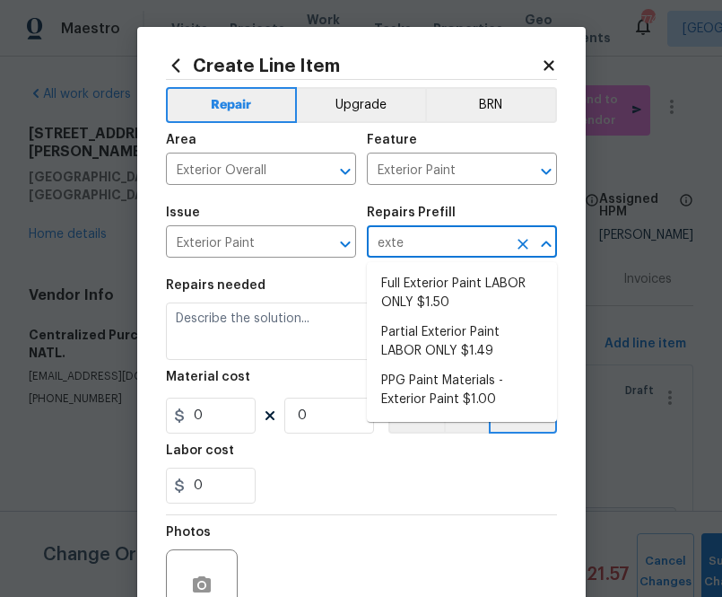
type input "exter"
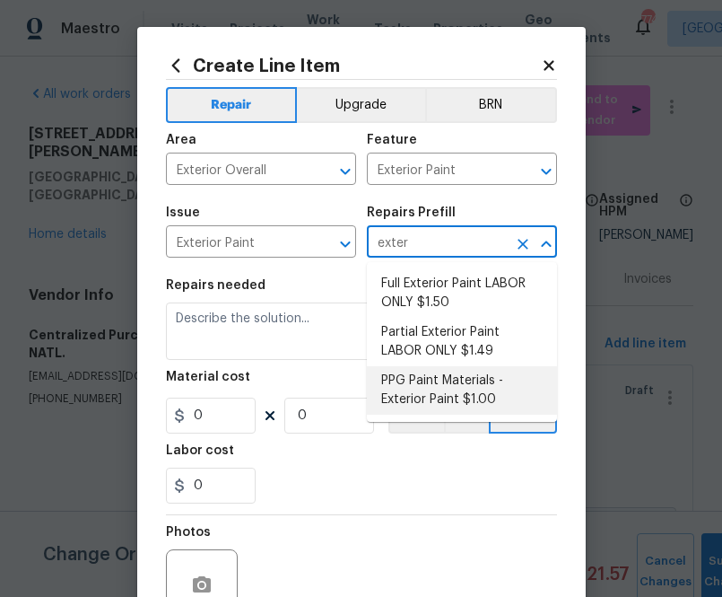
click at [457, 393] on li "PPG Paint Materials - Exterior Paint $1.00" at bounding box center [462, 390] width 190 height 48
type input "Overall Paint"
type input "PPG Paint Materials - Exterior Paint $1.00"
type textarea "PPG Paint Materials ordered by Opendoor"
type input "1"
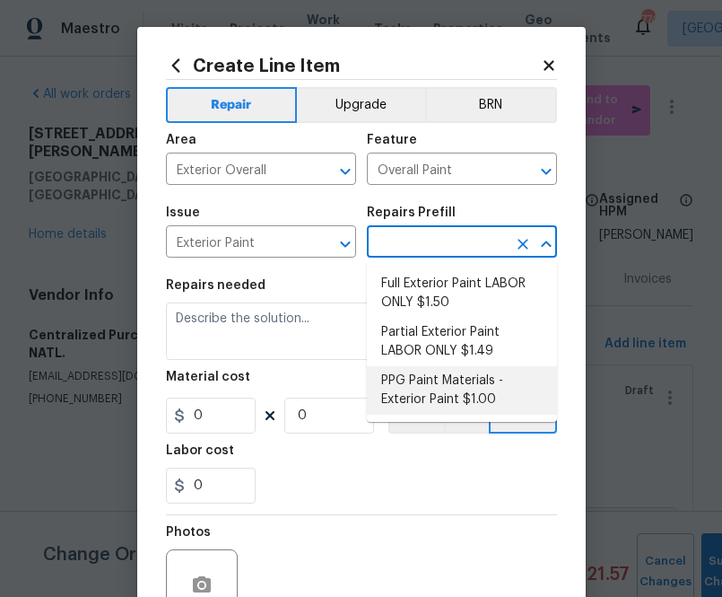
type input "1"
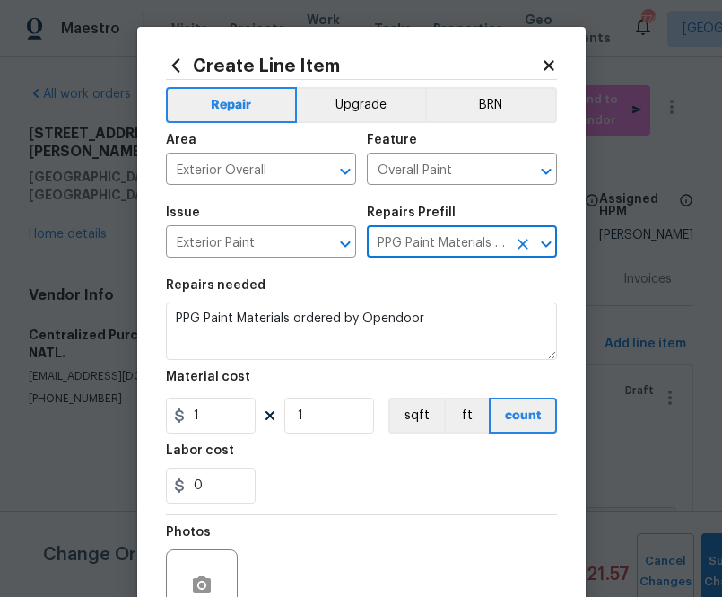
type input "PPG Paint Materials - Exterior Paint $1.00"
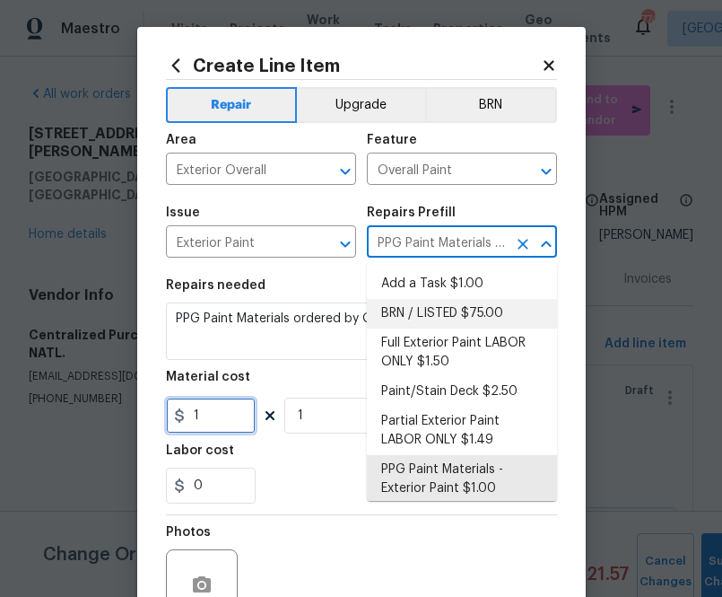
click at [212, 425] on input "1" at bounding box center [211, 416] width 90 height 36
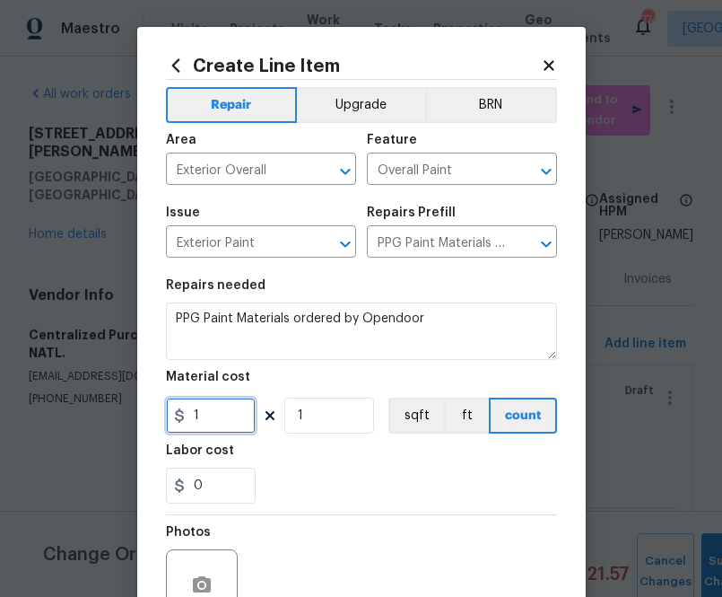
click at [212, 425] on input "1" at bounding box center [211, 416] width 90 height 36
paste input "48.7"
type input "48.7"
click at [396, 516] on div "Photos" at bounding box center [361, 573] width 391 height 117
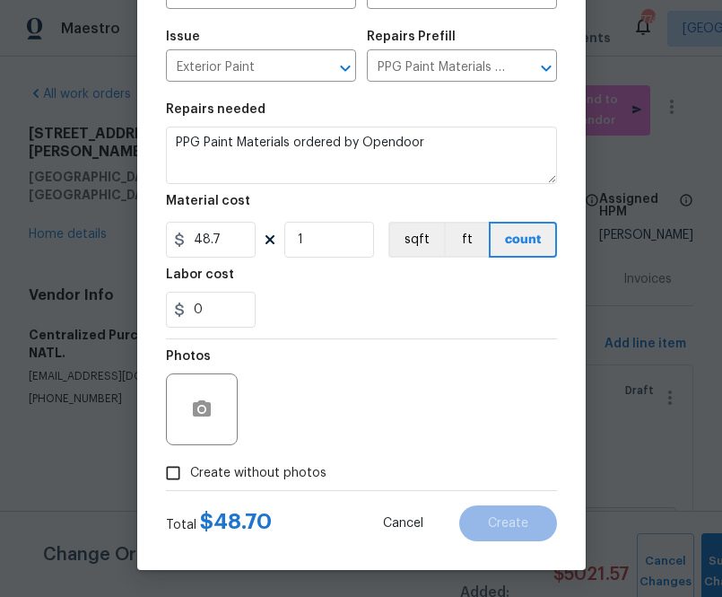
click at [314, 477] on span "Create without photos" at bounding box center [258, 473] width 136 height 19
click at [190, 477] on input "Create without photos" at bounding box center [173, 473] width 34 height 34
checkbox input "true"
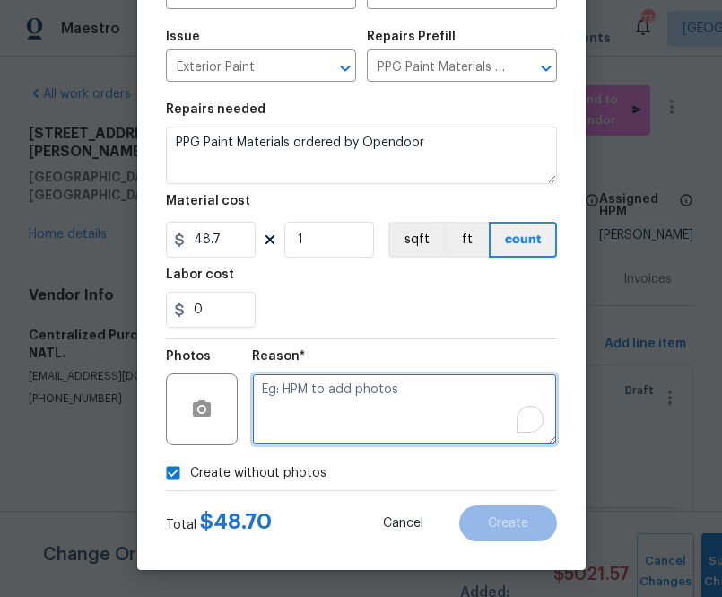
click at [364, 415] on textarea "To enrich screen reader interactions, please activate Accessibility in Grammarl…" at bounding box center [404, 409] width 305 height 72
type textarea "n.a"
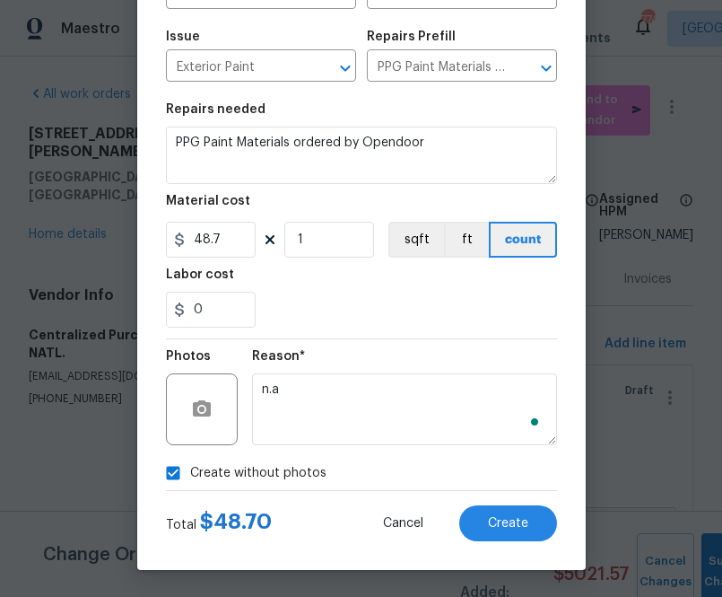
click at [509, 485] on div "Create without photos" at bounding box center [361, 473] width 391 height 34
click at [509, 503] on div "Total $ 48.70 Cancel Create" at bounding box center [361, 516] width 391 height 50
click at [507, 511] on button "Create" at bounding box center [508, 523] width 98 height 36
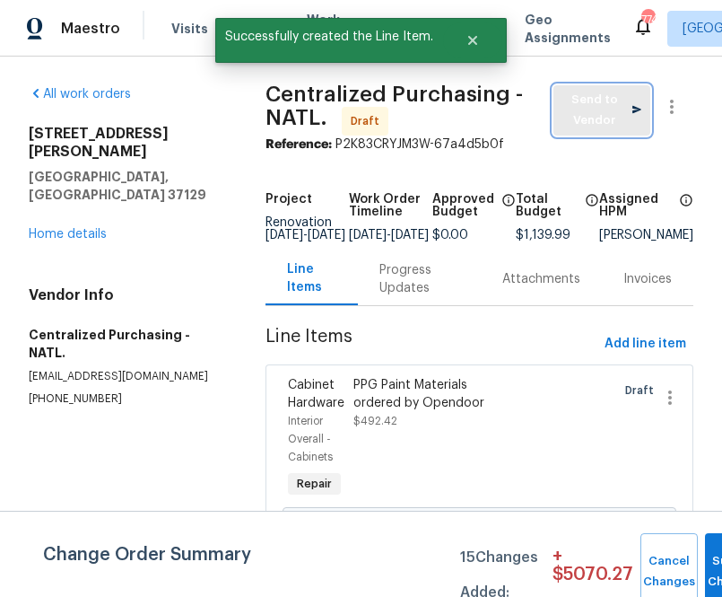
click at [599, 118] on span "Send to Vendor" at bounding box center [602, 110] width 79 height 41
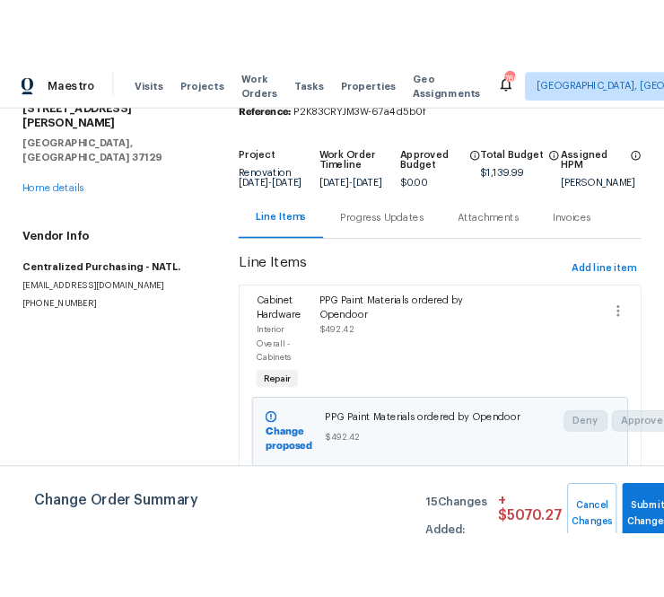
scroll to position [0, 0]
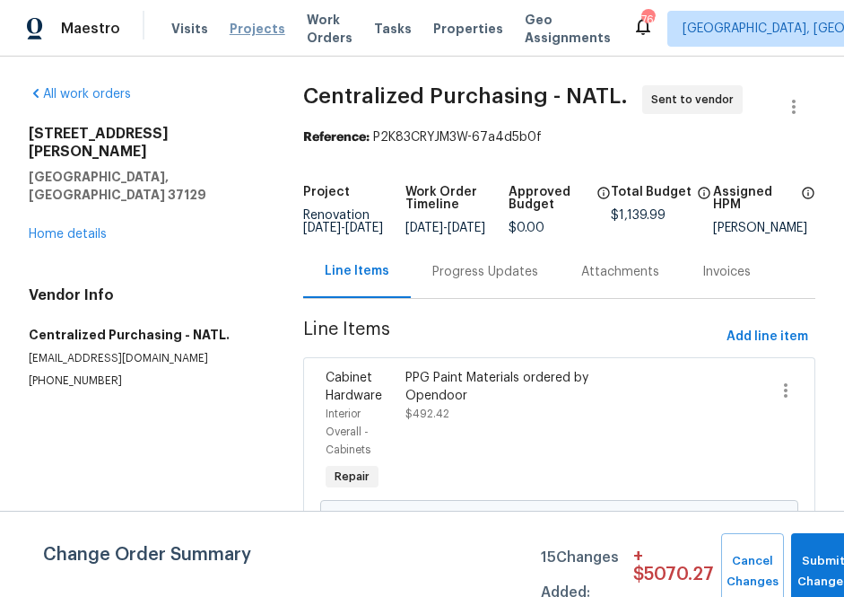
click at [252, 22] on span "Projects" at bounding box center [258, 29] width 56 height 18
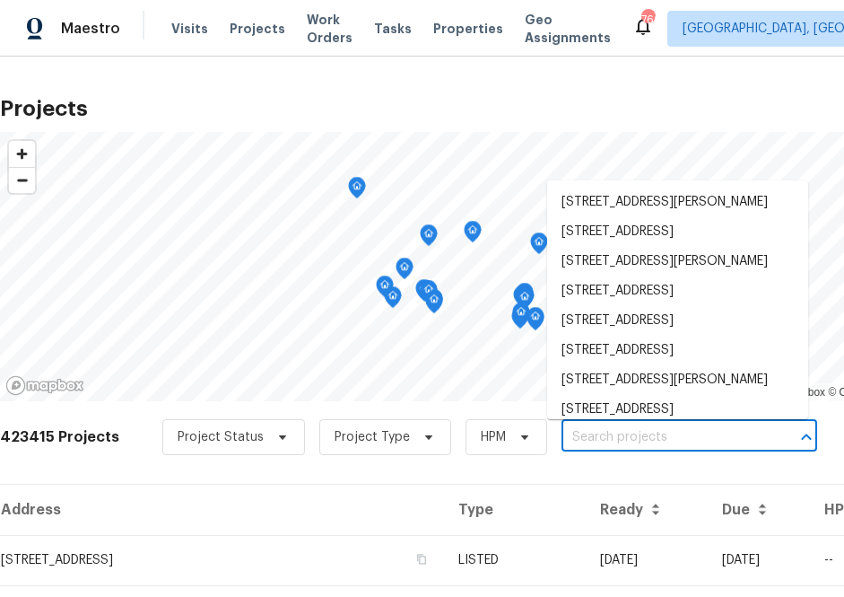
click at [641, 440] on input "text" at bounding box center [664, 438] width 205 height 28
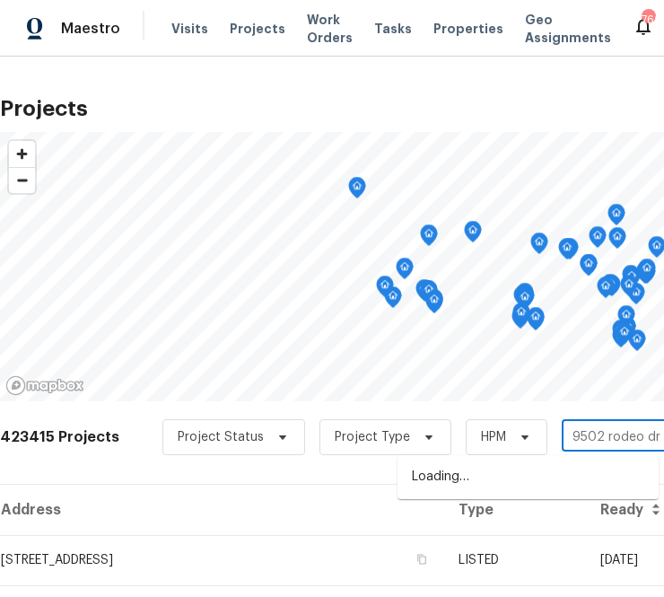
type input "9502 rodeo dr"
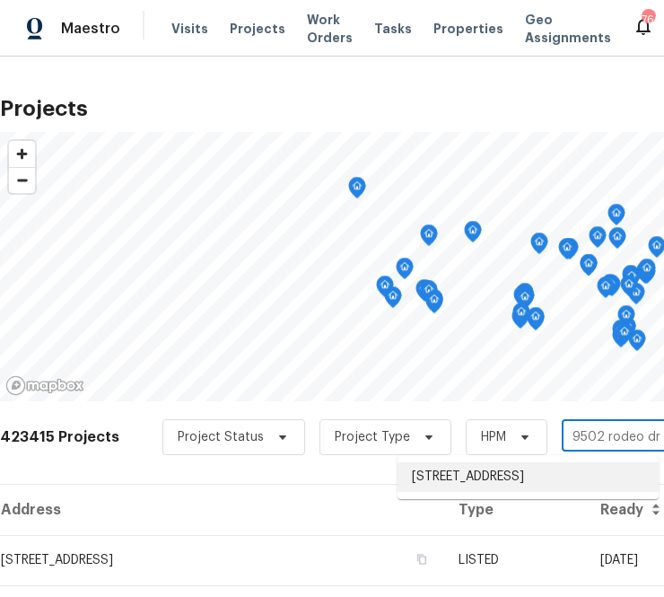
click at [457, 490] on li "[STREET_ADDRESS]" at bounding box center [528, 477] width 261 height 30
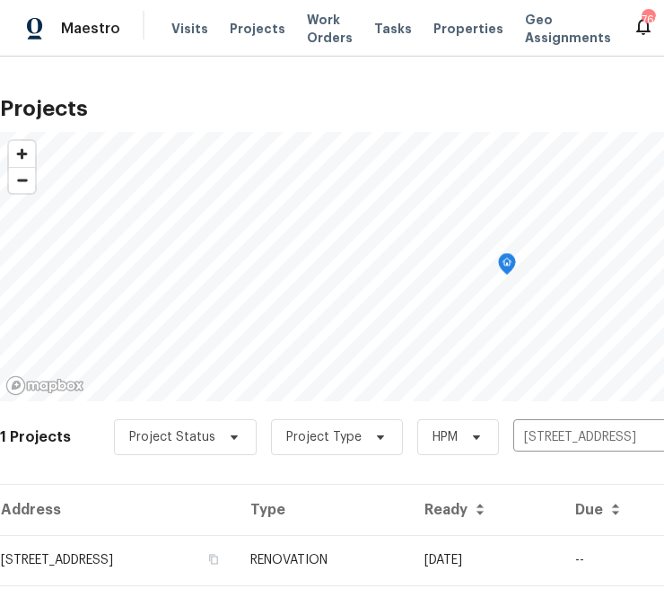
scroll to position [46, 0]
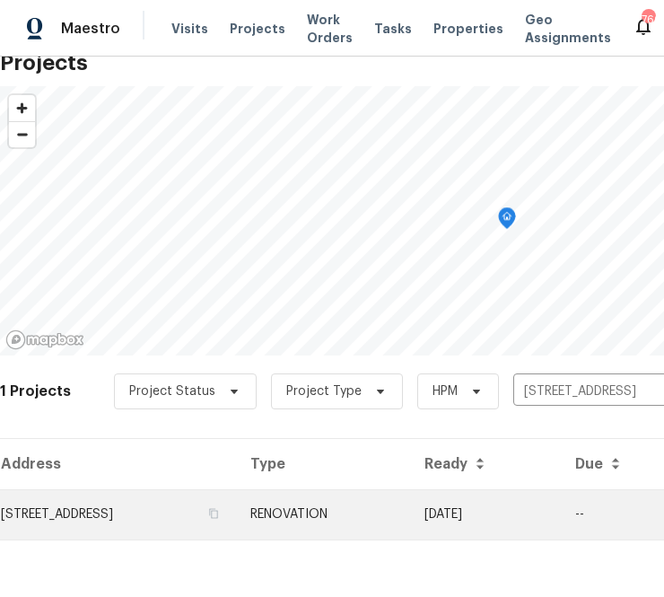
click at [148, 515] on td "[STREET_ADDRESS]" at bounding box center [118, 514] width 236 height 50
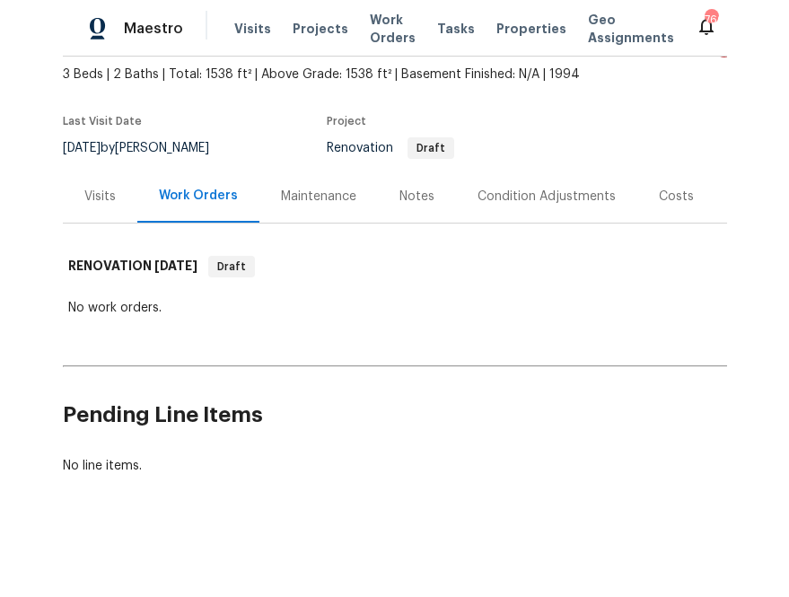
scroll to position [102, 350]
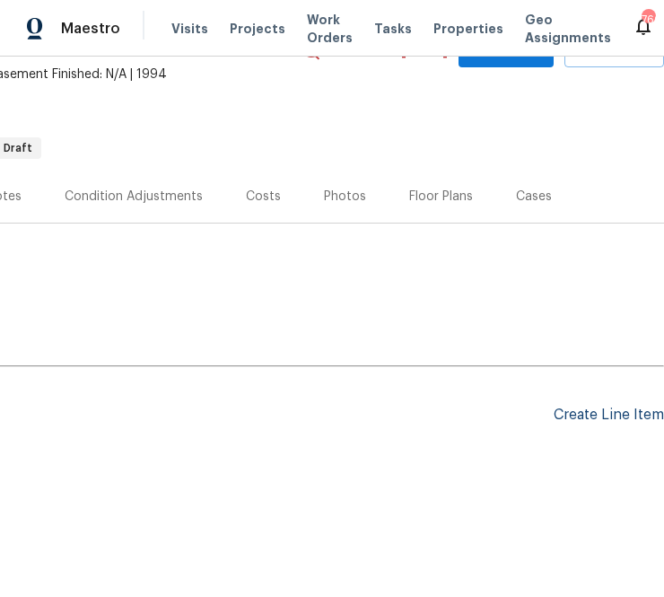
click at [620, 410] on div "Create Line Item" at bounding box center [609, 414] width 110 height 17
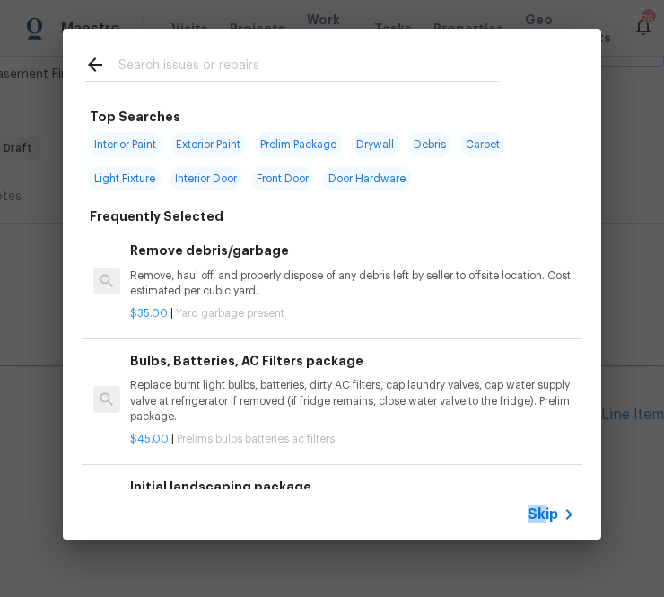
click at [542, 505] on span "Skip" at bounding box center [543, 514] width 31 height 18
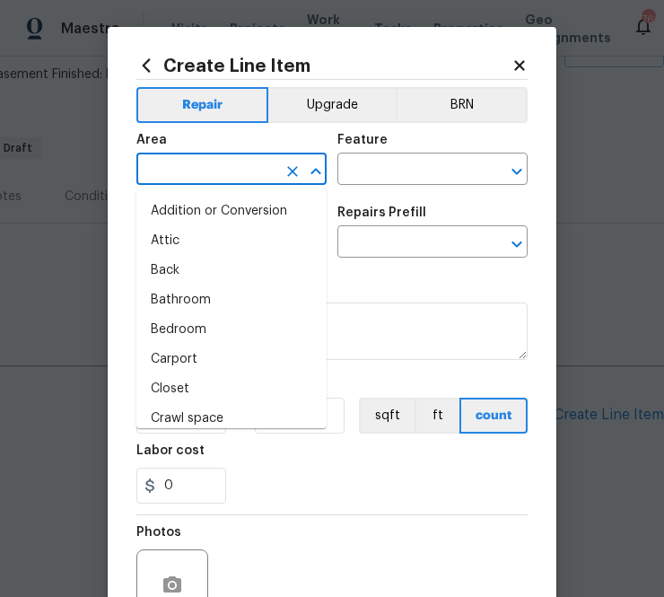
click at [257, 168] on input "text" at bounding box center [206, 171] width 140 height 28
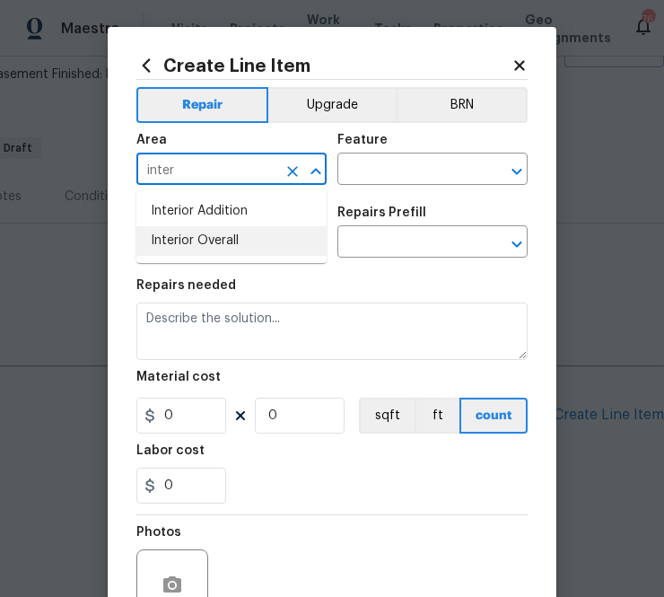
click at [260, 246] on li "Interior Overall" at bounding box center [231, 241] width 190 height 30
type input "Interior Overall"
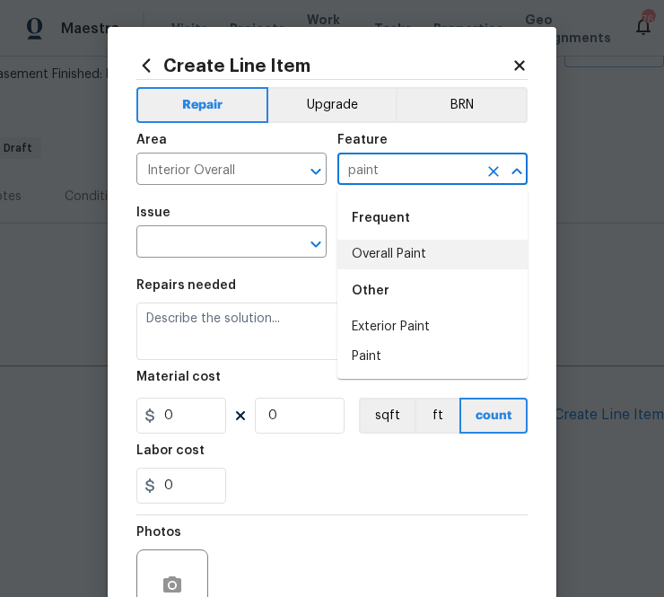
click at [369, 251] on li "Overall Paint" at bounding box center [432, 255] width 190 height 30
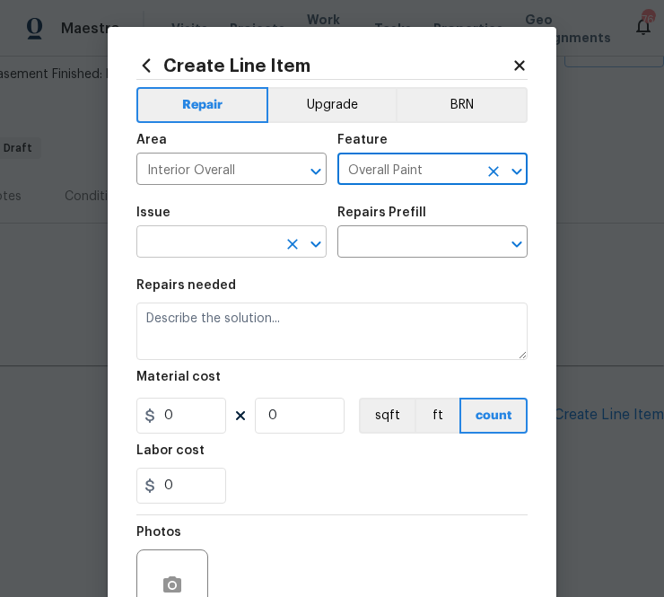
type input "Overall Paint"
click at [223, 247] on input "text" at bounding box center [206, 244] width 140 height 28
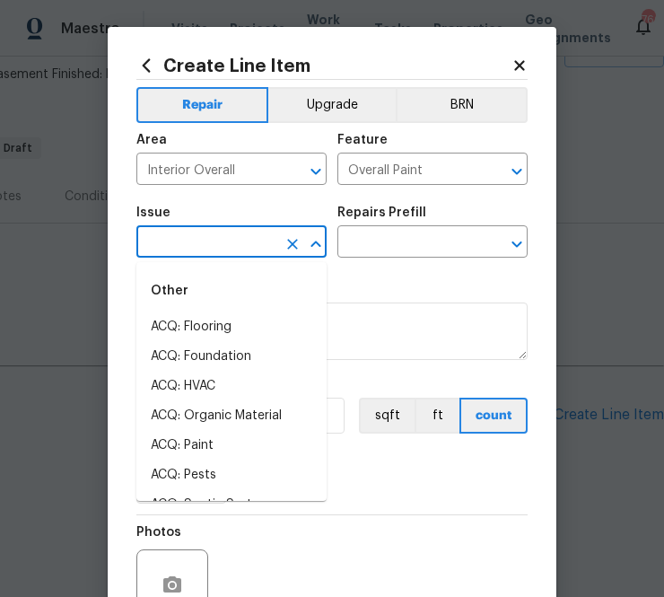
type input "o"
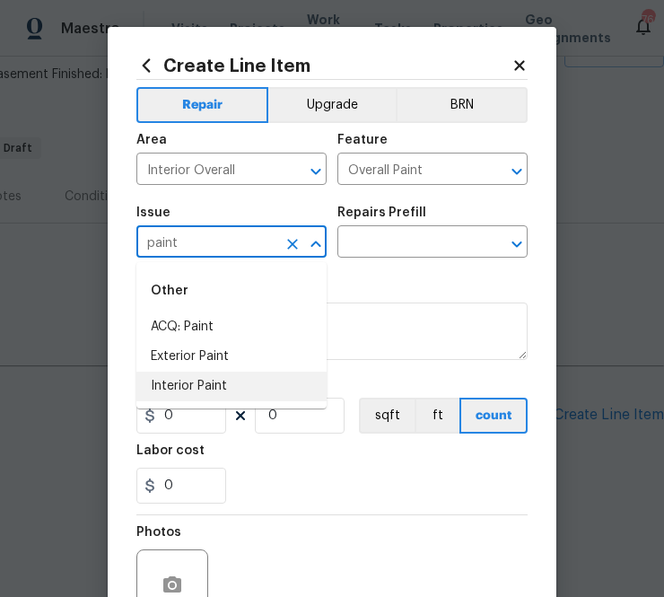
click at [219, 385] on li "Interior Paint" at bounding box center [231, 386] width 190 height 30
type input "Interior Paint"
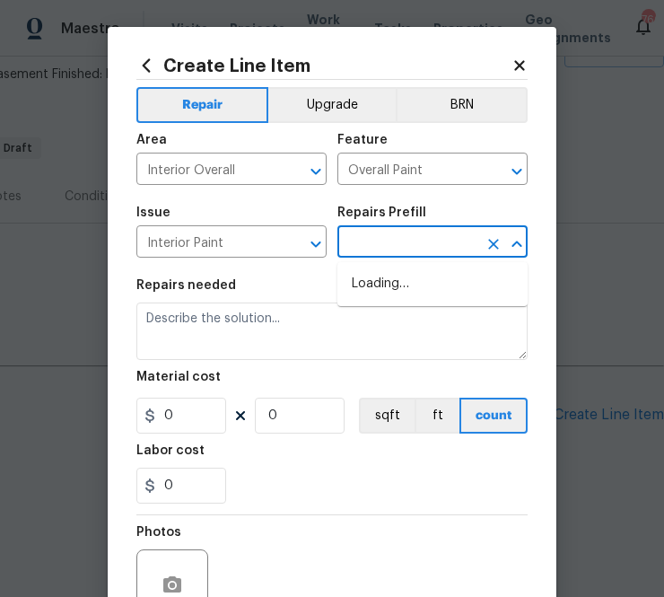
type input "p"
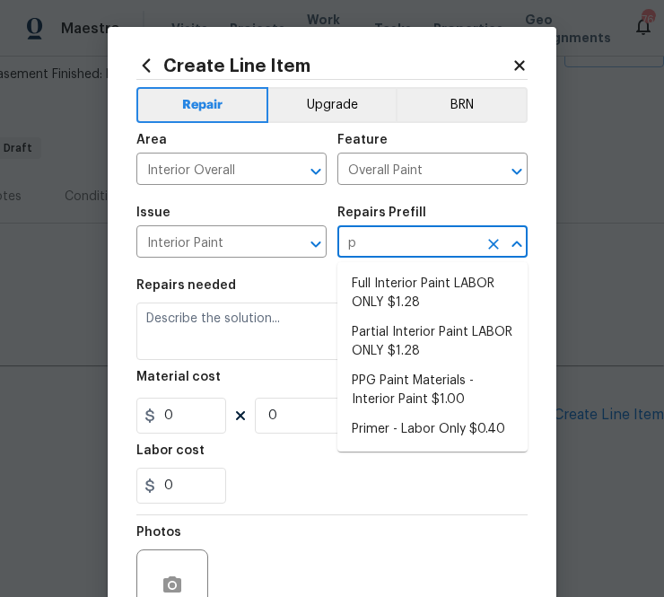
type input "pg"
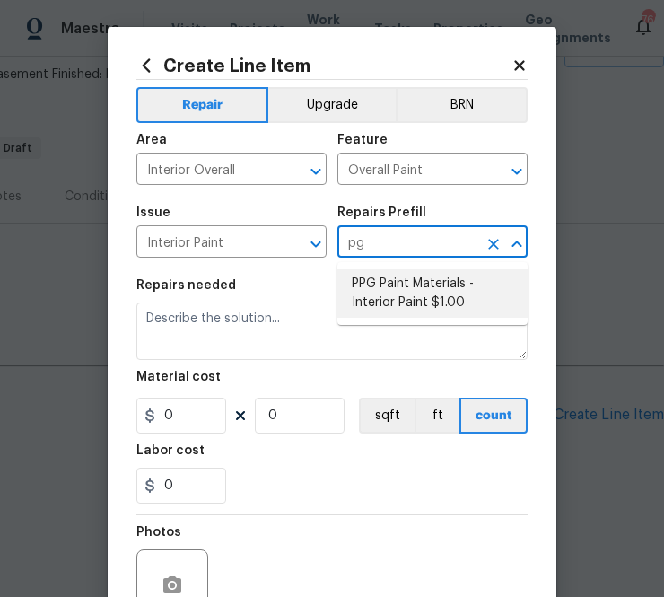
click at [365, 293] on li "PPG Paint Materials - Interior Paint $1.00" at bounding box center [432, 293] width 190 height 48
type input "PPG Paint Materials - Interior Paint $1.00"
type textarea "PPG Paint Materials ordered by Opendoor"
type input "1"
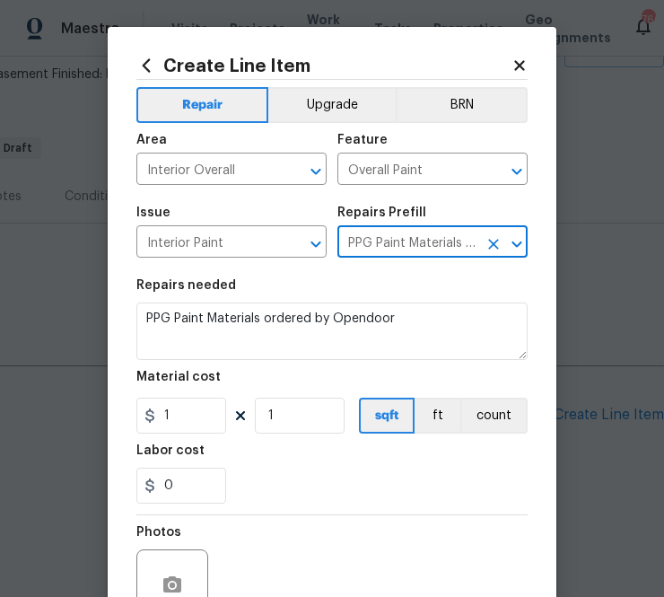
type input "PPG Paint Materials - Interior Paint $1.00"
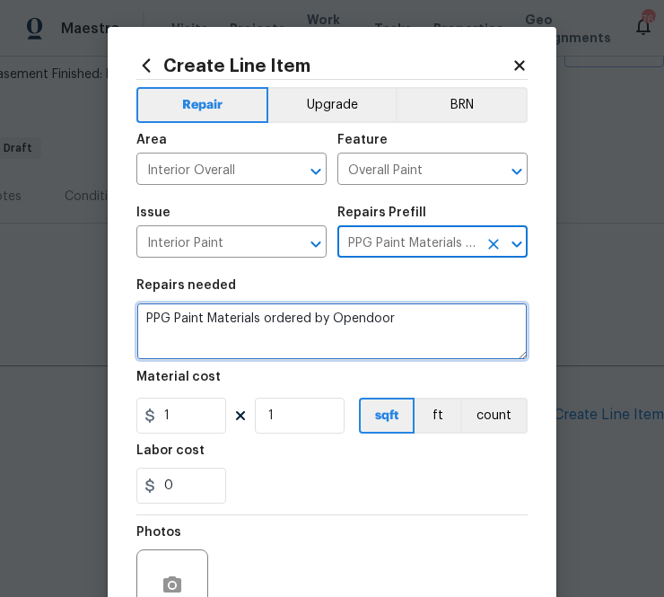
click at [249, 317] on textarea "PPG Paint Materials ordered by Opendoor" at bounding box center [331, 330] width 391 height 57
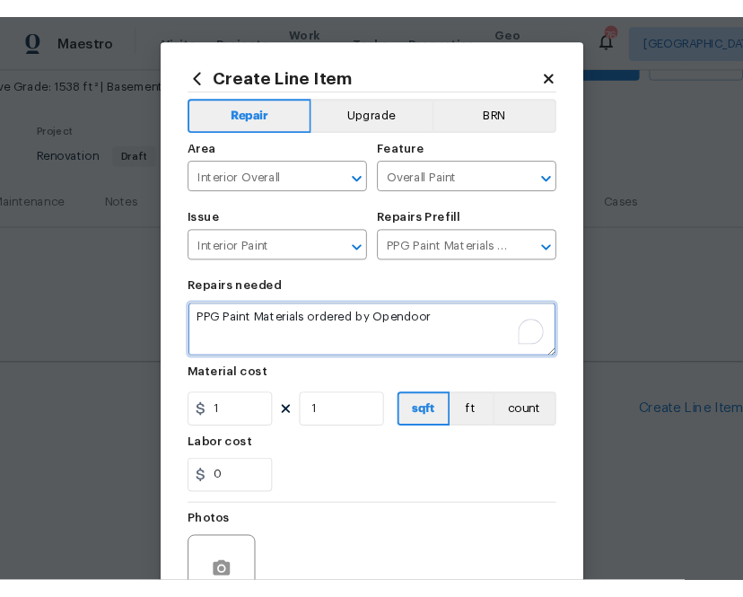
scroll to position [102, 225]
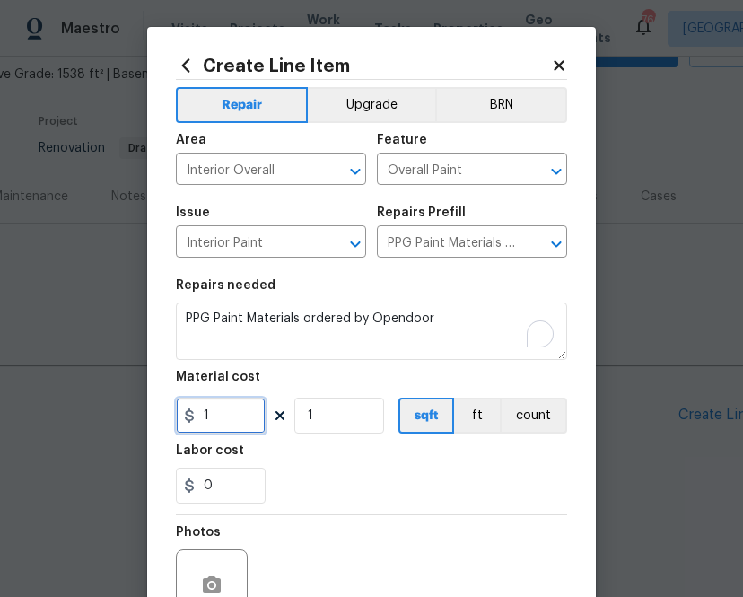
click at [226, 413] on input "1" at bounding box center [221, 416] width 90 height 36
paste input "560.69"
type input "560.69"
click at [402, 553] on div "Photos" at bounding box center [371, 573] width 391 height 117
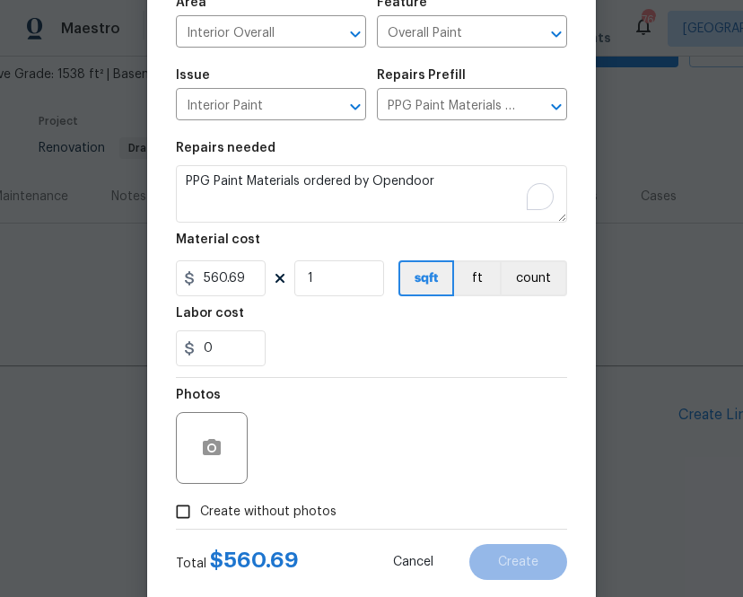
scroll to position [177, 0]
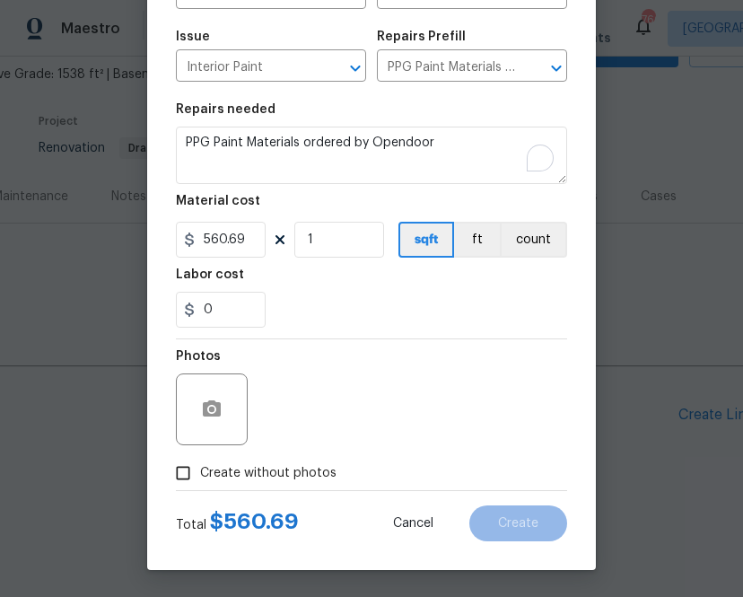
click at [288, 470] on span "Create without photos" at bounding box center [268, 473] width 136 height 19
click at [200, 470] on input "Create without photos" at bounding box center [183, 473] width 34 height 34
checkbox input "true"
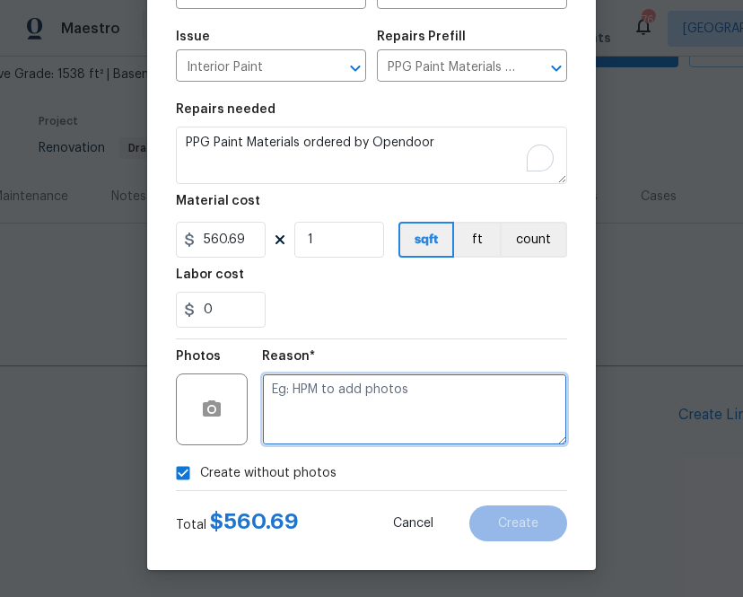
click at [383, 406] on textarea at bounding box center [414, 409] width 305 height 72
type textarea "n.a"
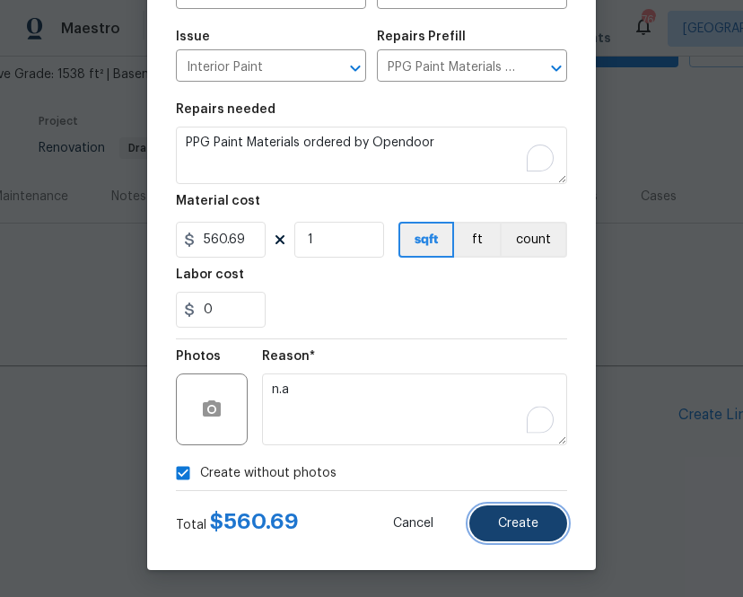
click at [534, 523] on span "Create" at bounding box center [518, 523] width 40 height 13
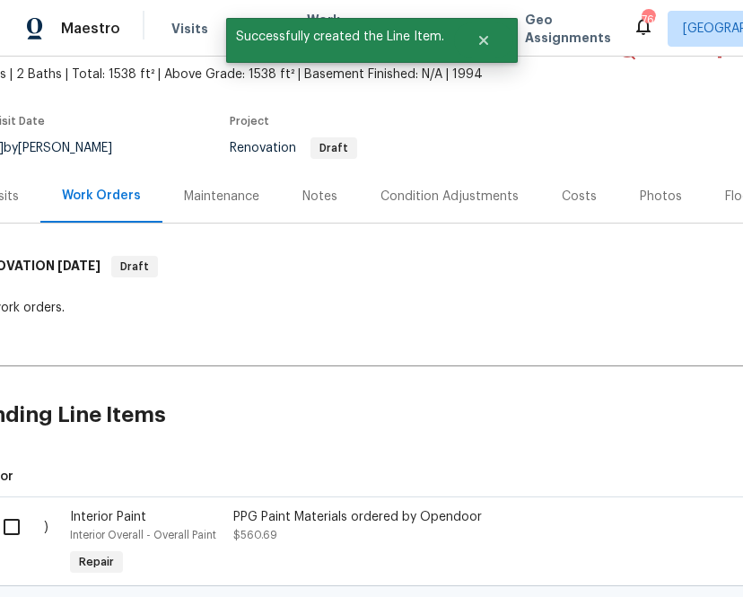
scroll to position [102, 0]
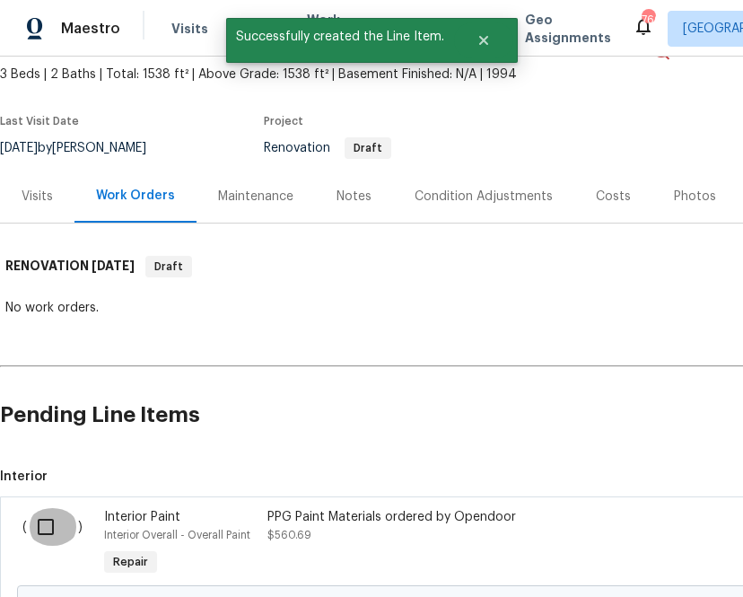
click at [43, 531] on input "checkbox" at bounding box center [52, 527] width 51 height 38
checkbox input "true"
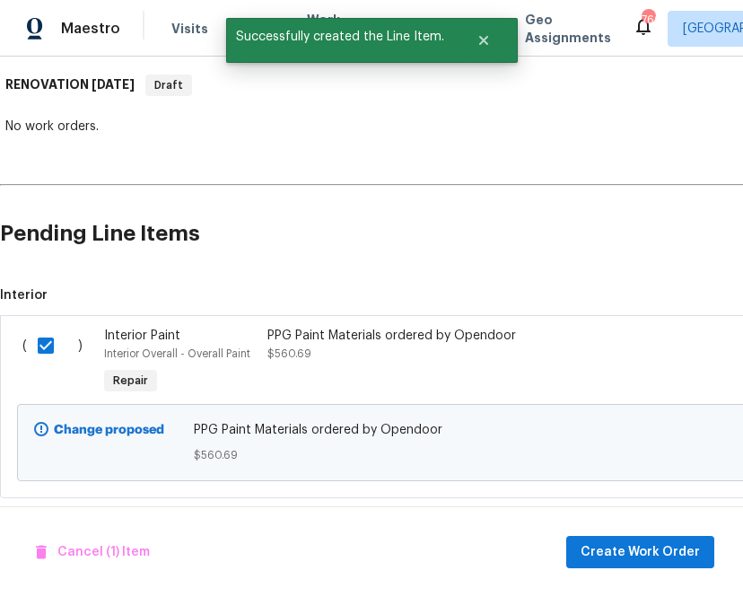
scroll to position [307, 0]
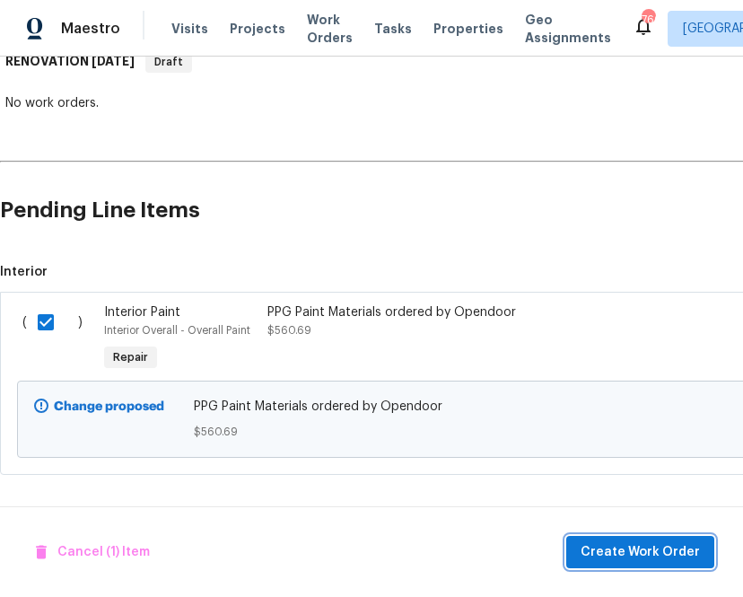
click at [617, 549] on span "Create Work Order" at bounding box center [640, 552] width 119 height 22
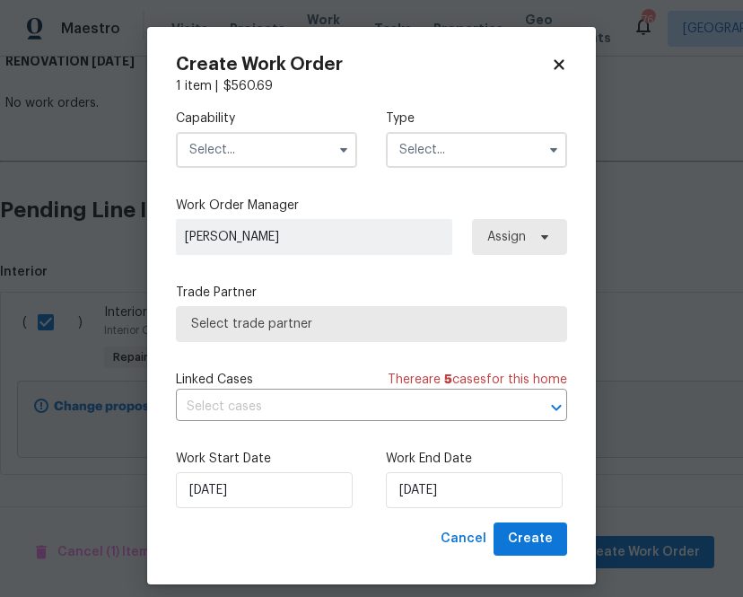
click at [280, 144] on input "text" at bounding box center [266, 150] width 181 height 36
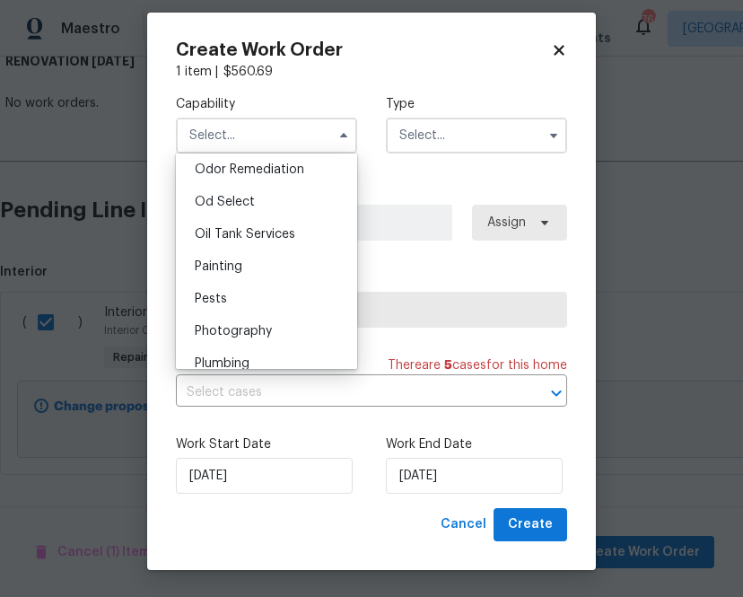
scroll to position [1407, 0]
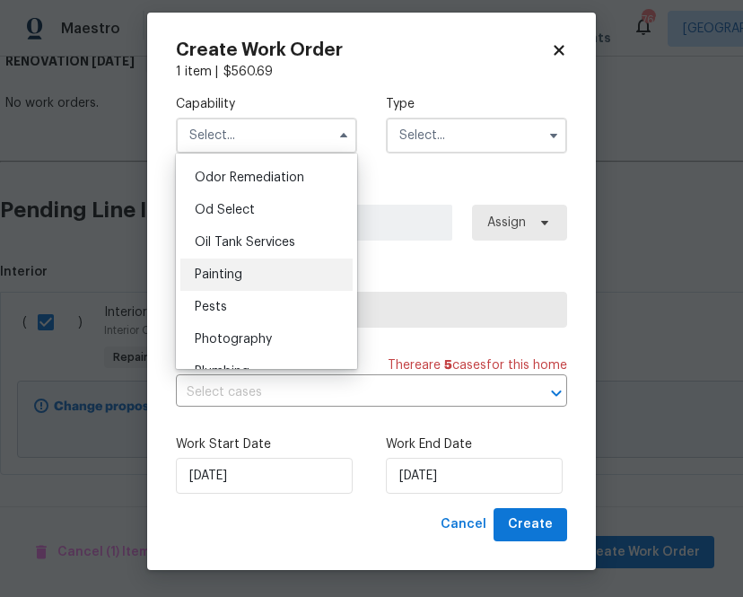
click at [248, 282] on div "Painting" at bounding box center [266, 274] width 172 height 32
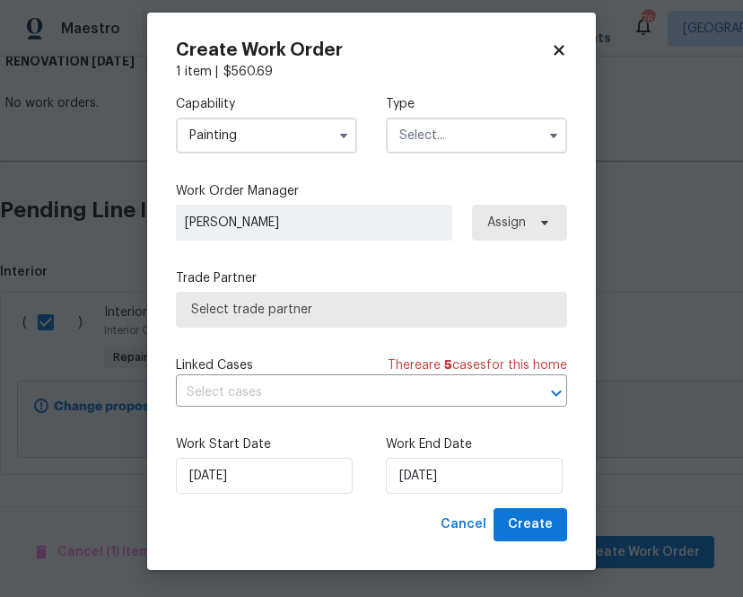
type input "Painting"
click at [409, 137] on input "text" at bounding box center [476, 136] width 181 height 36
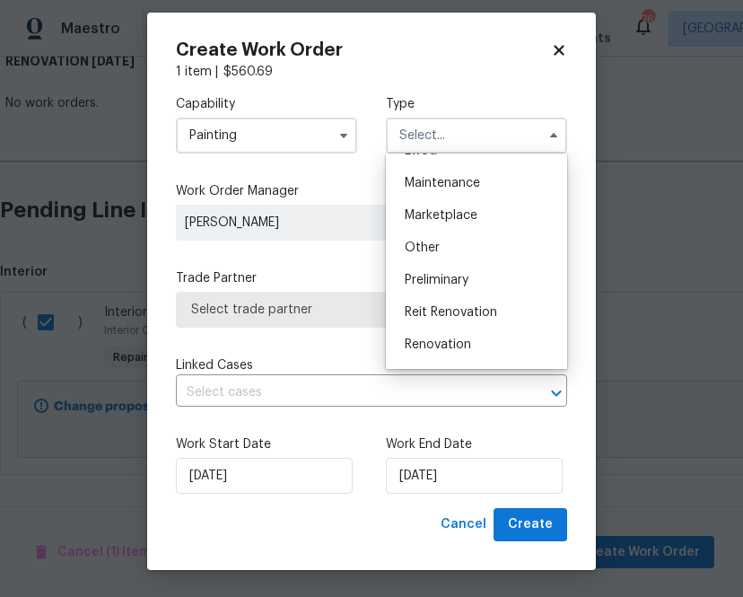
scroll to position [364, 0]
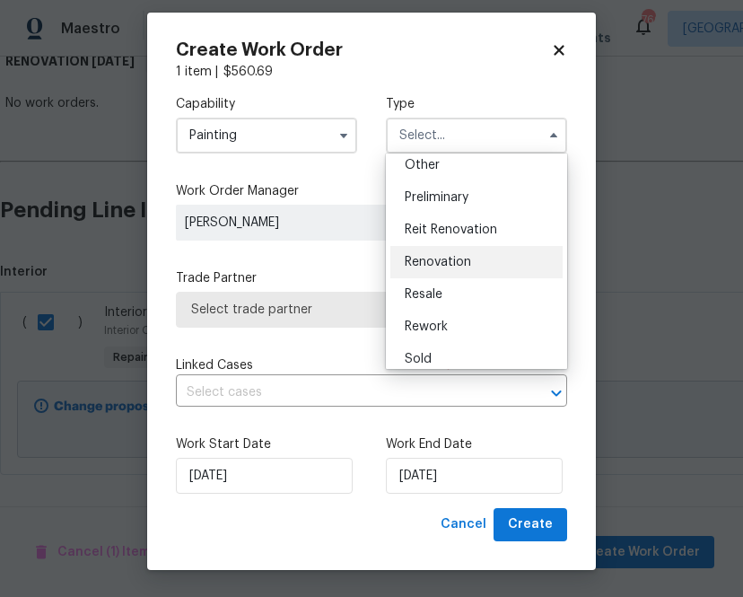
click at [438, 269] on div "Renovation" at bounding box center [476, 262] width 172 height 32
type input "Renovation"
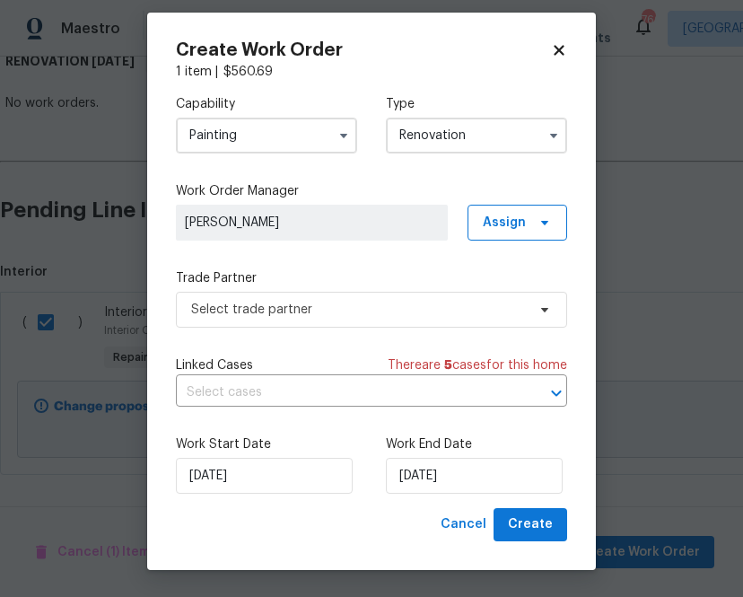
scroll to position [0, 0]
click at [526, 223] on span "Assign" at bounding box center [518, 223] width 100 height 36
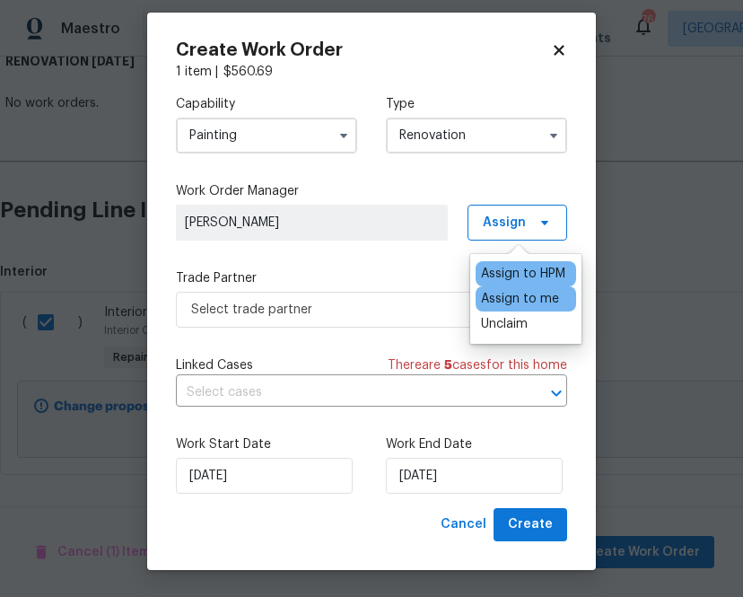
click at [513, 303] on div "Assign to me" at bounding box center [520, 299] width 78 height 18
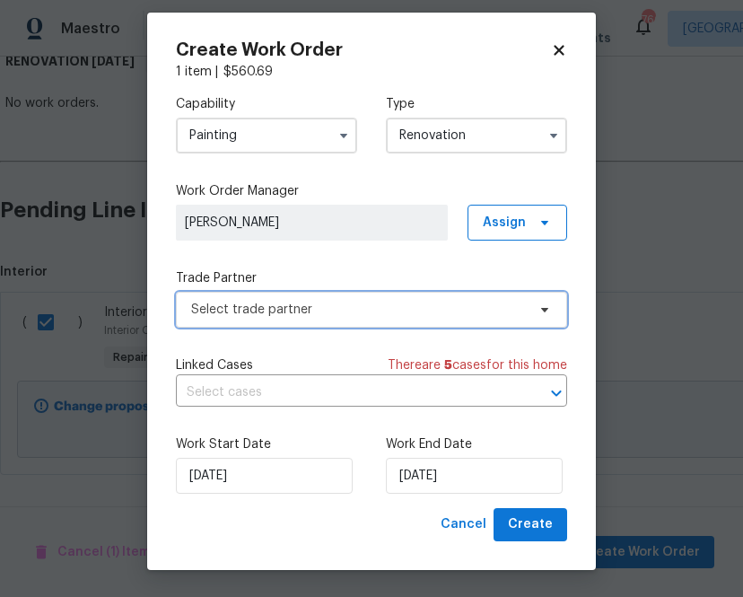
click at [338, 314] on span "Select trade partner" at bounding box center [358, 310] width 335 height 18
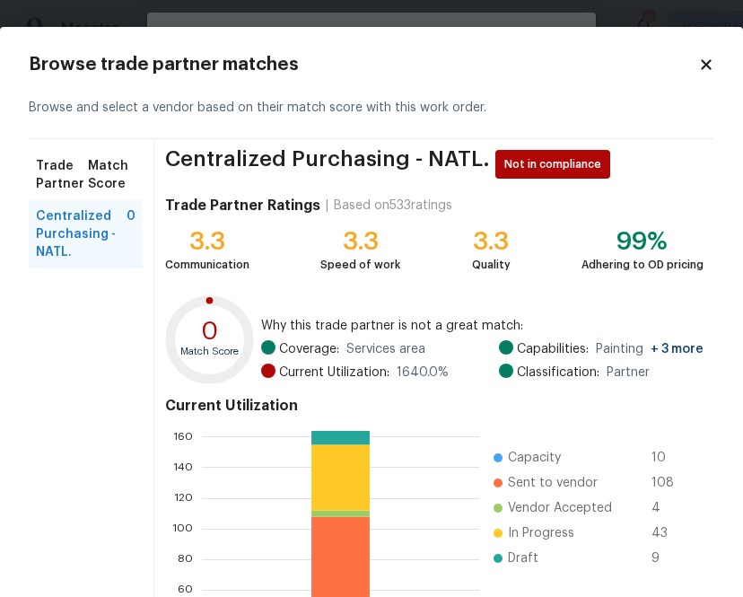
scroll to position [192, 0]
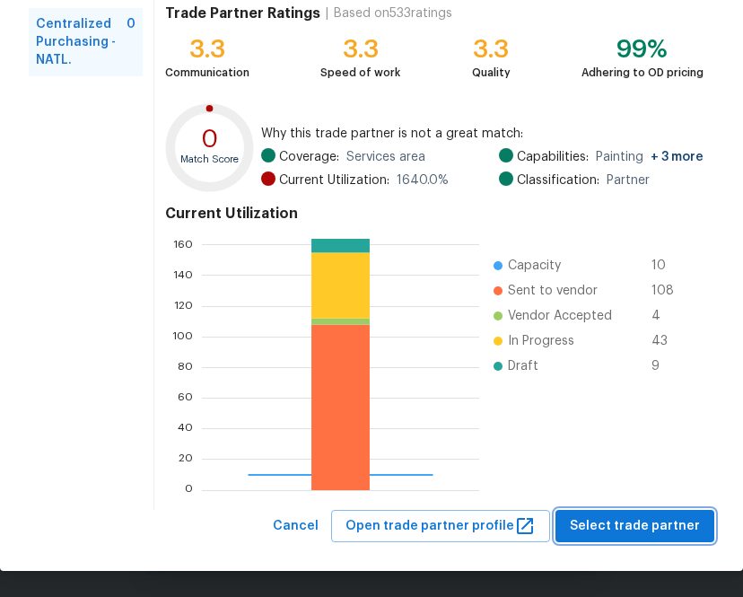
click at [616, 533] on span "Select trade partner" at bounding box center [635, 526] width 130 height 22
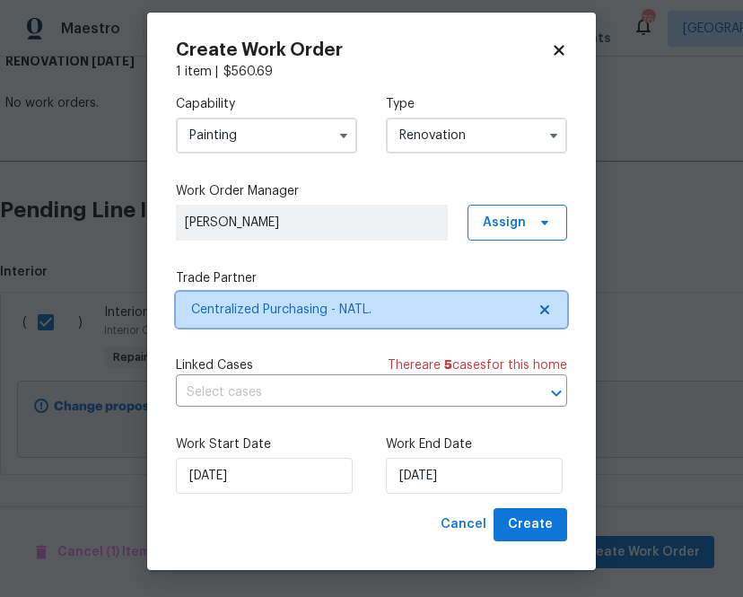
scroll to position [0, 0]
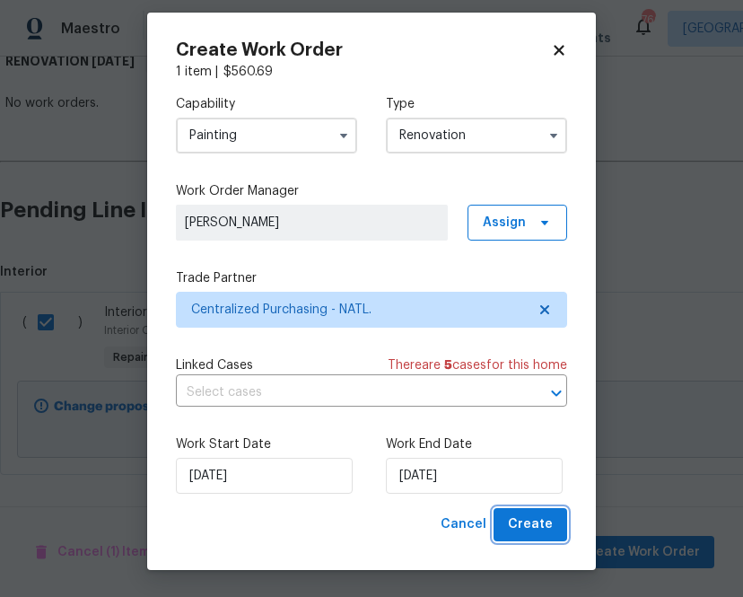
click at [532, 528] on span "Create" at bounding box center [530, 524] width 45 height 22
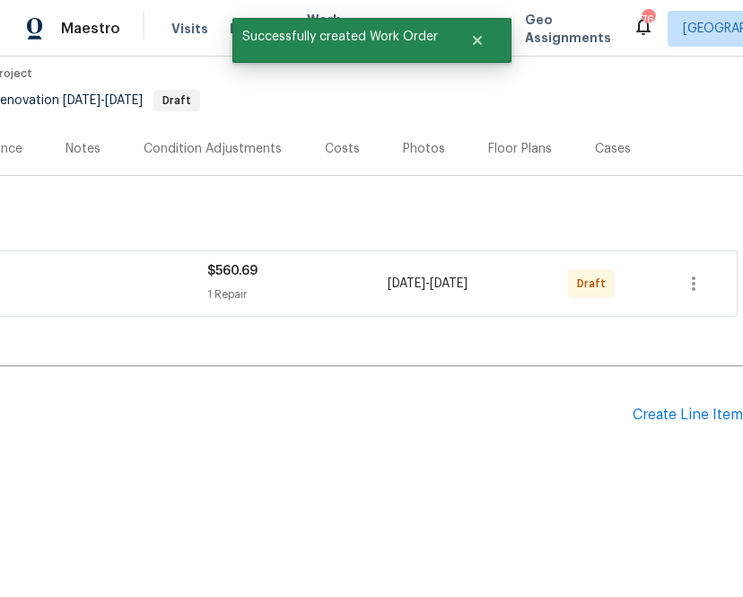
scroll to position [150, 0]
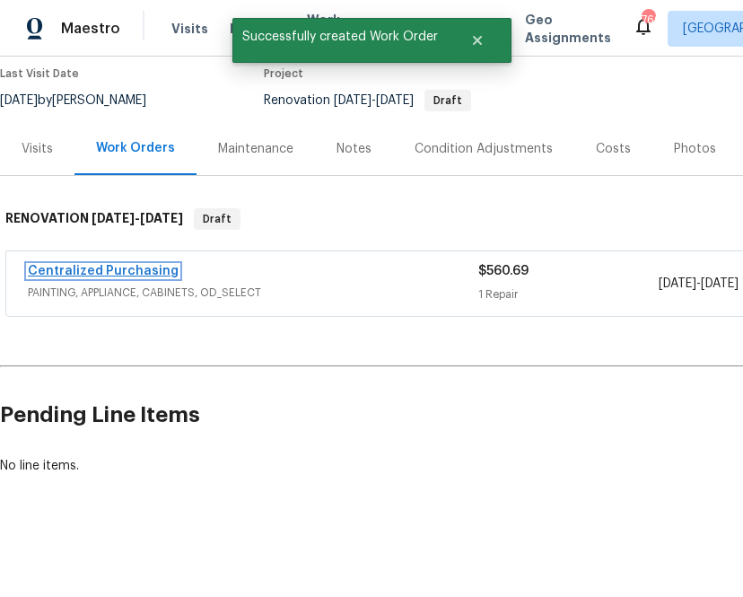
click at [130, 269] on link "Centralized Purchasing" at bounding box center [103, 271] width 151 height 13
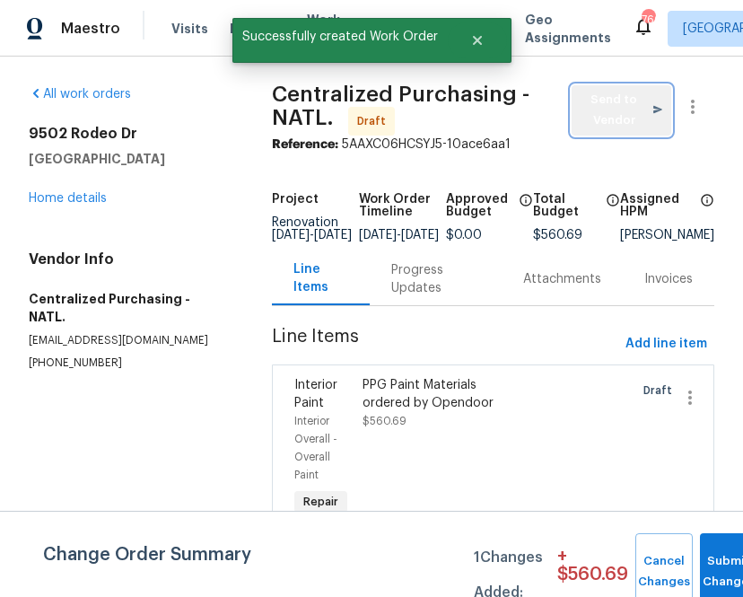
click at [605, 109] on span "Send to Vendor" at bounding box center [622, 110] width 82 height 41
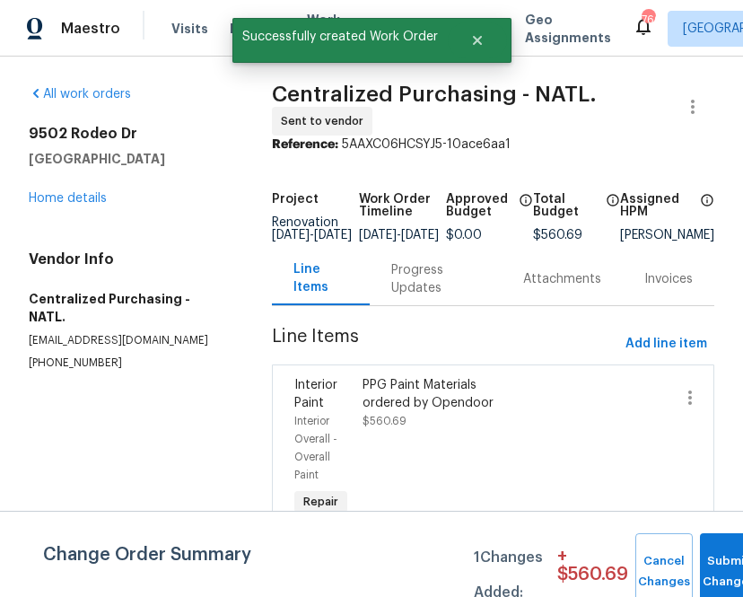
click at [221, 355] on p "[PHONE_NUMBER]" at bounding box center [129, 362] width 200 height 15
